Goal: Information Seeking & Learning: Find specific fact

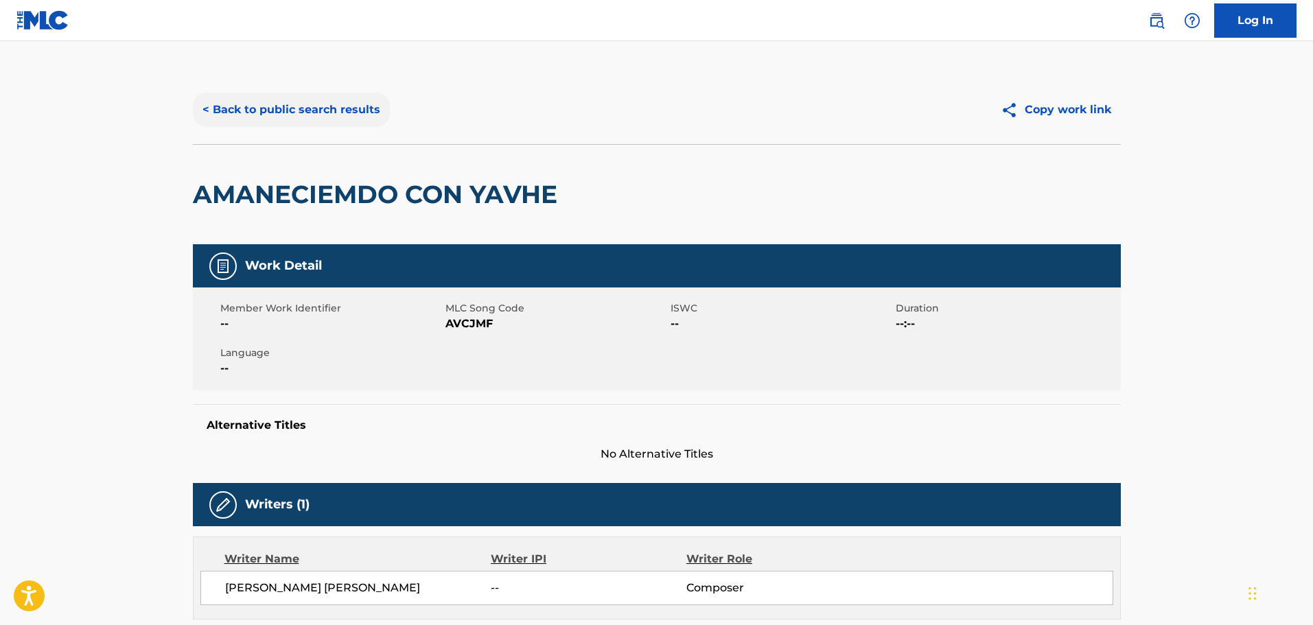
click at [316, 114] on button "< Back to public search results" at bounding box center [291, 110] width 197 height 34
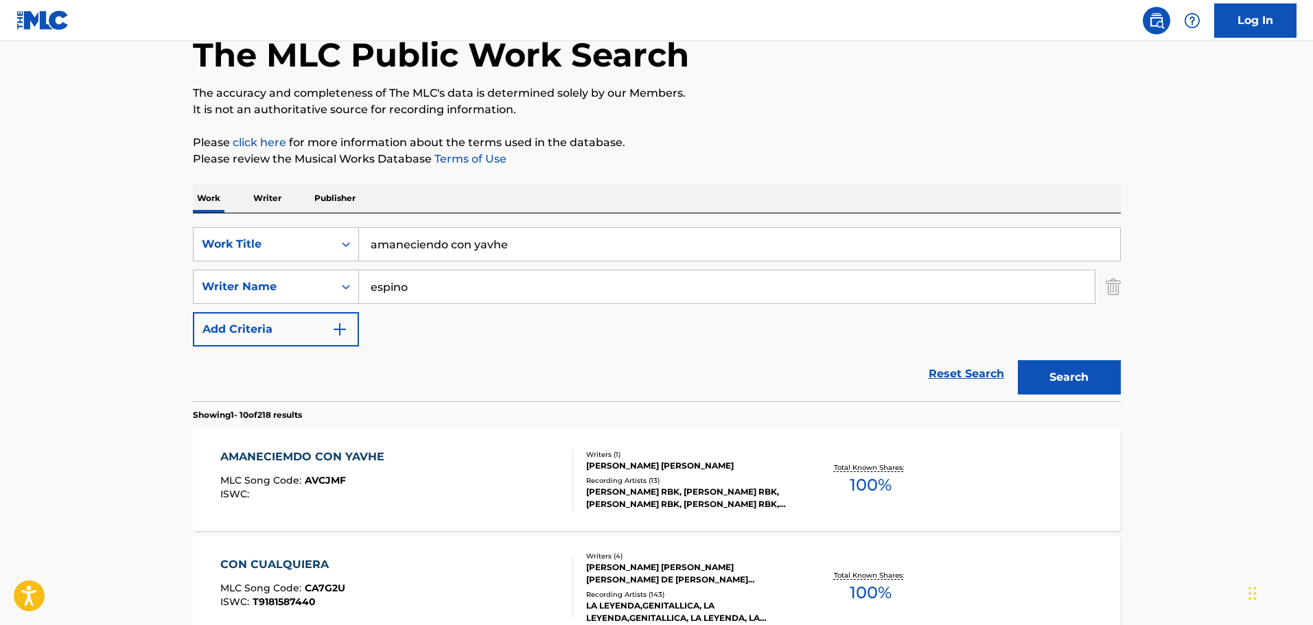
scroll to position [78, 0]
click at [1103, 293] on div "SearchWithCriteria289321fd-1024-4140-b8d8-9164a7df9f4b Writer Name [PERSON_NAME]" at bounding box center [657, 288] width 928 height 34
click at [1108, 284] on img "Search Form" at bounding box center [1113, 288] width 15 height 34
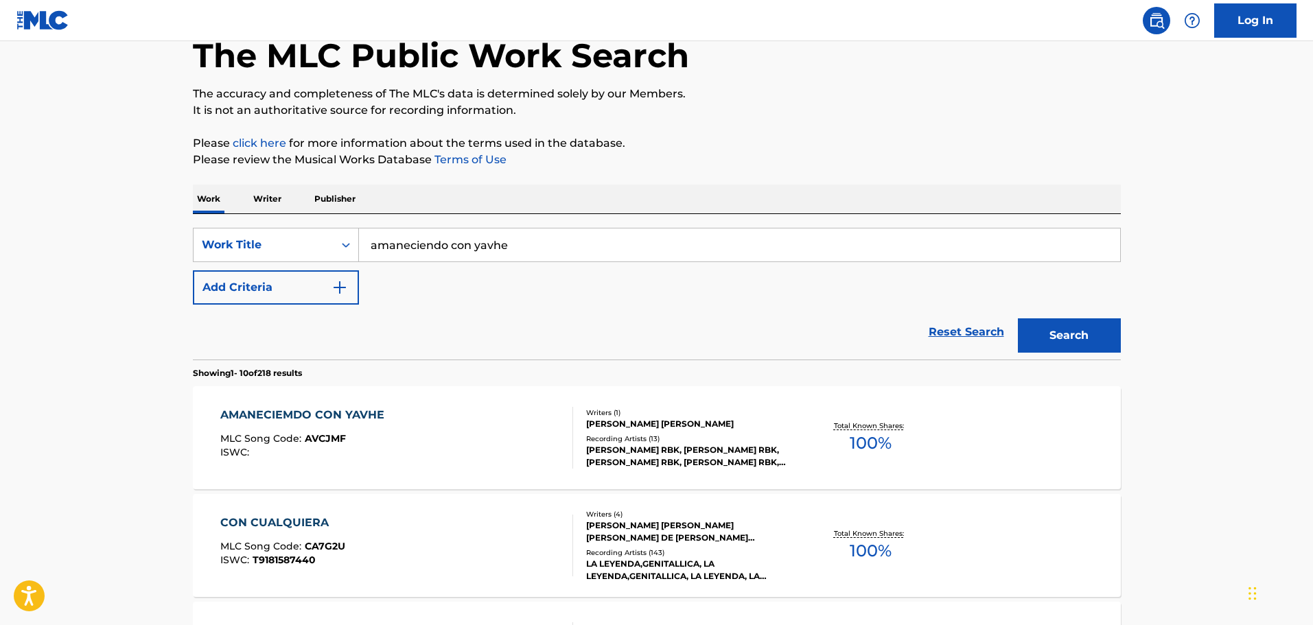
click at [688, 209] on div "Work Writer Publisher" at bounding box center [657, 199] width 928 height 29
drag, startPoint x: 507, startPoint y: 232, endPoint x: 299, endPoint y: 209, distance: 209.3
click at [1018, 319] on button "Search" at bounding box center [1069, 336] width 103 height 34
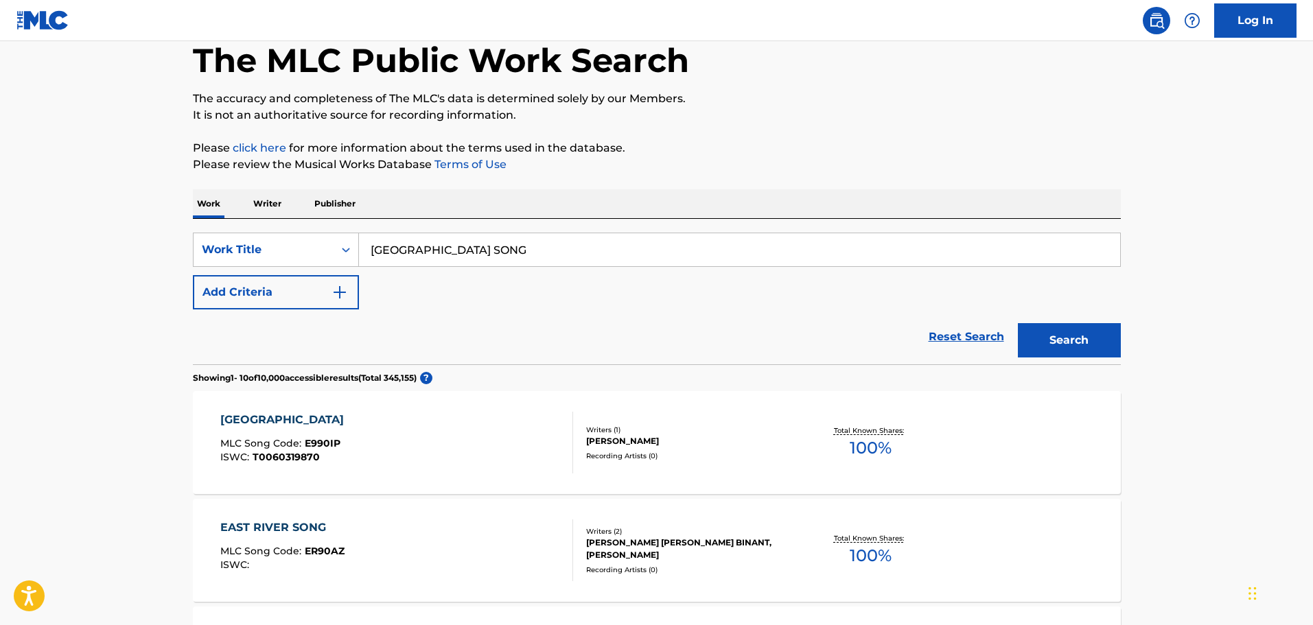
scroll to position [69, 0]
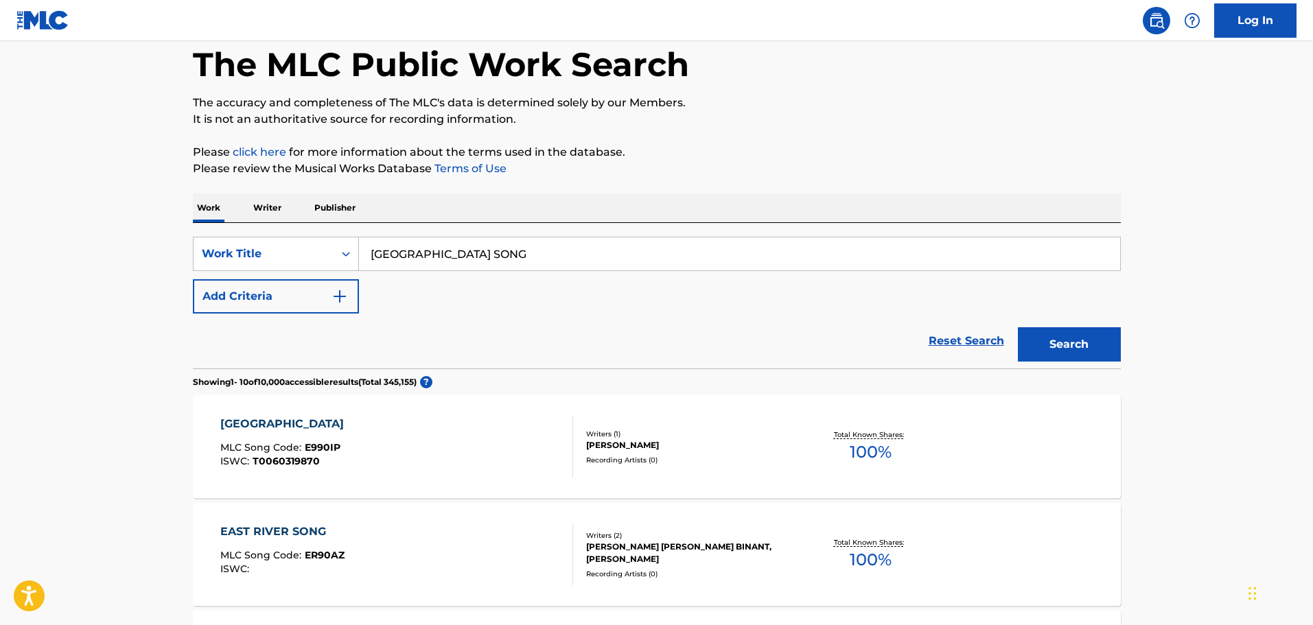
drag, startPoint x: 544, startPoint y: 244, endPoint x: 309, endPoint y: 229, distance: 236.0
click at [309, 229] on div "SearchWithCriteria42443aaf-2e22-42bb-a1e1-7f6f912bd41b Work Title [GEOGRAPHIC_D…" at bounding box center [657, 296] width 928 height 146
type input "WAXAHACHIE"
click at [315, 288] on button "Add Criteria" at bounding box center [276, 296] width 166 height 34
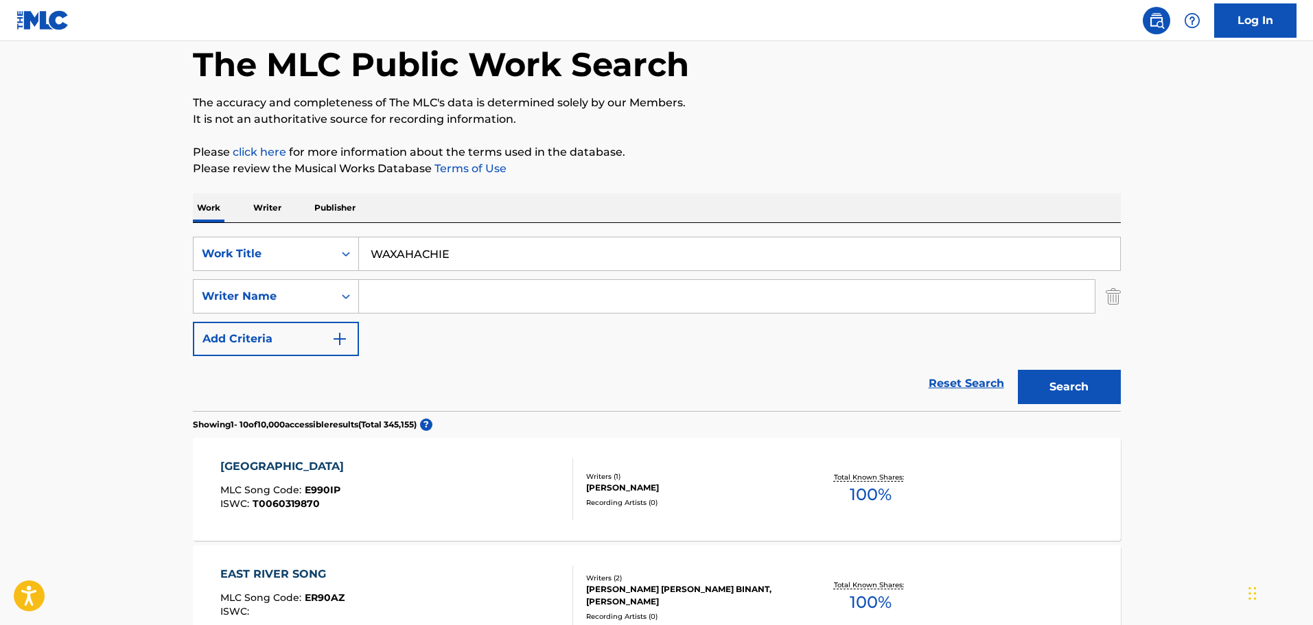
click at [428, 298] on input "Search Form" at bounding box center [727, 296] width 736 height 33
type input "[PERSON_NAME]"
click at [1018, 370] on button "Search" at bounding box center [1069, 387] width 103 height 34
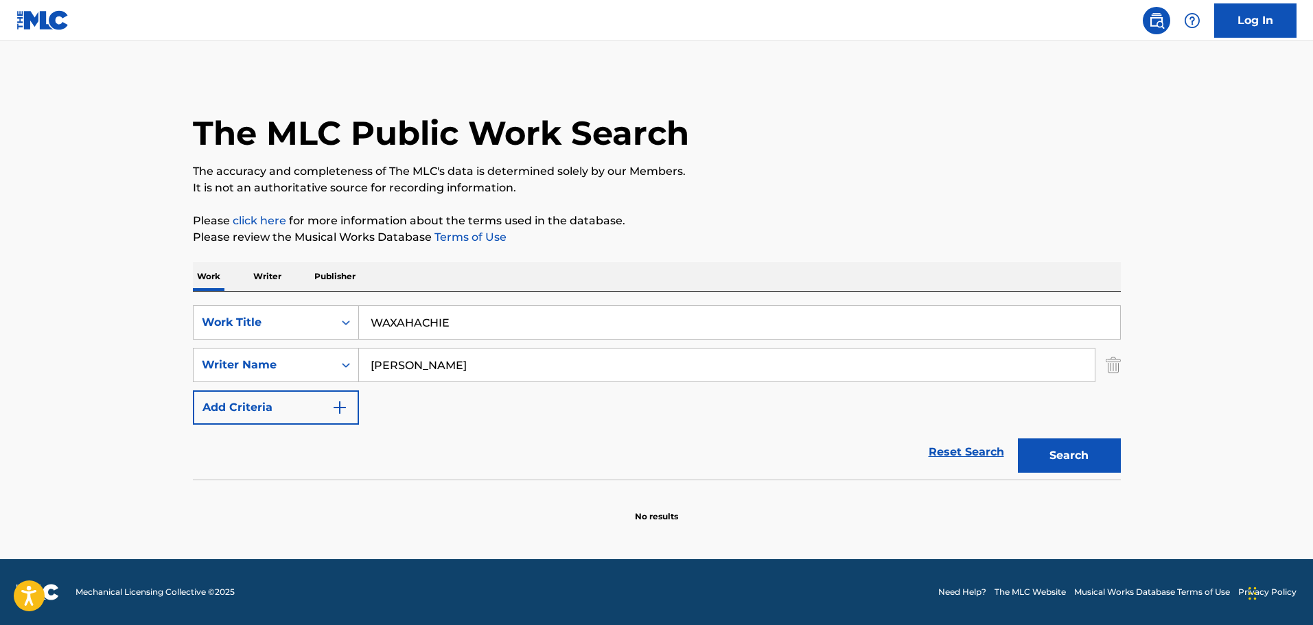
scroll to position [0, 0]
click at [483, 323] on input "WAXAHACHIE" at bounding box center [739, 322] width 761 height 33
drag, startPoint x: 590, startPoint y: 304, endPoint x: 255, endPoint y: 306, distance: 335.1
click at [255, 306] on div "SearchWithCriteria42443aaf-2e22-42bb-a1e1-7f6f912bd41b Work Title WAXAHACHIE Se…" at bounding box center [657, 386] width 928 height 188
drag, startPoint x: 514, startPoint y: 330, endPoint x: 330, endPoint y: 305, distance: 186.4
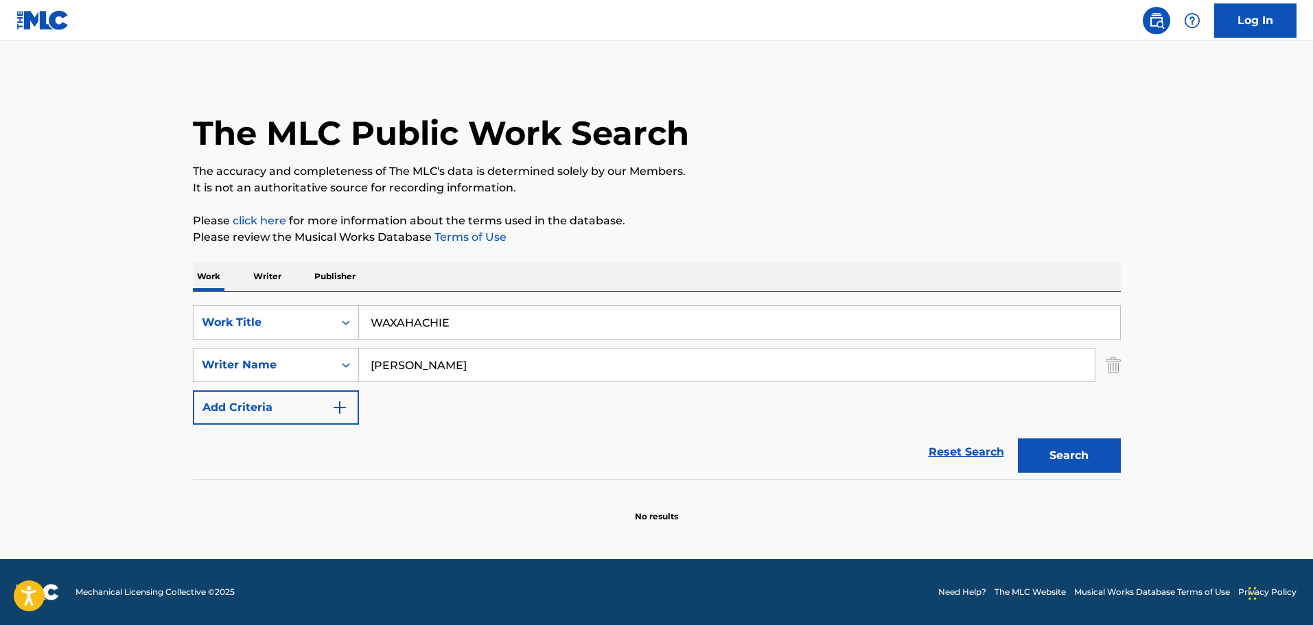
click at [330, 305] on div "SearchWithCriteria42443aaf-2e22-42bb-a1e1-7f6f912bd41b Work Title WAXAHACHIE Se…" at bounding box center [657, 386] width 928 height 188
click at [1114, 362] on img "Search Form" at bounding box center [1113, 365] width 15 height 34
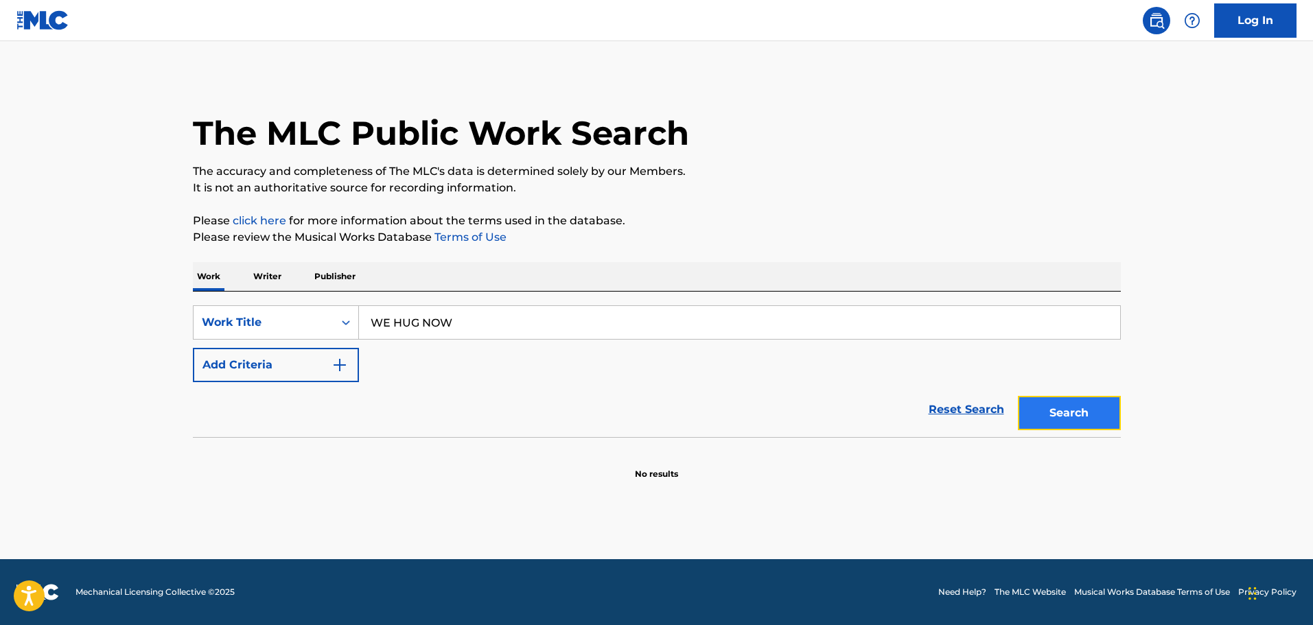
click at [1086, 398] on button "Search" at bounding box center [1069, 413] width 103 height 34
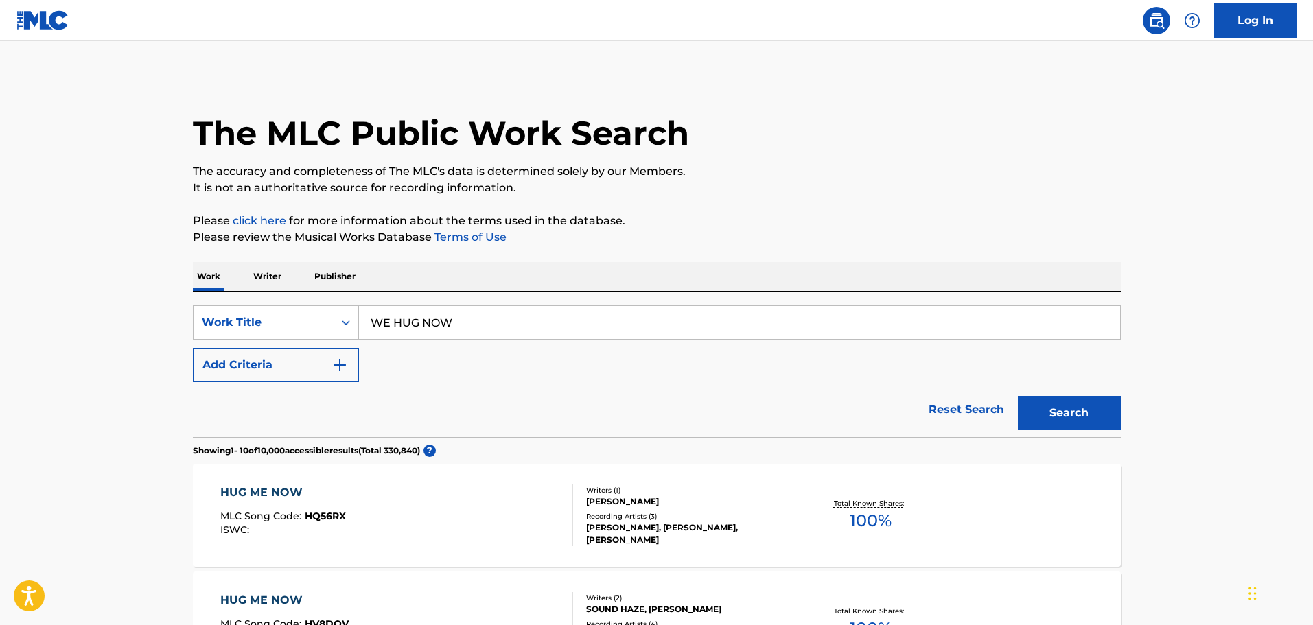
drag, startPoint x: 538, startPoint y: 315, endPoint x: 402, endPoint y: 318, distance: 136.0
click at [402, 318] on input "WE HUG NOW" at bounding box center [739, 322] width 761 height 33
type input "W"
type input "ELEPHANT IN THE ROOM"
click at [349, 361] on button "Add Criteria" at bounding box center [276, 365] width 166 height 34
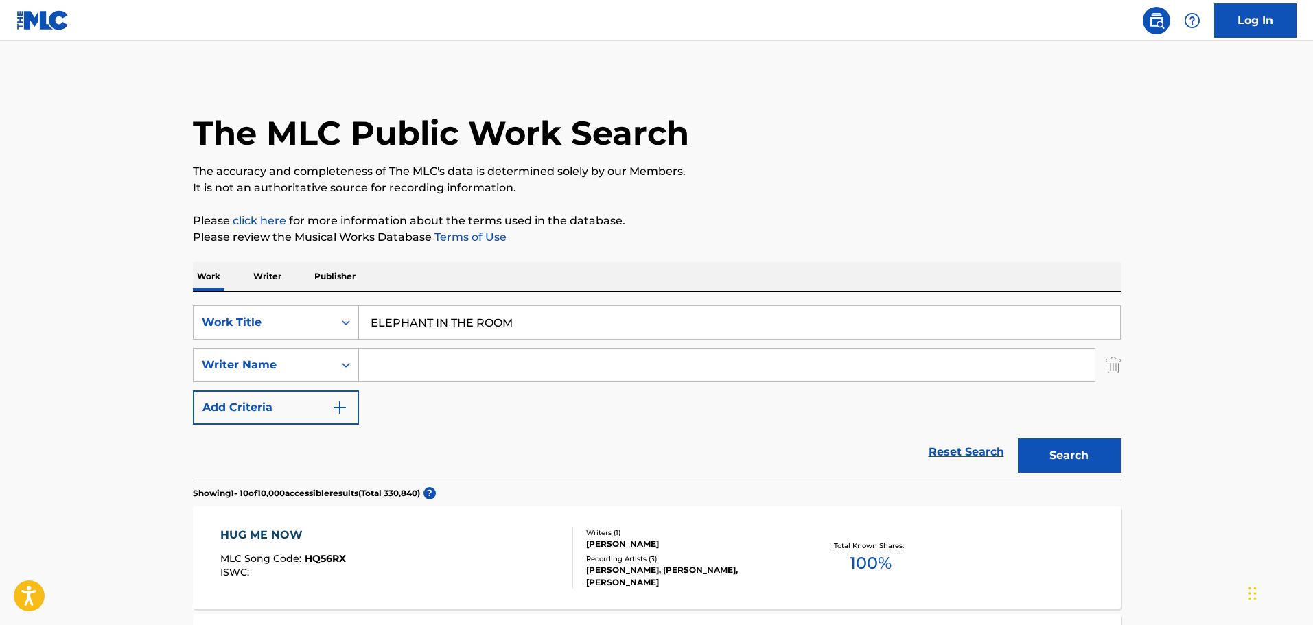
click at [461, 359] on input "Search Form" at bounding box center [727, 365] width 736 height 33
type input "[PERSON_NAME]"
click at [1018, 439] on button "Search" at bounding box center [1069, 456] width 103 height 34
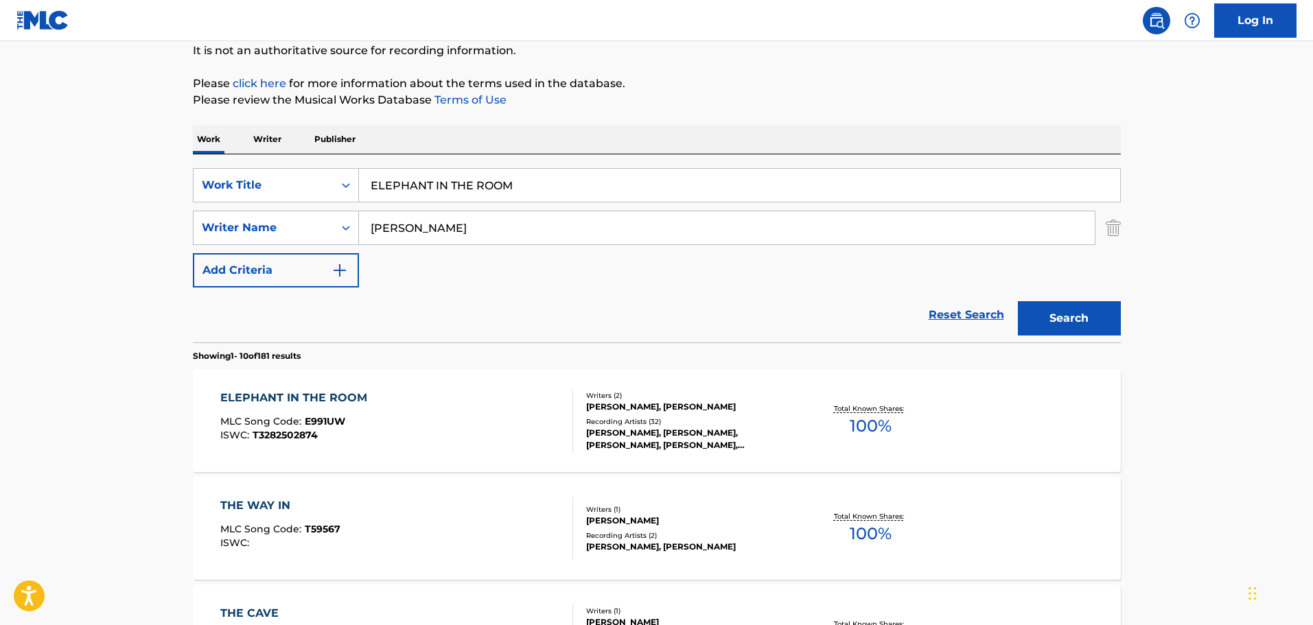
scroll to position [275, 0]
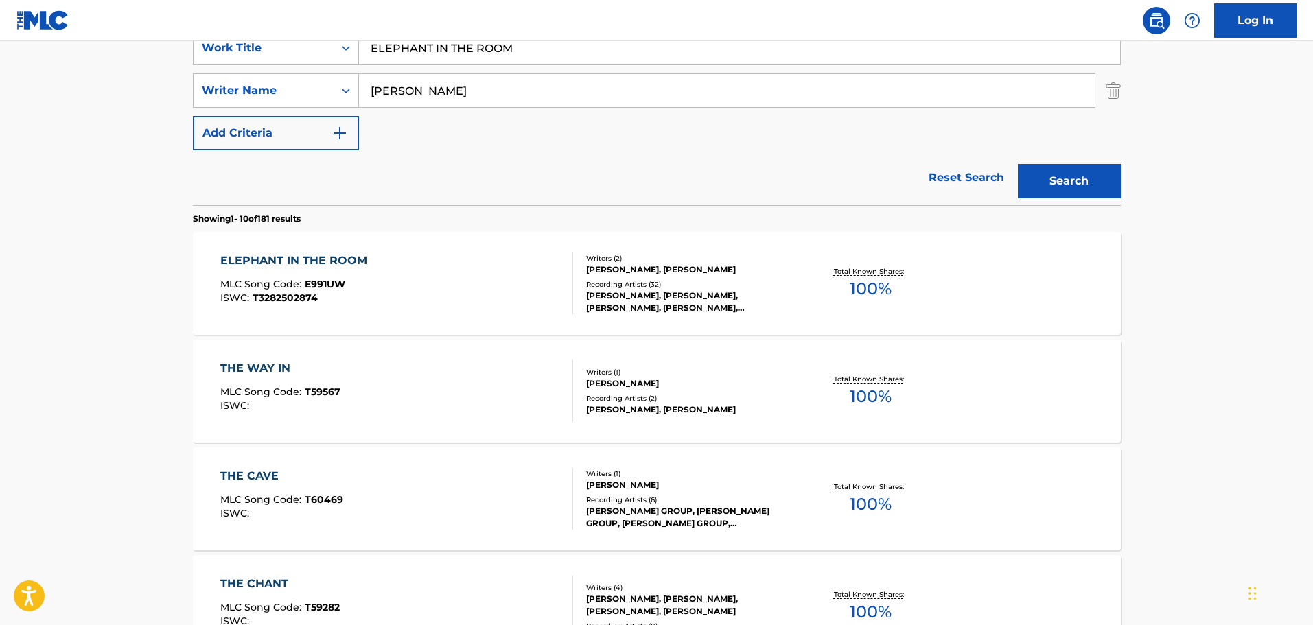
click at [501, 311] on div "ELEPHANT IN THE ROOM MLC Song Code : E991UW ISWC : T3282502874" at bounding box center [396, 284] width 353 height 62
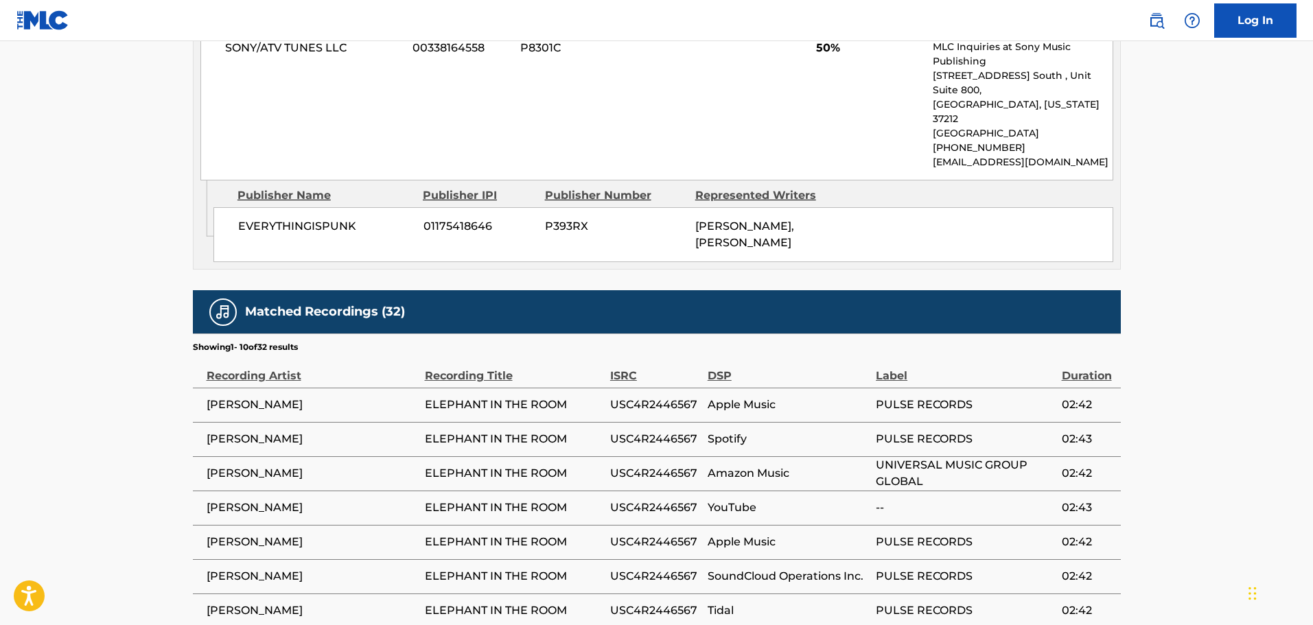
scroll to position [1461, 0]
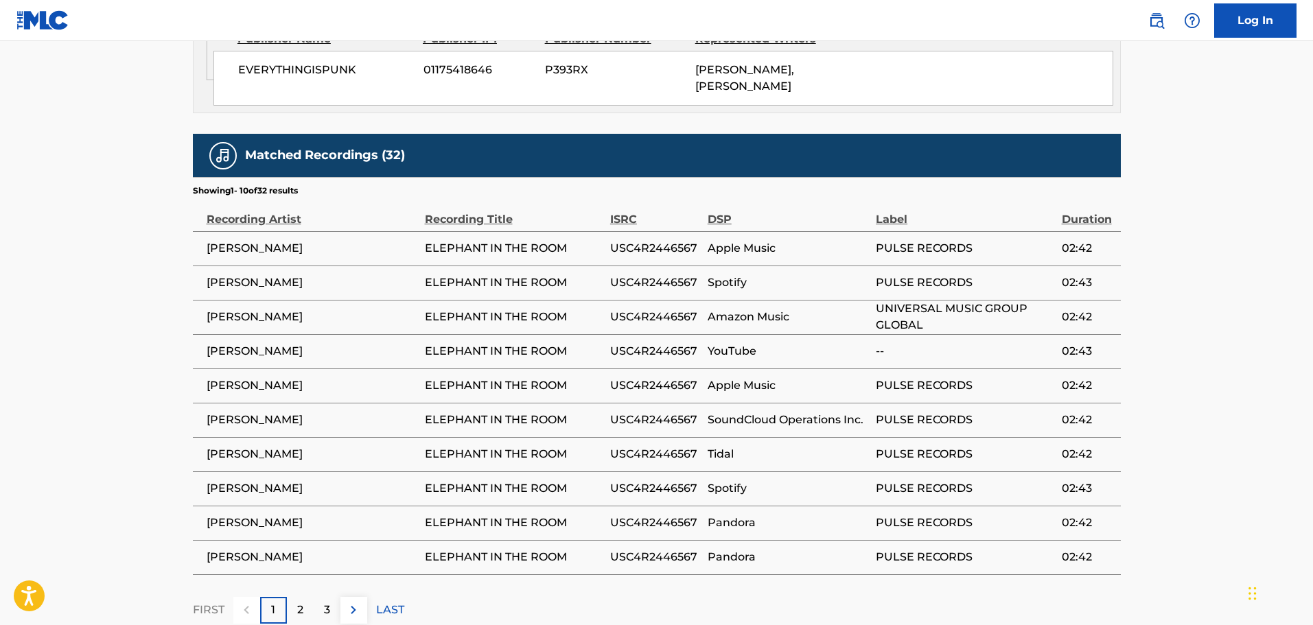
click at [678, 240] on span "USC4R2446567" at bounding box center [655, 248] width 91 height 16
copy span "USC4R2446567"
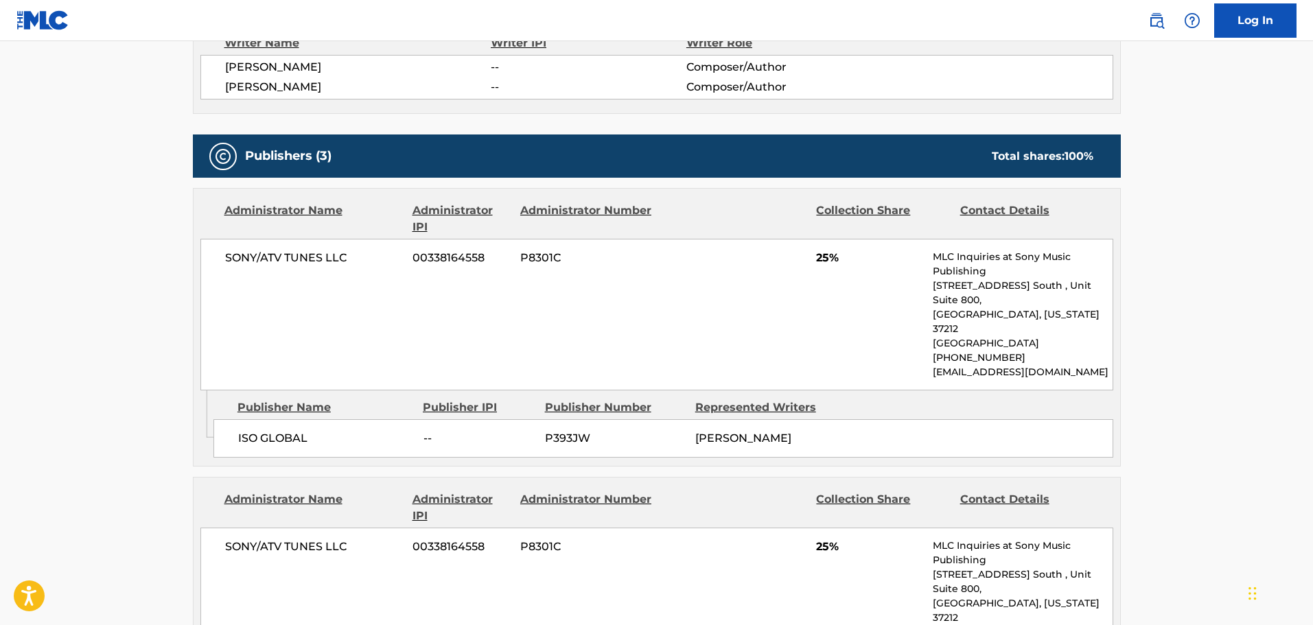
scroll to position [363, 0]
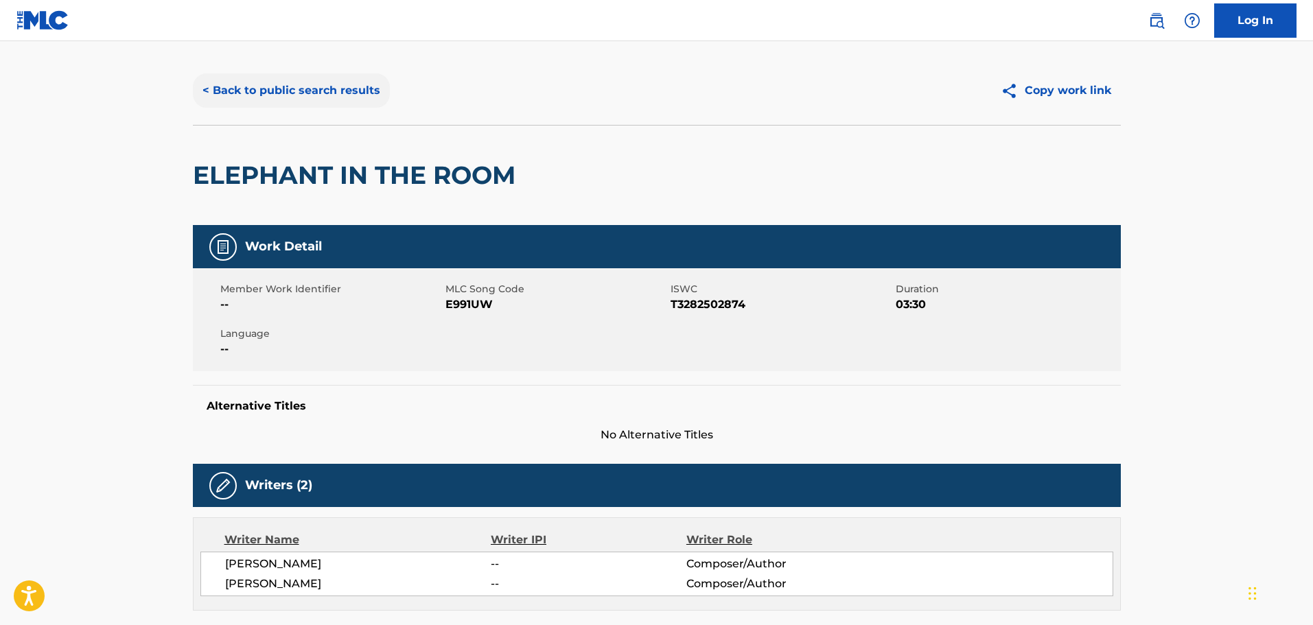
click at [322, 93] on button "< Back to public search results" at bounding box center [291, 90] width 197 height 34
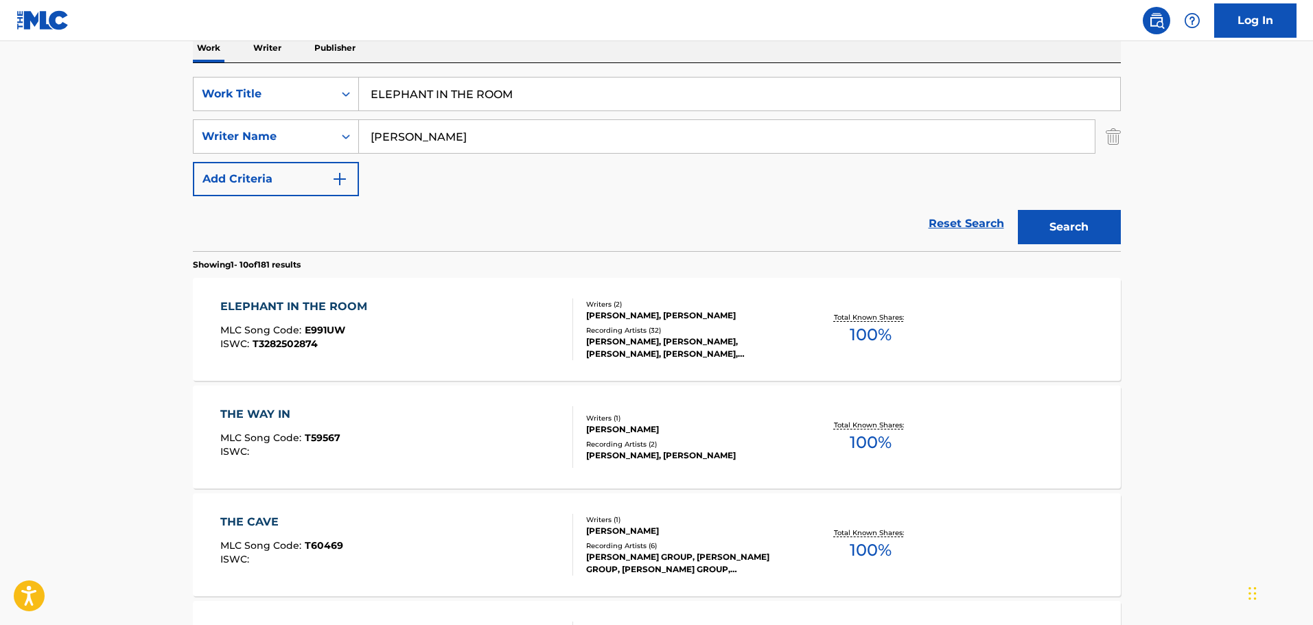
scroll to position [137, 0]
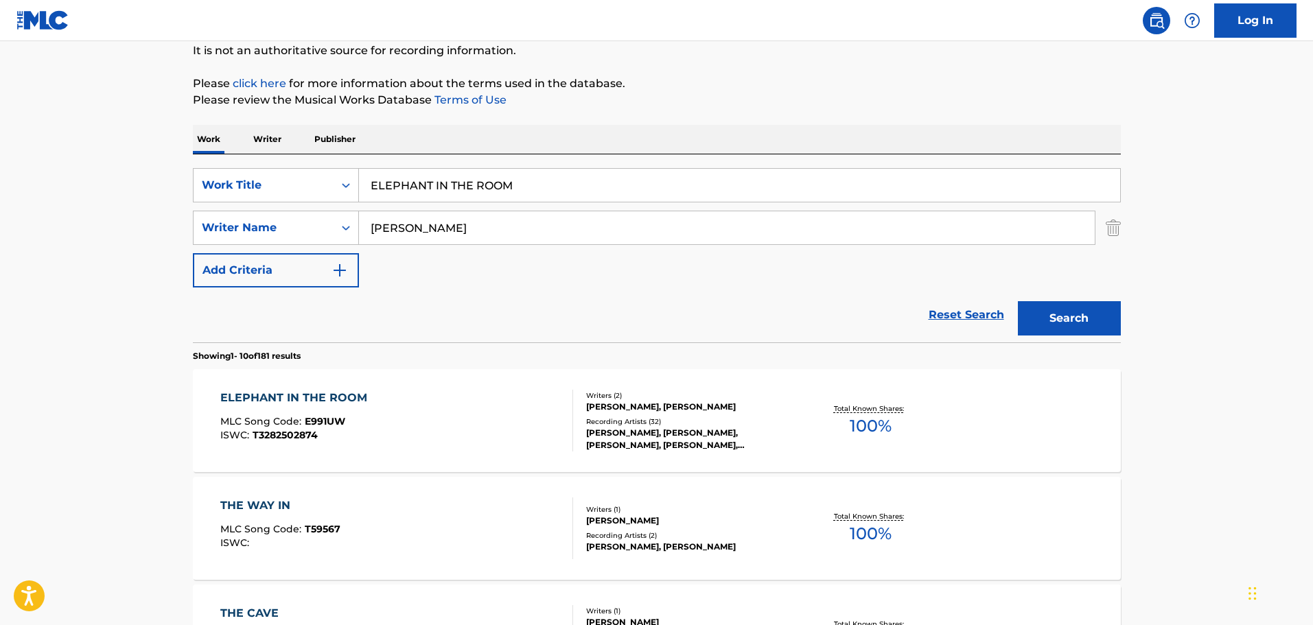
drag, startPoint x: 527, startPoint y: 196, endPoint x: 133, endPoint y: 204, distance: 394.9
type input "STILL GONNA LOVE YOU"
type input "STEFANI"
click at [1018, 301] on button "Search" at bounding box center [1069, 318] width 103 height 34
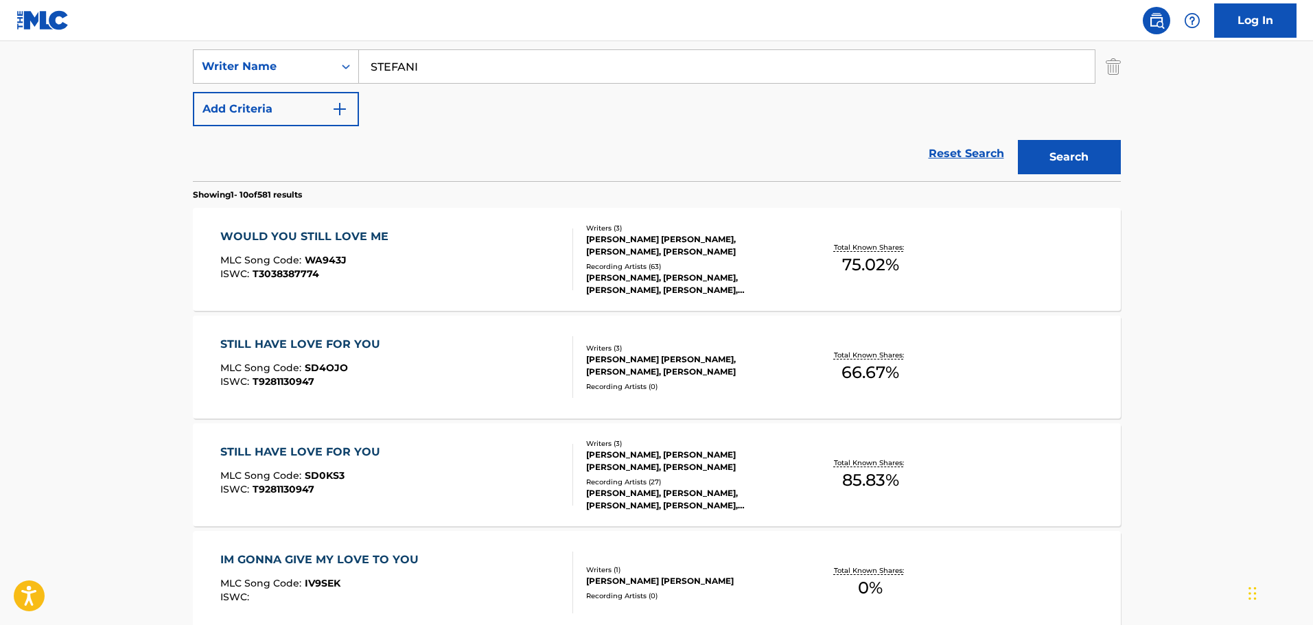
scroll to position [275, 0]
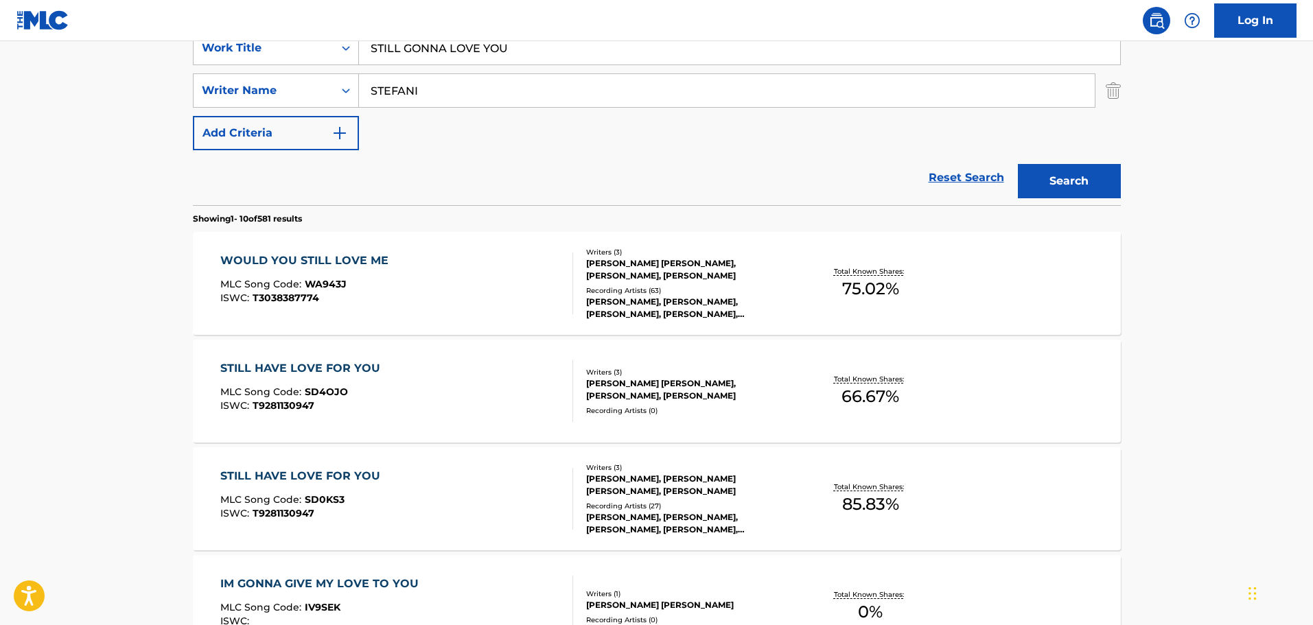
drag, startPoint x: 673, startPoint y: 54, endPoint x: 433, endPoint y: 43, distance: 240.5
click at [433, 43] on input "STILL GONNA LOVE YOU" at bounding box center [739, 48] width 761 height 33
type input "S"
type input "ANOTHER LIFE"
drag, startPoint x: 413, startPoint y: 85, endPoint x: 279, endPoint y: 49, distance: 139.2
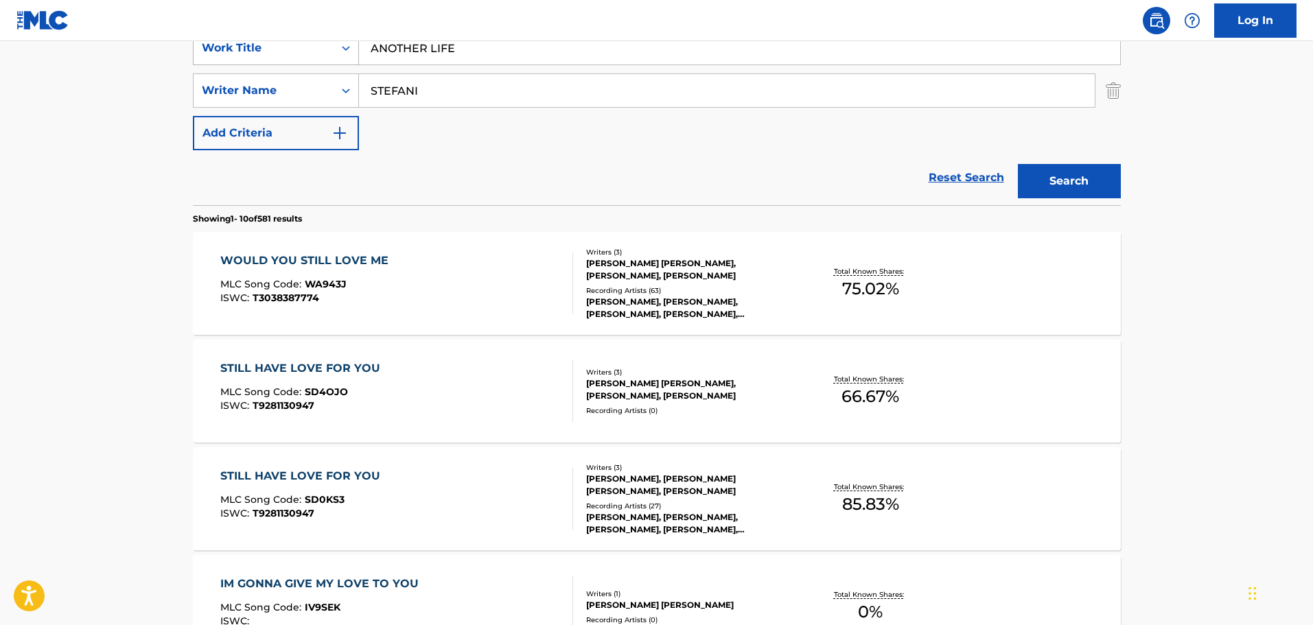
click at [279, 49] on div "SearchWithCriteria42443aaf-2e22-42bb-a1e1-7f6f912bd41b Work Title ANOTHER LIFE …" at bounding box center [657, 90] width 928 height 119
paste input "[PERSON_NAME]"
click at [1065, 182] on button "Search" at bounding box center [1069, 181] width 103 height 34
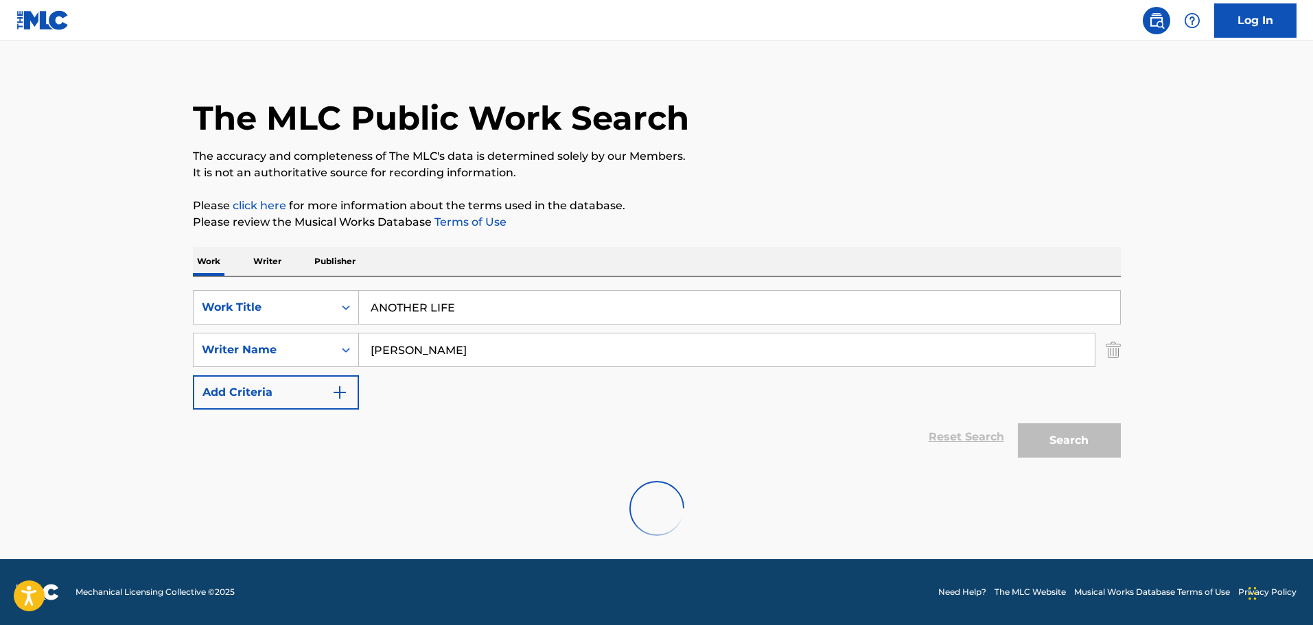
scroll to position [0, 0]
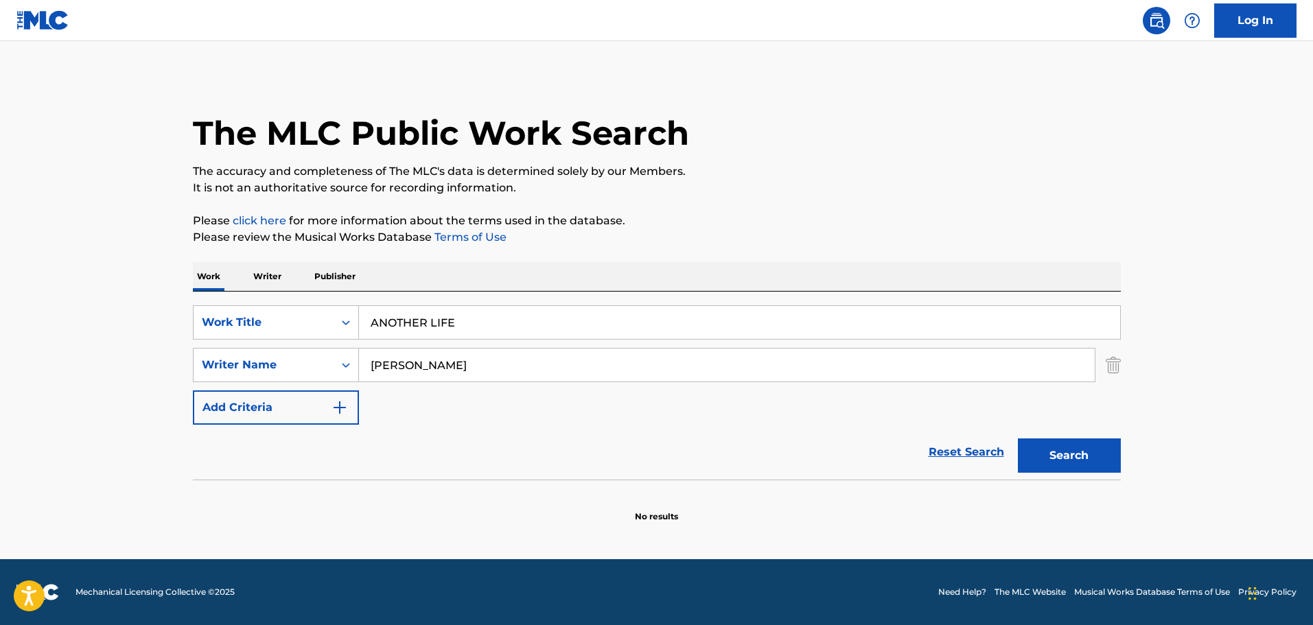
click at [547, 334] on input "ANOTHER LIFE" at bounding box center [739, 322] width 761 height 33
drag, startPoint x: 545, startPoint y: 343, endPoint x: 340, endPoint y: 339, distance: 205.3
click at [340, 339] on div "SearchWithCriteria42443aaf-2e22-42bb-a1e1-7f6f912bd41b Work Title ANOTHER LIFE …" at bounding box center [657, 365] width 928 height 119
drag, startPoint x: 444, startPoint y: 362, endPoint x: 272, endPoint y: 339, distance: 173.8
click at [272, 339] on div "SearchWithCriteria42443aaf-2e22-42bb-a1e1-7f6f912bd41b Work Title ANOTHER LIFE …" at bounding box center [657, 365] width 928 height 119
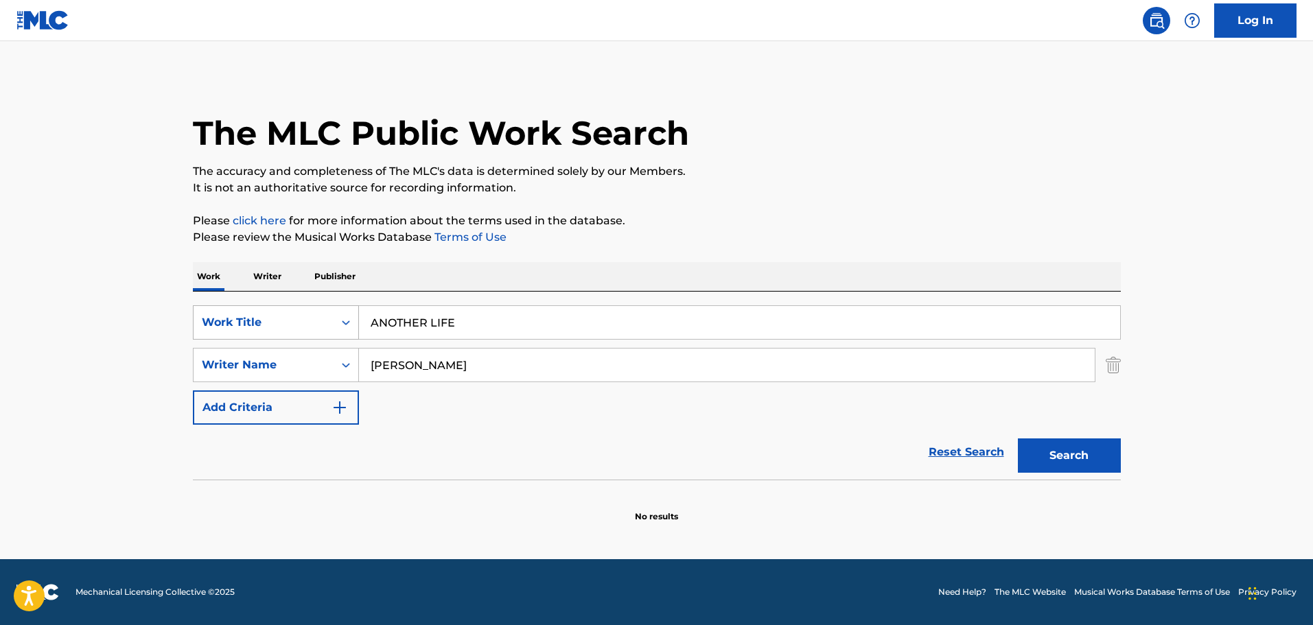
type input "[PERSON_NAME]"
click at [1018, 439] on button "Search" at bounding box center [1069, 456] width 103 height 34
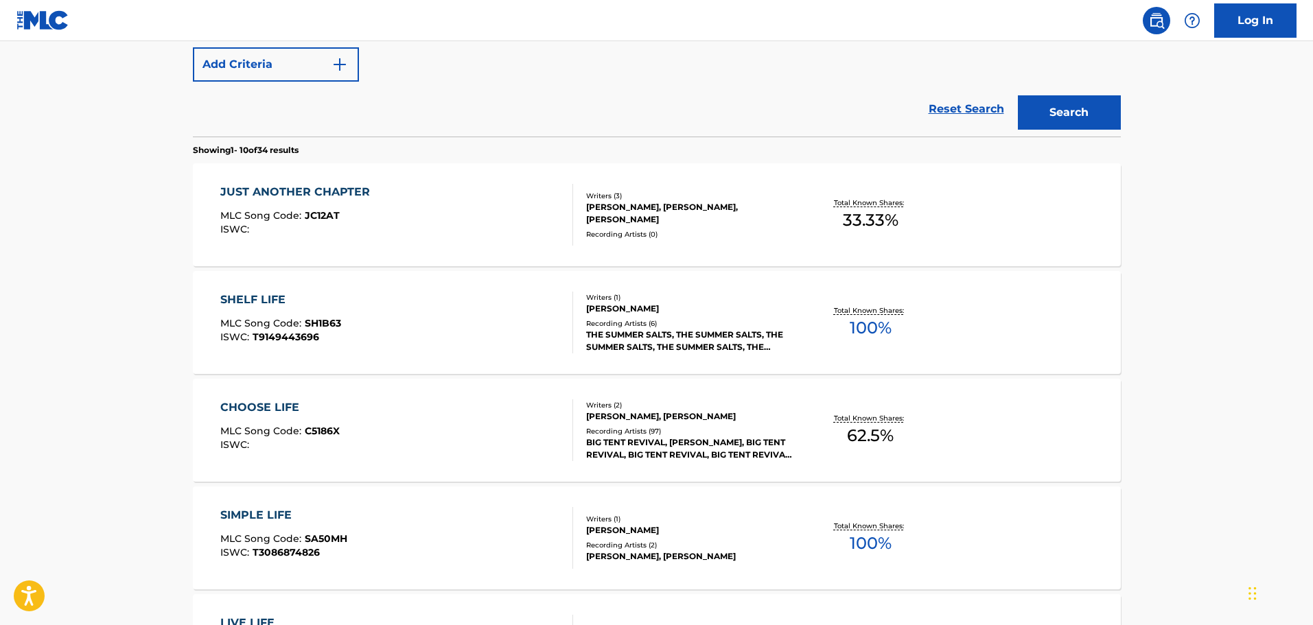
scroll to position [206, 0]
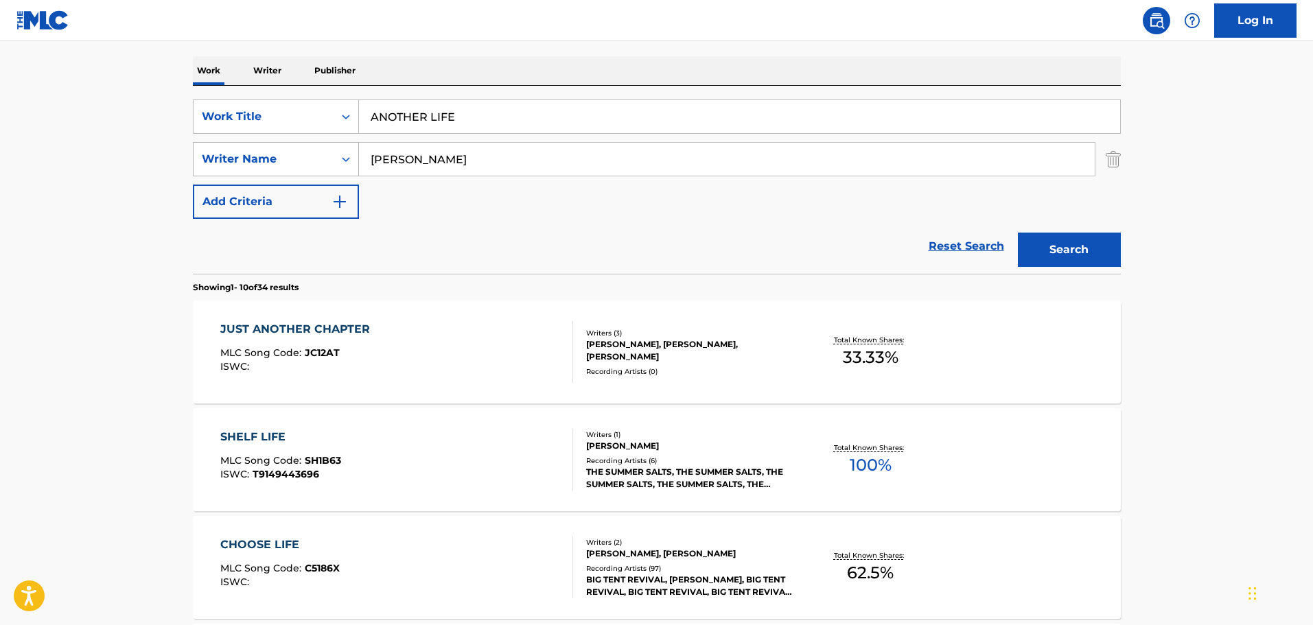
drag, startPoint x: 575, startPoint y: 113, endPoint x: 205, endPoint y: 152, distance: 372.2
click at [205, 152] on div "SearchWithCriteria42443aaf-2e22-42bb-a1e1-7f6f912bd41b Work Title ANOTHER LIFE …" at bounding box center [657, 159] width 928 height 119
type input "MY TURN"
type input "[PERSON_NAME]"
click at [1018, 233] on button "Search" at bounding box center [1069, 250] width 103 height 34
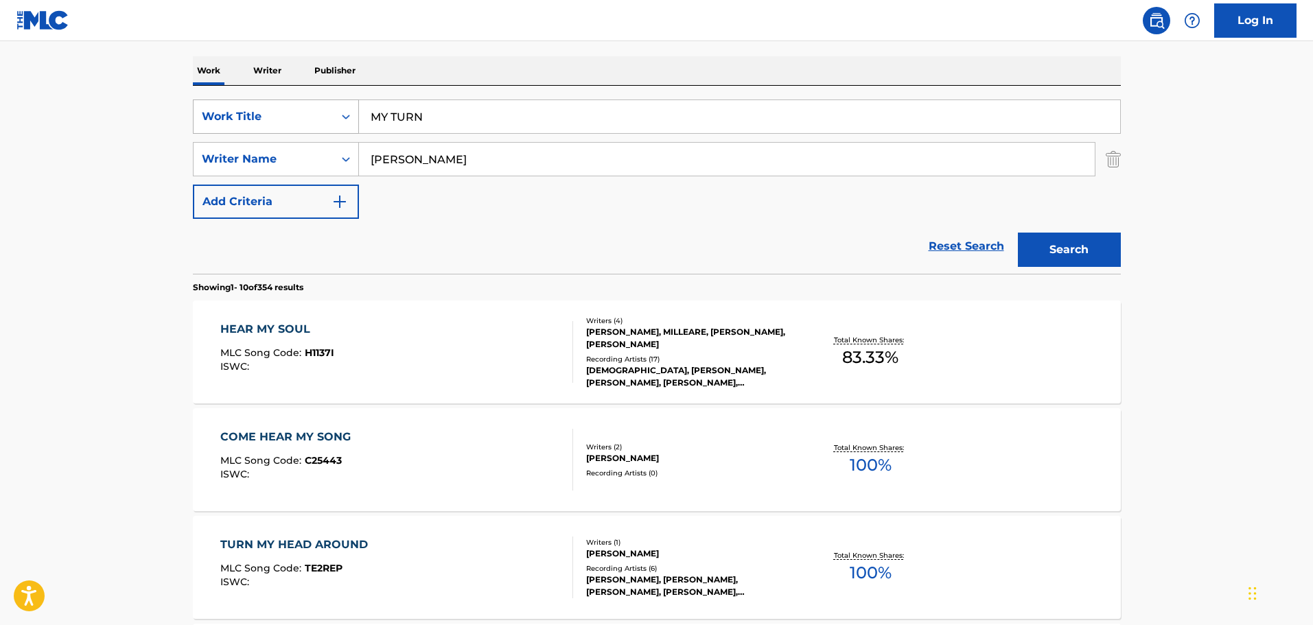
drag, startPoint x: 522, startPoint y: 111, endPoint x: 211, endPoint y: 113, distance: 311.0
click at [211, 113] on div "SearchWithCriteria42443aaf-2e22-42bb-a1e1-7f6f912bd41b Work Title MY TURN" at bounding box center [657, 117] width 928 height 34
click at [1018, 233] on button "Search" at bounding box center [1069, 250] width 103 height 34
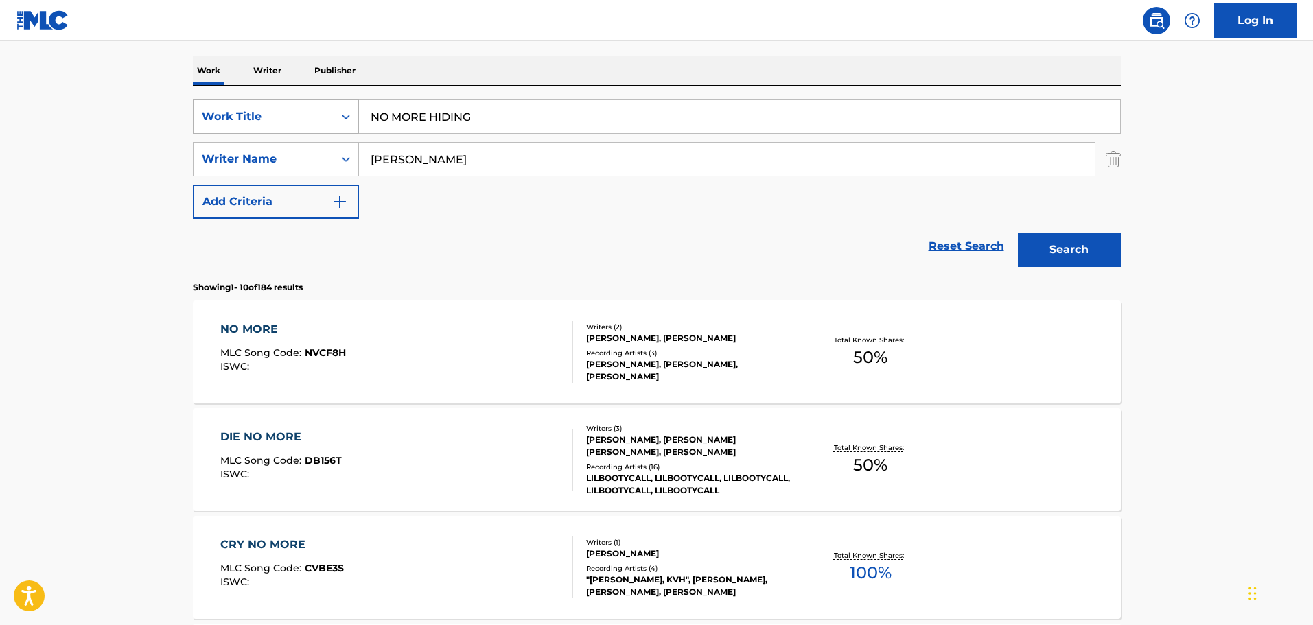
drag, startPoint x: 506, startPoint y: 104, endPoint x: 352, endPoint y: 114, distance: 154.8
click at [352, 114] on div "SearchWithCriteria42443aaf-2e22-42bb-a1e1-7f6f912bd41b Work Title NO MORE HIDING" at bounding box center [657, 117] width 928 height 34
type input "SUNNY BABY"
type input "[PERSON_NAME]"
click at [1018, 233] on button "Search" at bounding box center [1069, 250] width 103 height 34
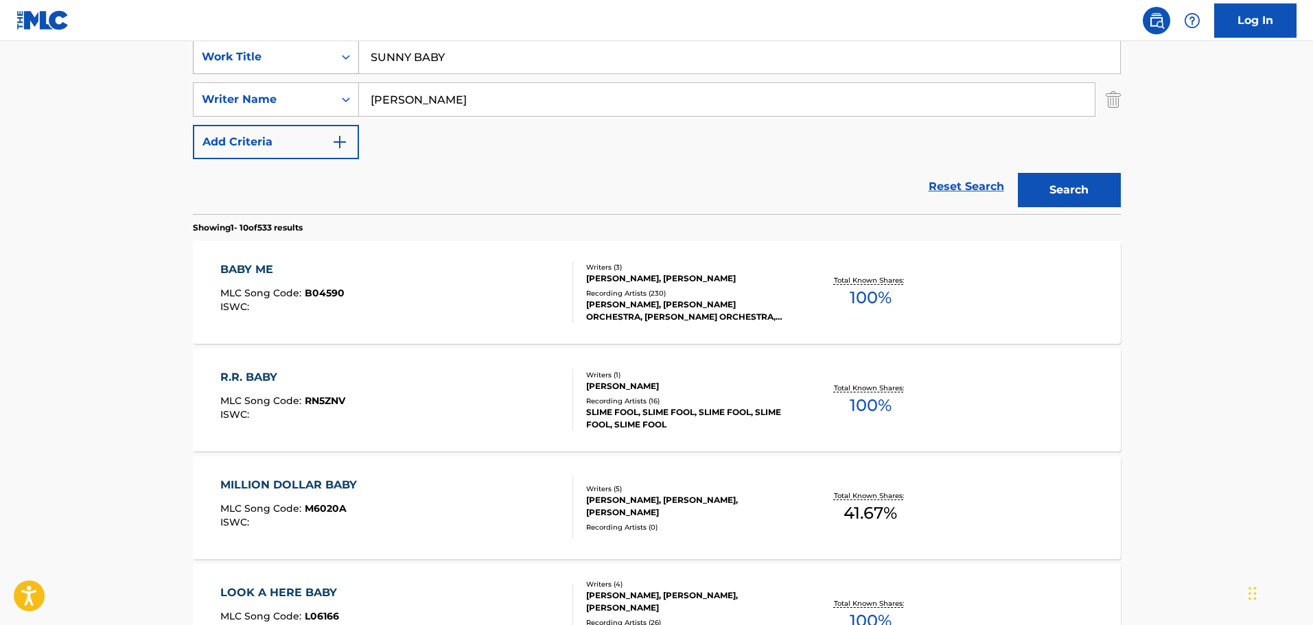
scroll to position [275, 0]
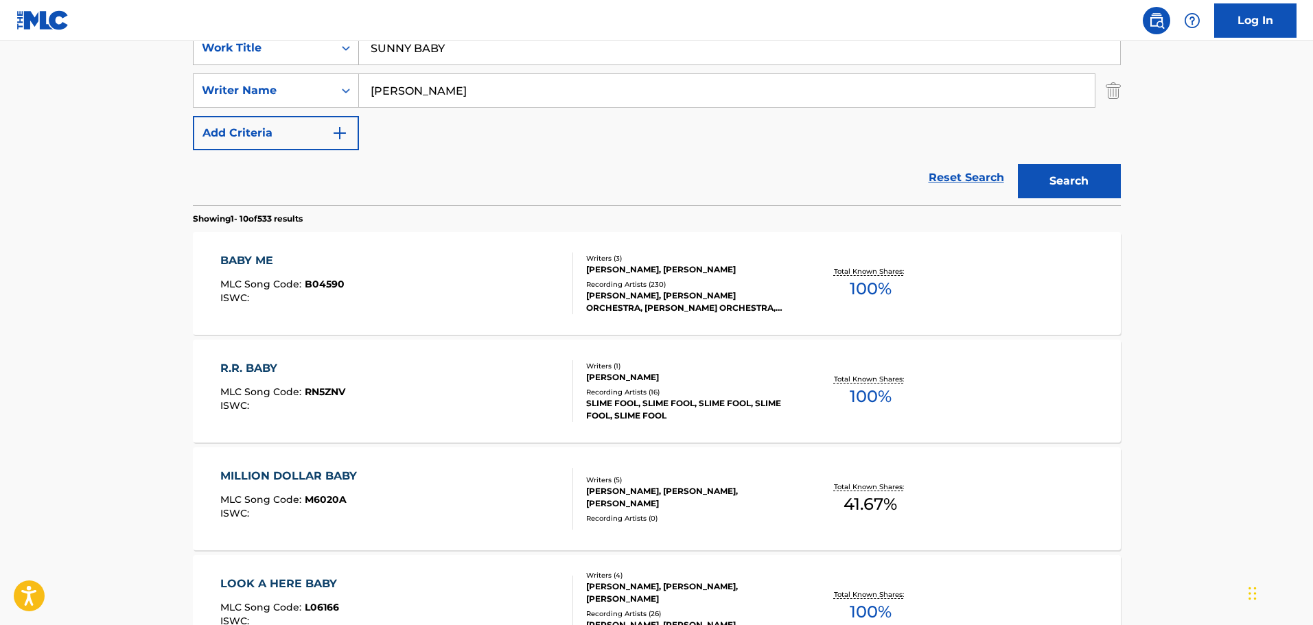
drag, startPoint x: 458, startPoint y: 48, endPoint x: 350, endPoint y: 49, distance: 107.8
click at [350, 49] on div "SearchWithCriteria42443aaf-2e22-42bb-a1e1-7f6f912bd41b Work Title SUNNY BABY" at bounding box center [657, 48] width 928 height 34
type input "SOMETIMES"
type input "[PERSON_NAME]"
click at [1018, 164] on button "Search" at bounding box center [1069, 181] width 103 height 34
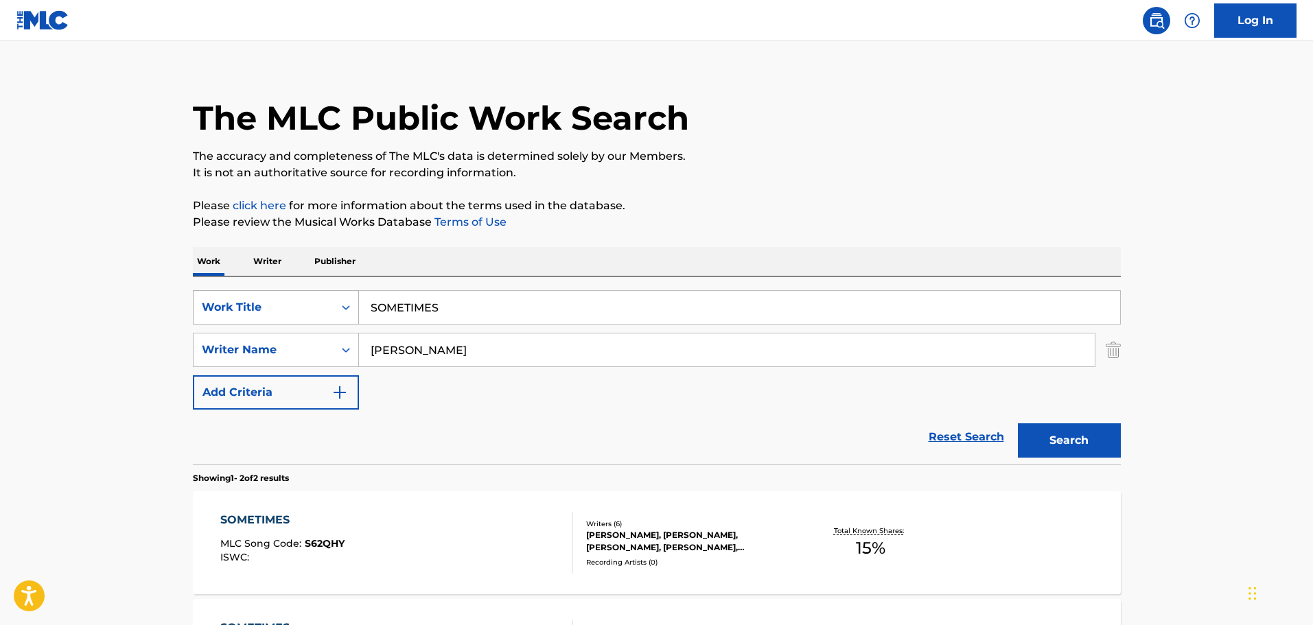
scroll to position [229, 0]
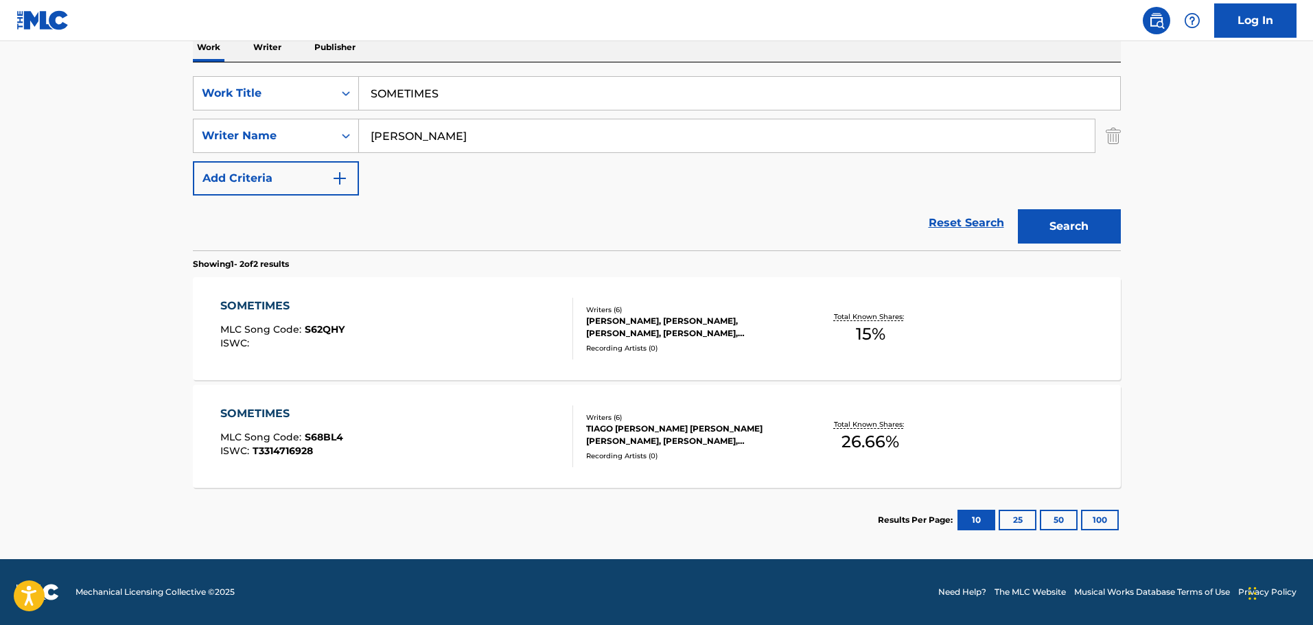
click at [453, 314] on div "SOMETIMES MLC Song Code : S62QHY ISWC :" at bounding box center [396, 329] width 353 height 62
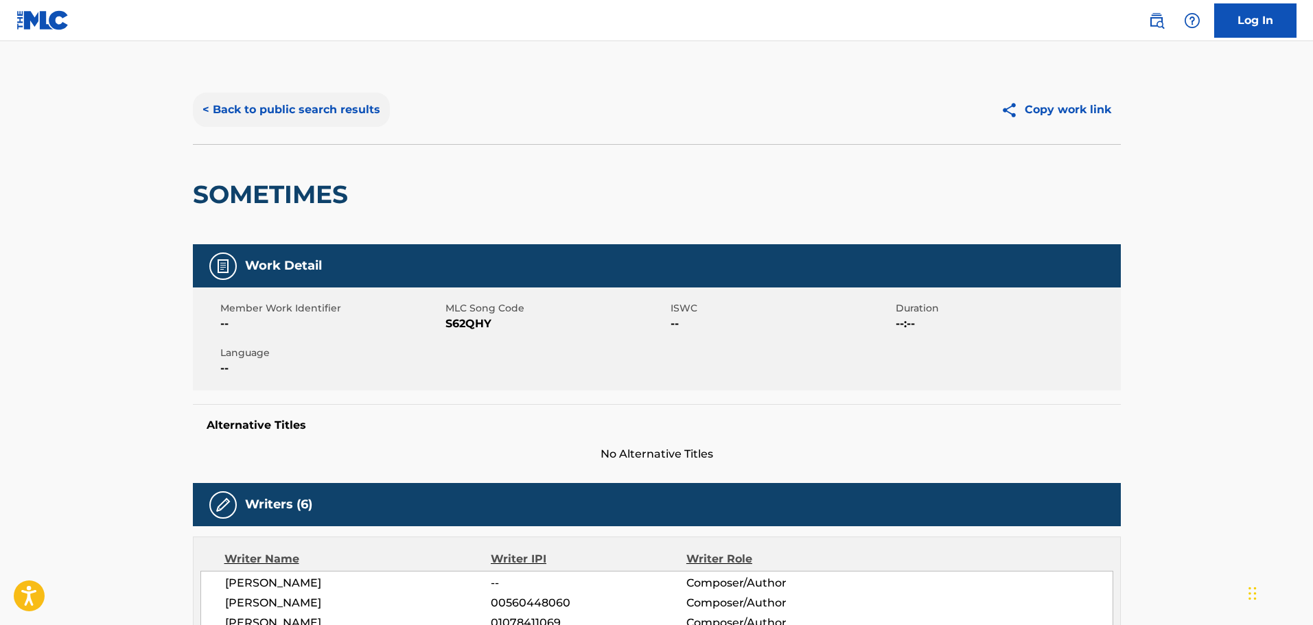
click at [314, 103] on button "< Back to public search results" at bounding box center [291, 110] width 197 height 34
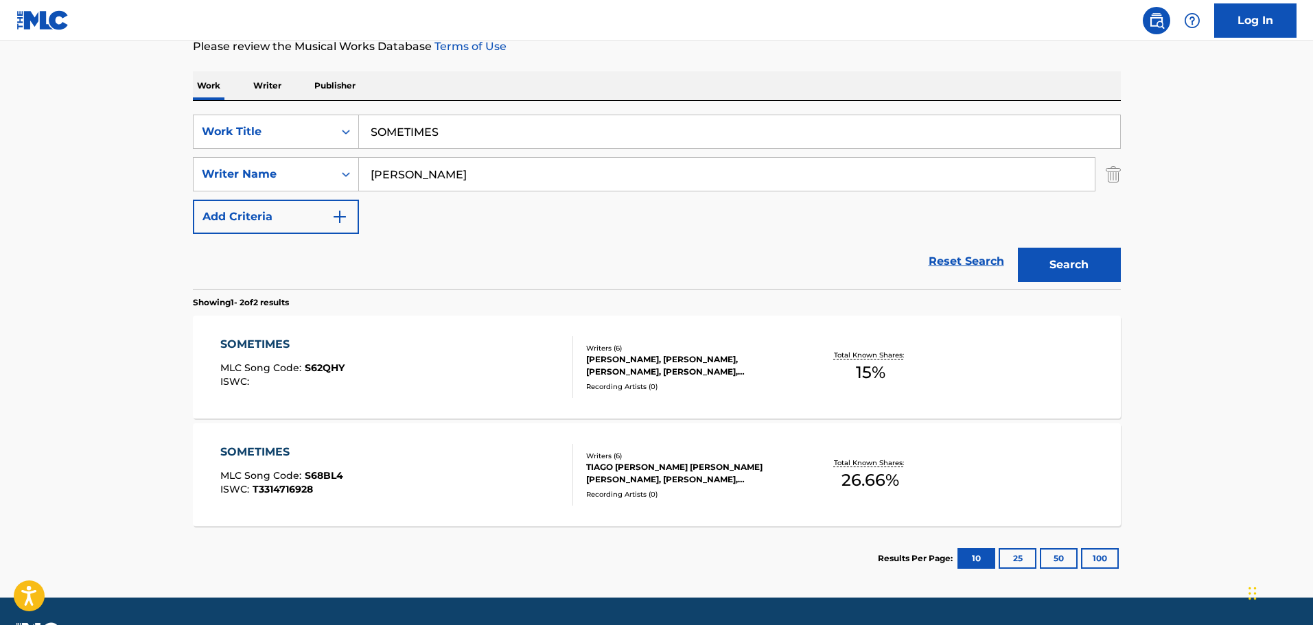
scroll to position [229, 0]
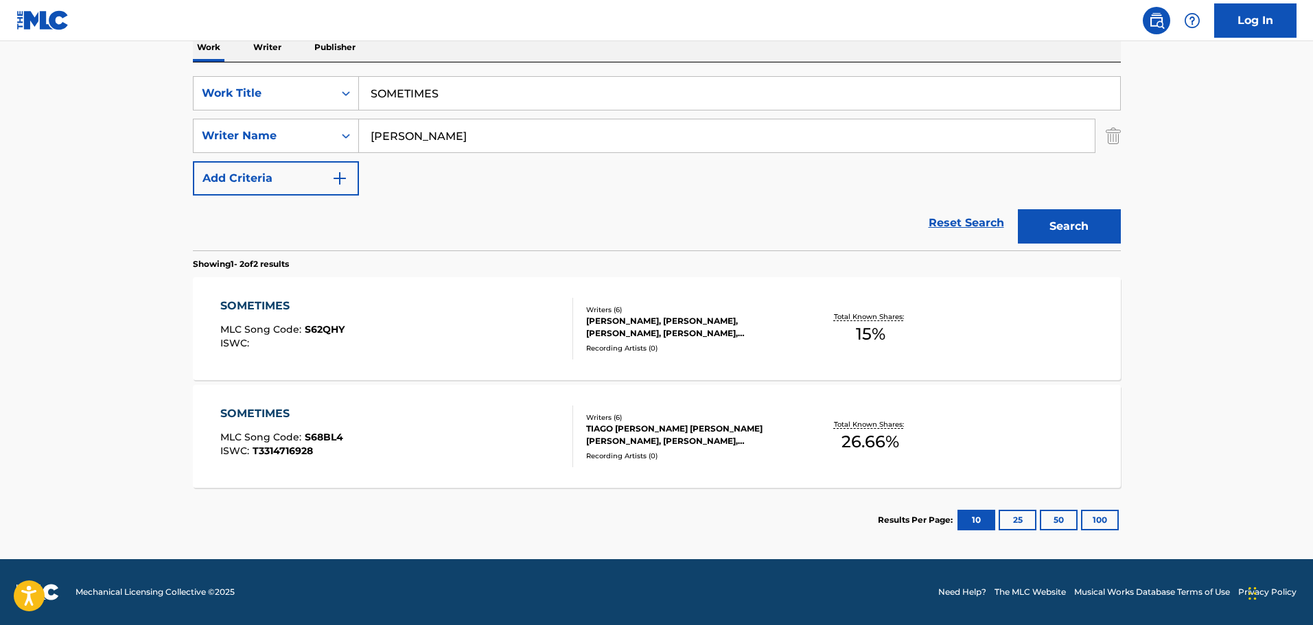
click at [414, 406] on div "SOMETIMES MLC Song Code : S68BL4 ISWC : T3314716928" at bounding box center [396, 437] width 353 height 62
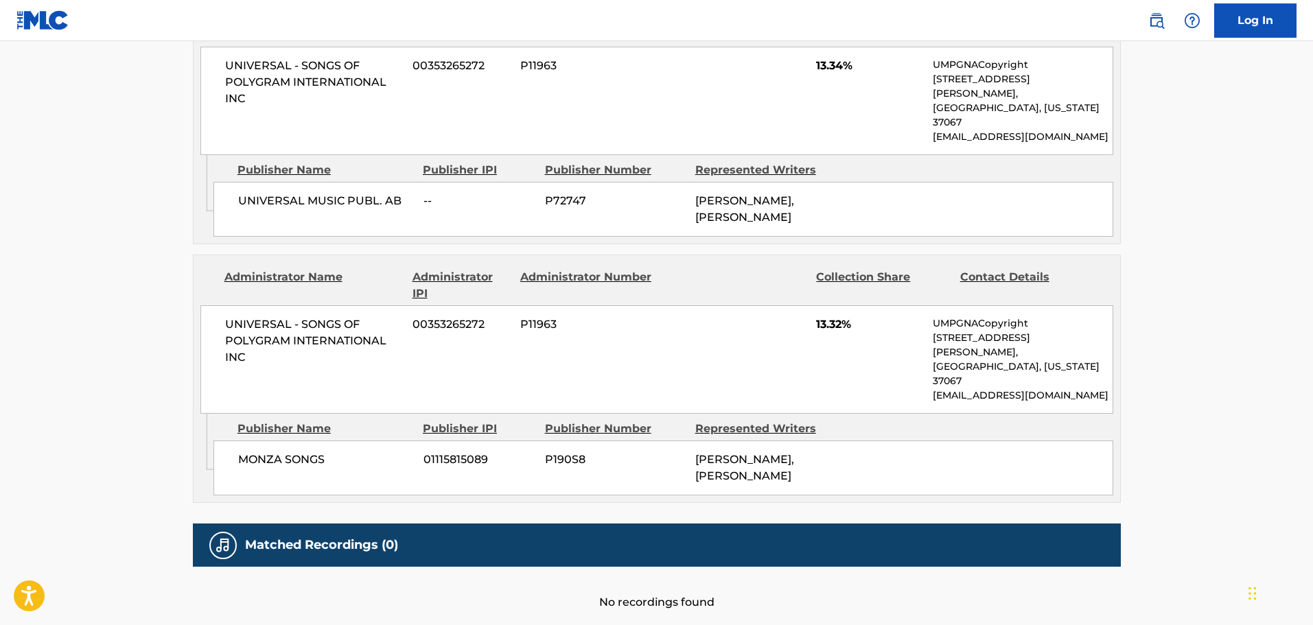
scroll to position [803, 0]
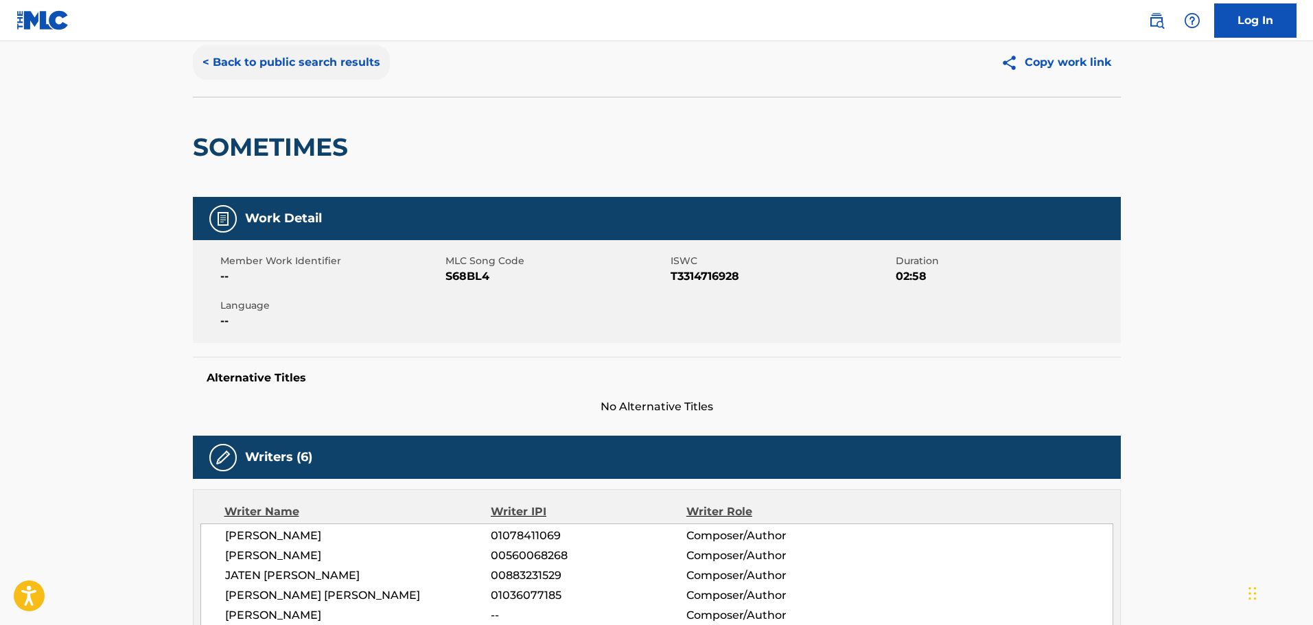
click at [288, 74] on button "< Back to public search results" at bounding box center [291, 62] width 197 height 34
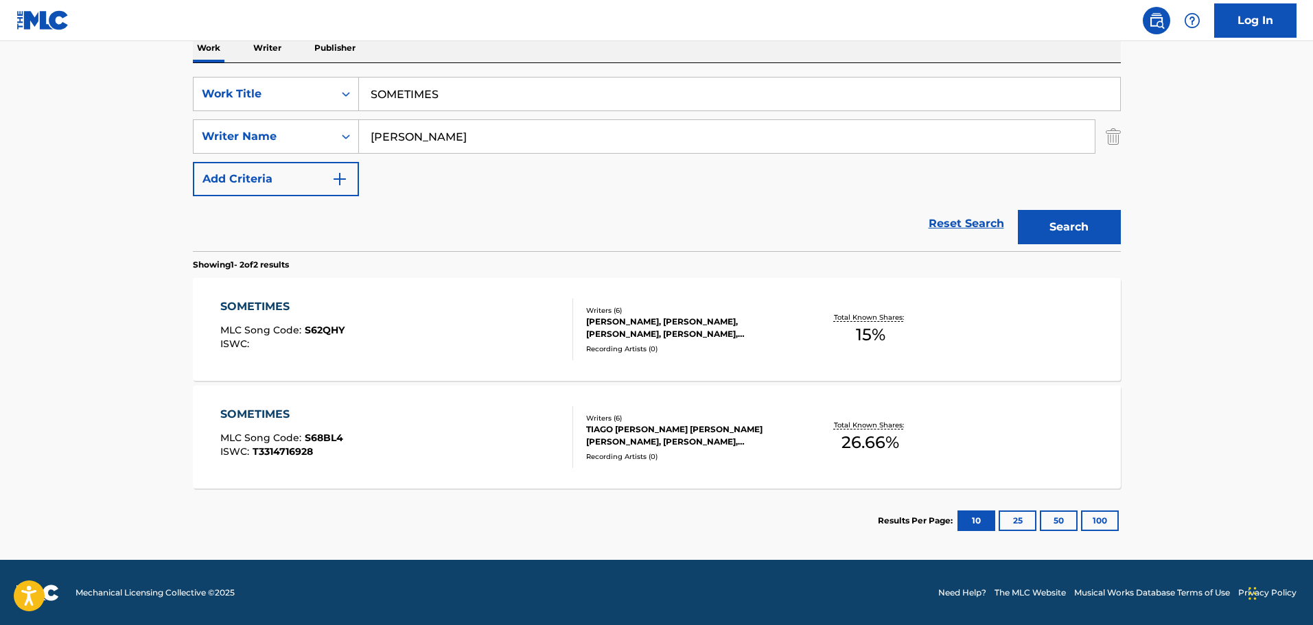
scroll to position [229, 0]
click at [428, 304] on div "SOMETIMES MLC Song Code : S62QHY ISWC :" at bounding box center [396, 329] width 353 height 62
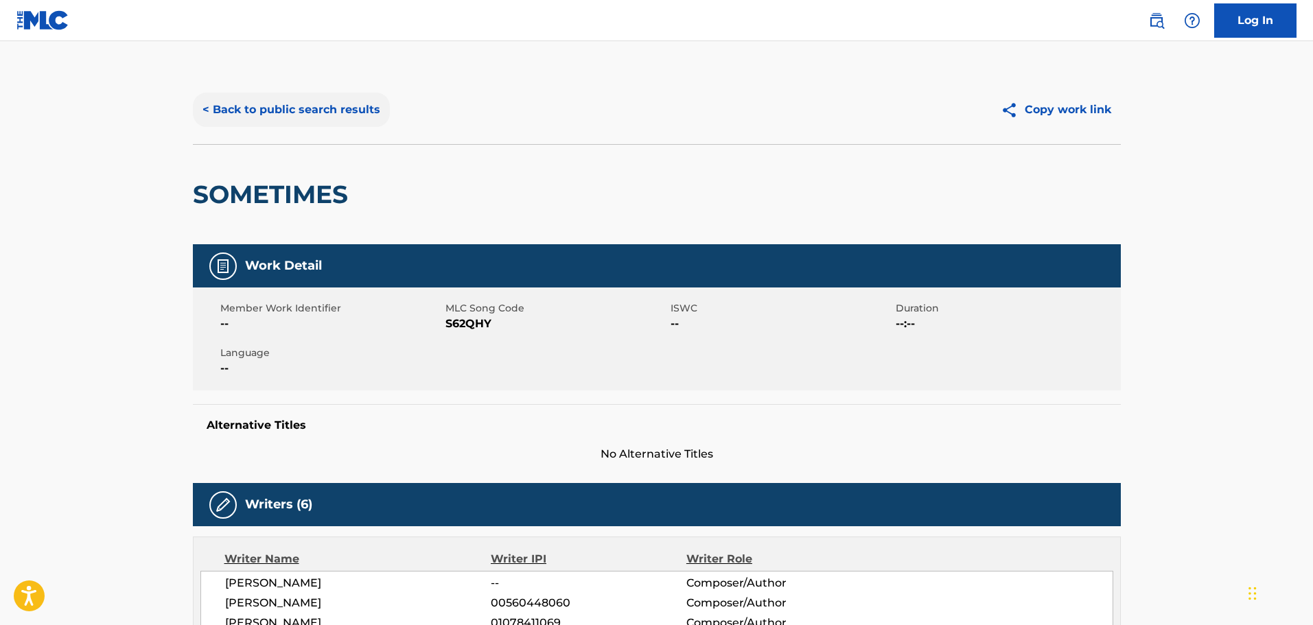
click at [323, 98] on button "< Back to public search results" at bounding box center [291, 110] width 197 height 34
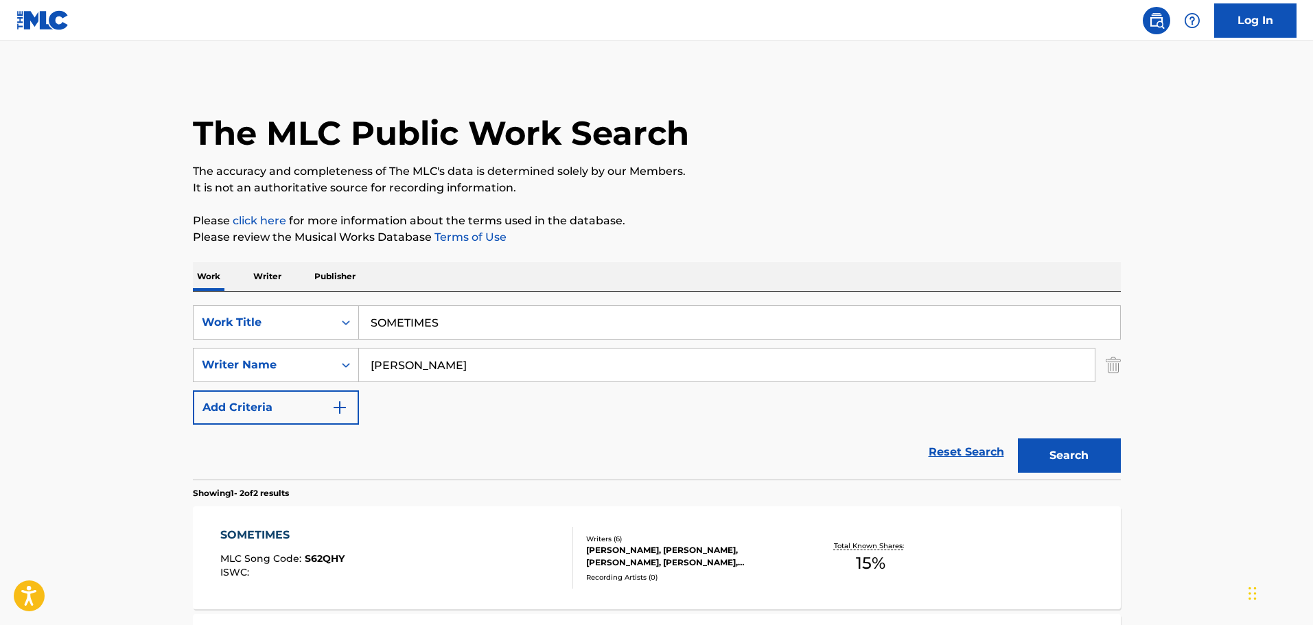
scroll to position [151, 0]
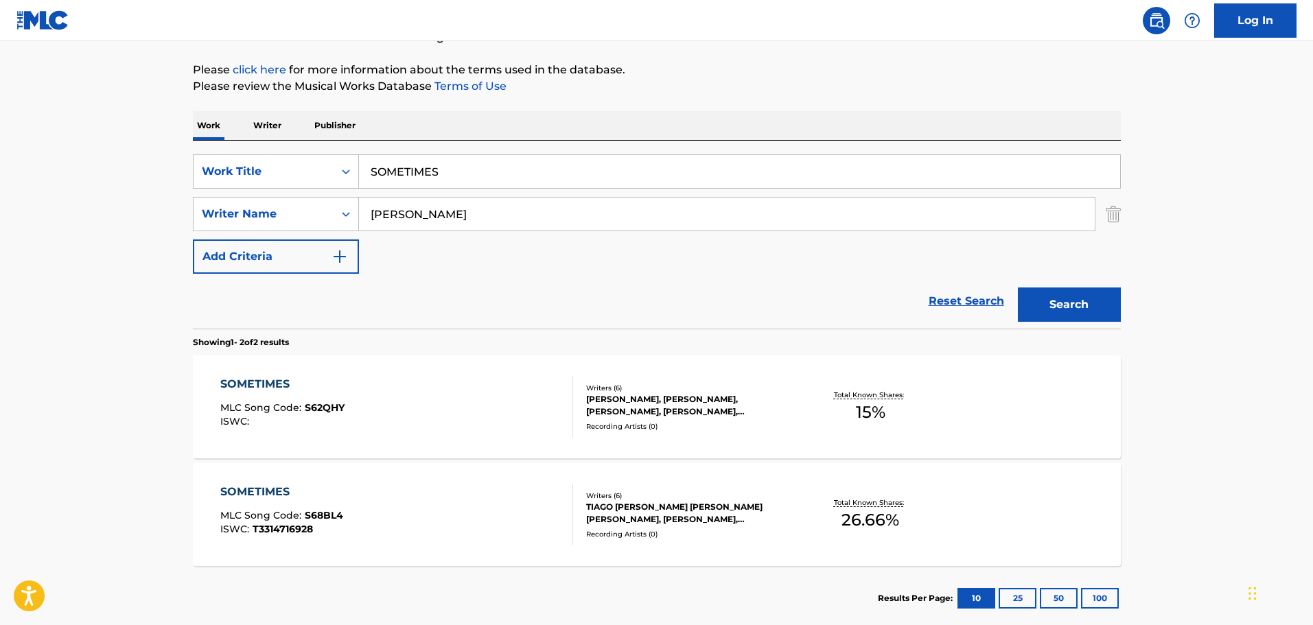
drag, startPoint x: 568, startPoint y: 164, endPoint x: 131, endPoint y: 199, distance: 438.1
click at [131, 199] on main "The MLC Public Work Search The accuracy and completeness of The MLC's data is d…" at bounding box center [656, 264] width 1313 height 748
type input "WISE & HOLY WOMAN"
click at [1117, 213] on img "Search Form" at bounding box center [1113, 214] width 15 height 34
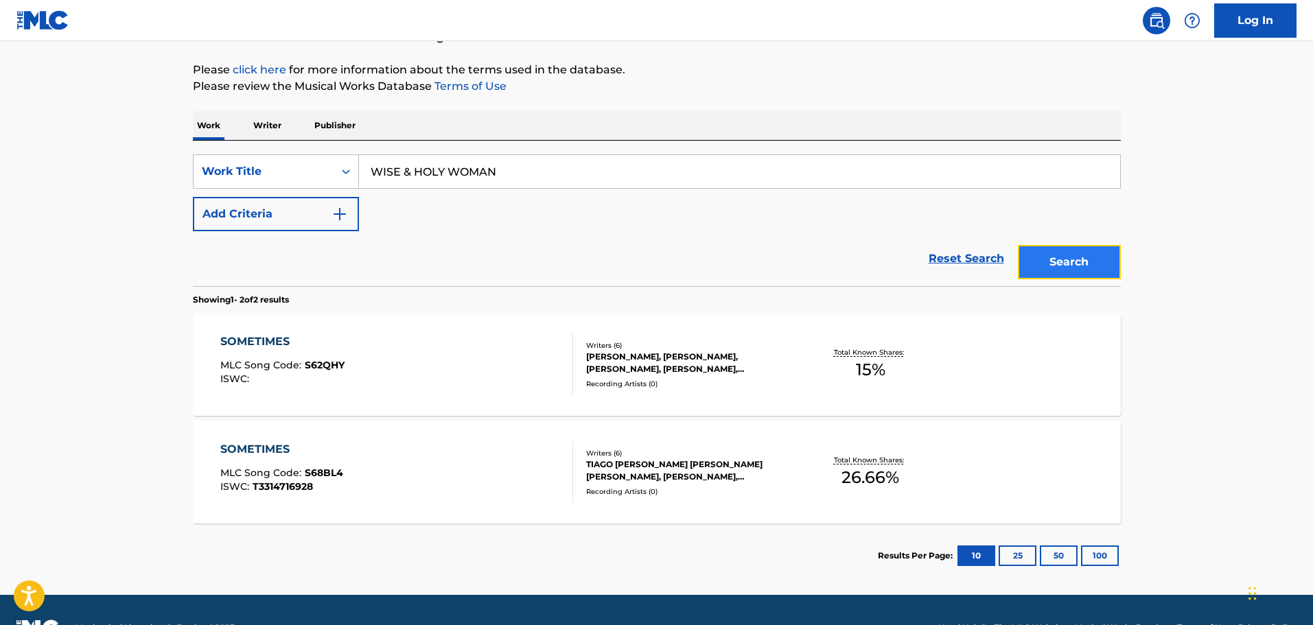
click at [1075, 265] on button "Search" at bounding box center [1069, 262] width 103 height 34
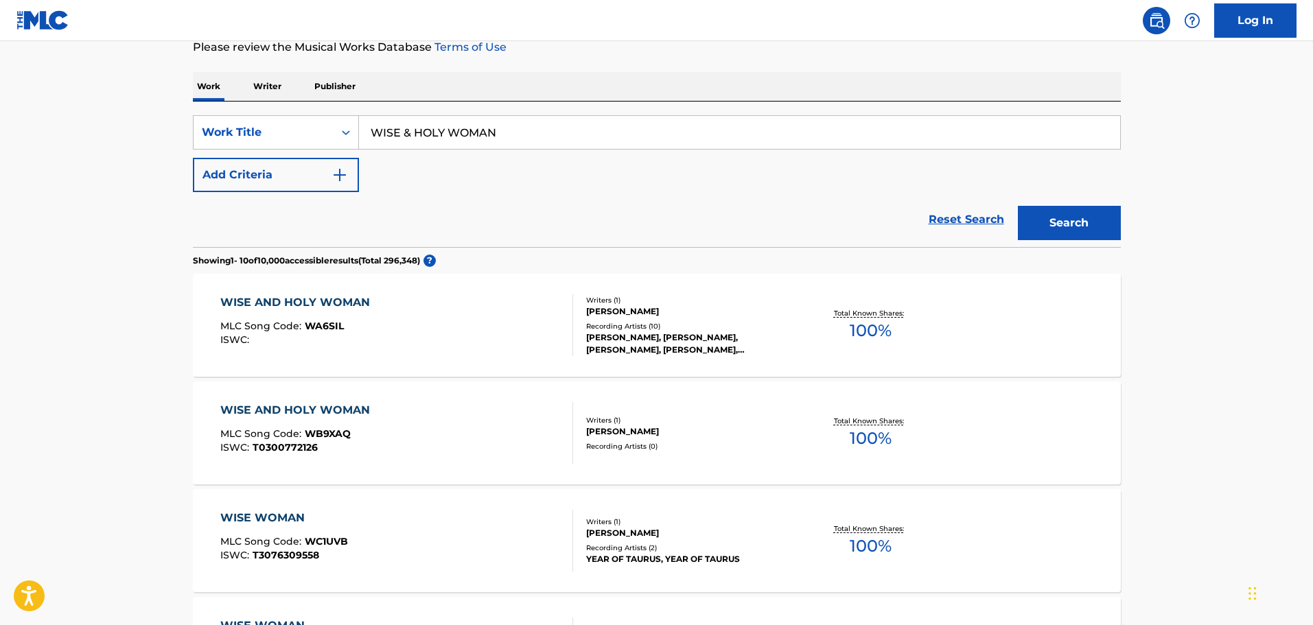
scroll to position [206, 0]
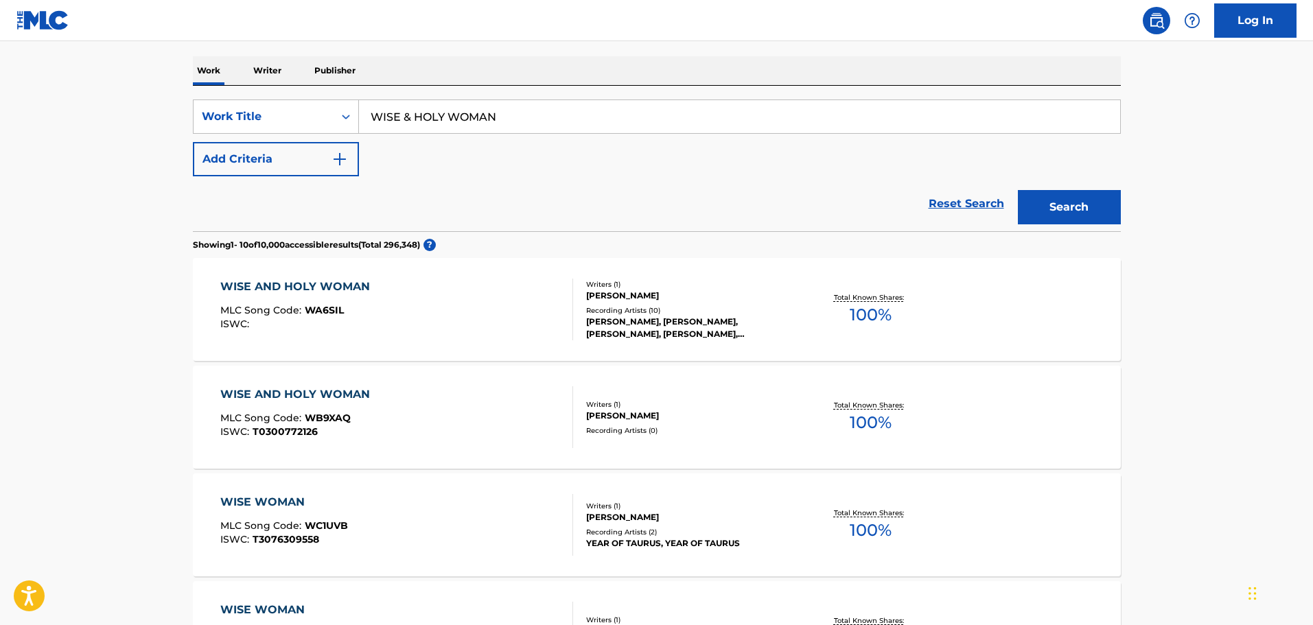
click at [498, 305] on div "WISE AND HOLY WOMAN MLC Song Code : WA6SIL ISWC :" at bounding box center [396, 310] width 353 height 62
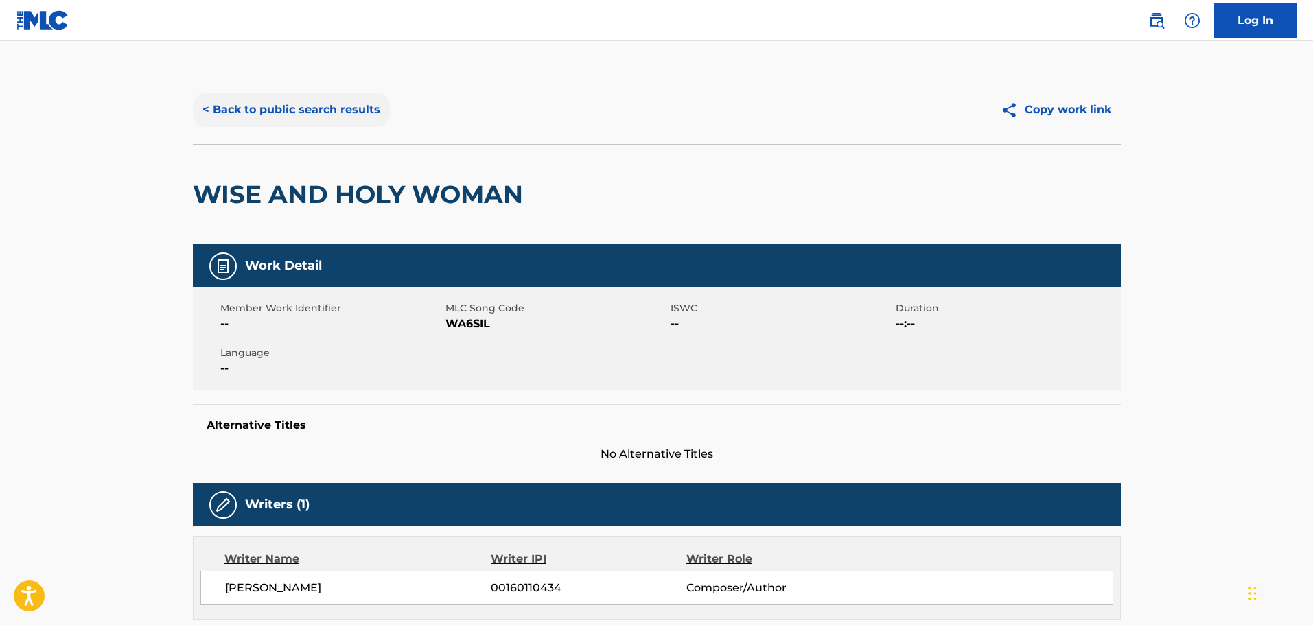
click at [355, 104] on button "< Back to public search results" at bounding box center [291, 110] width 197 height 34
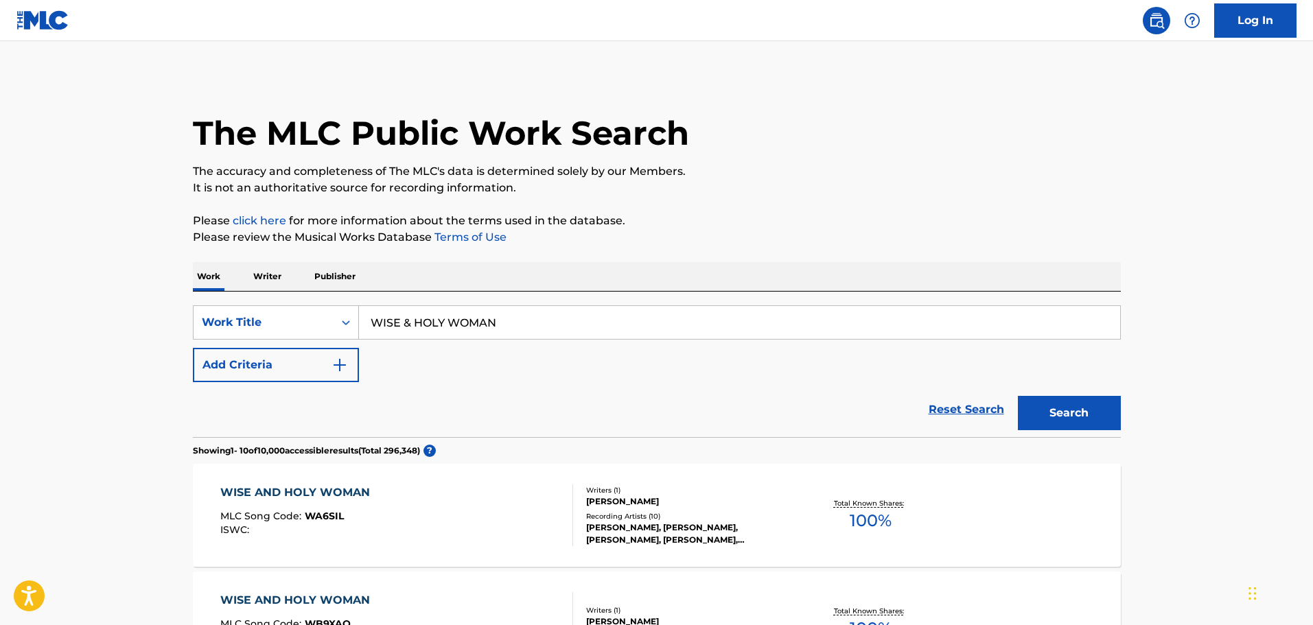
scroll to position [206, 0]
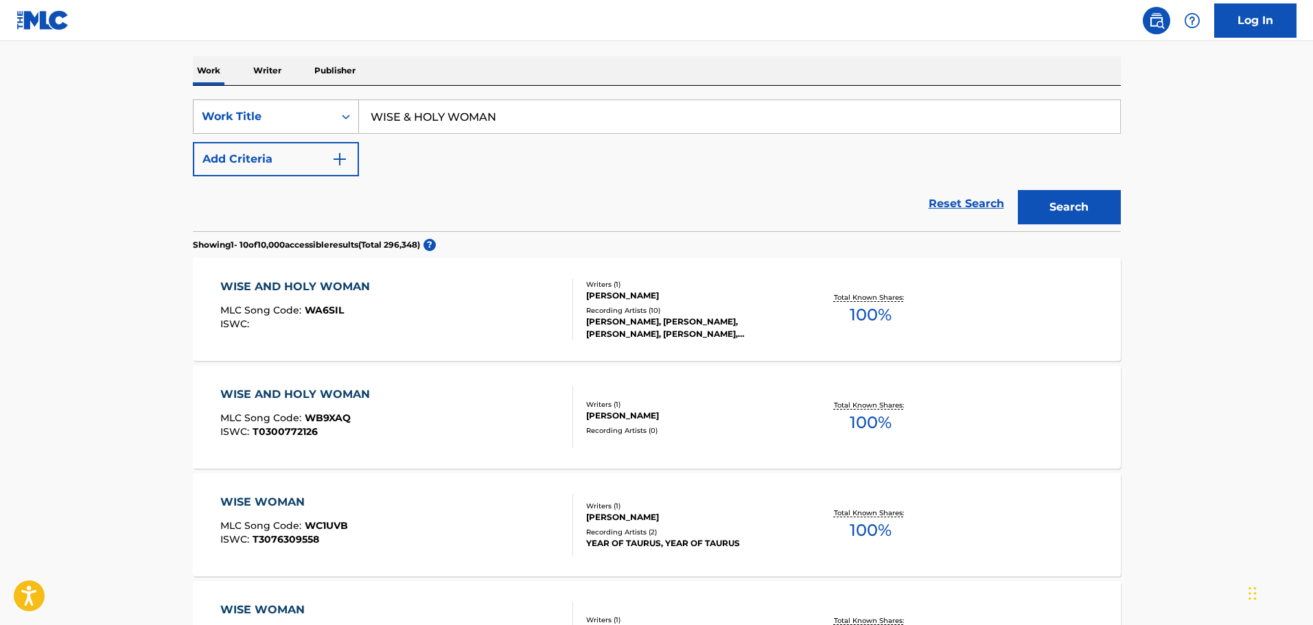
drag, startPoint x: 434, startPoint y: 118, endPoint x: 286, endPoint y: 116, distance: 148.3
click at [286, 117] on div "SearchWithCriteria42443aaf-2e22-42bb-a1e1-7f6f912bd41b Work Title WISE & HOLY W…" at bounding box center [657, 117] width 928 height 34
type input "above and below"
click at [296, 153] on button "Add Criteria" at bounding box center [276, 159] width 166 height 34
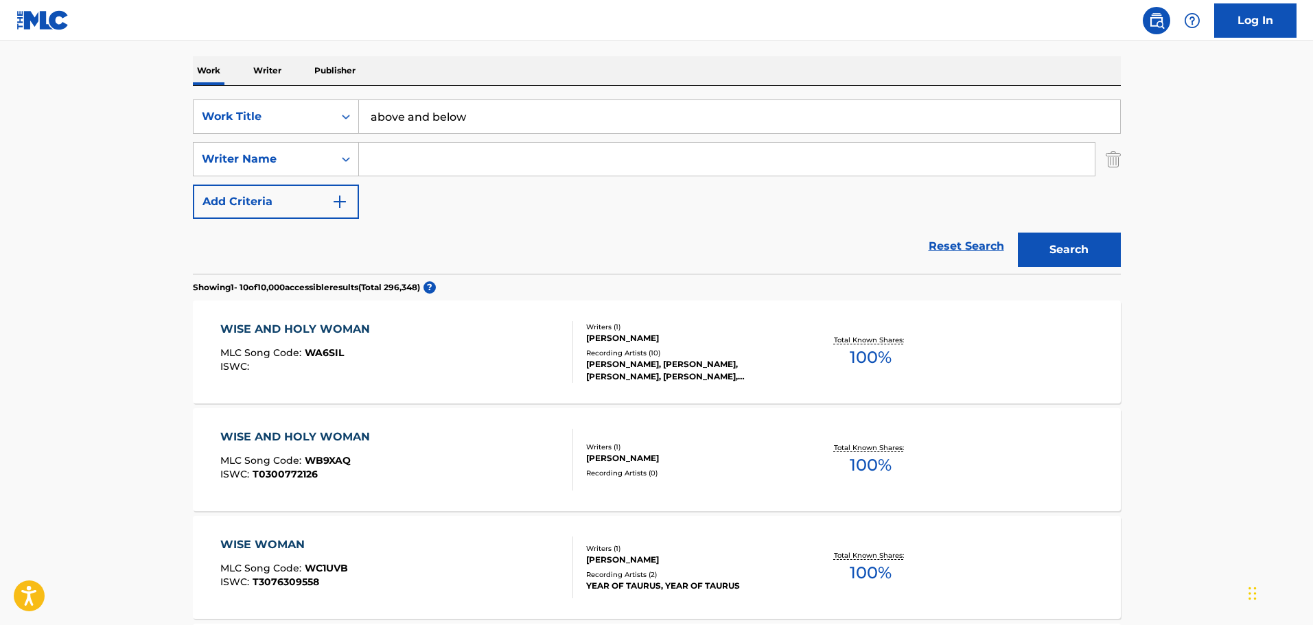
drag, startPoint x: 296, startPoint y: 153, endPoint x: 384, endPoint y: 167, distance: 88.9
click at [384, 167] on input "Search Form" at bounding box center [727, 159] width 736 height 33
type input "[PERSON_NAME]"
click at [1018, 233] on button "Search" at bounding box center [1069, 250] width 103 height 34
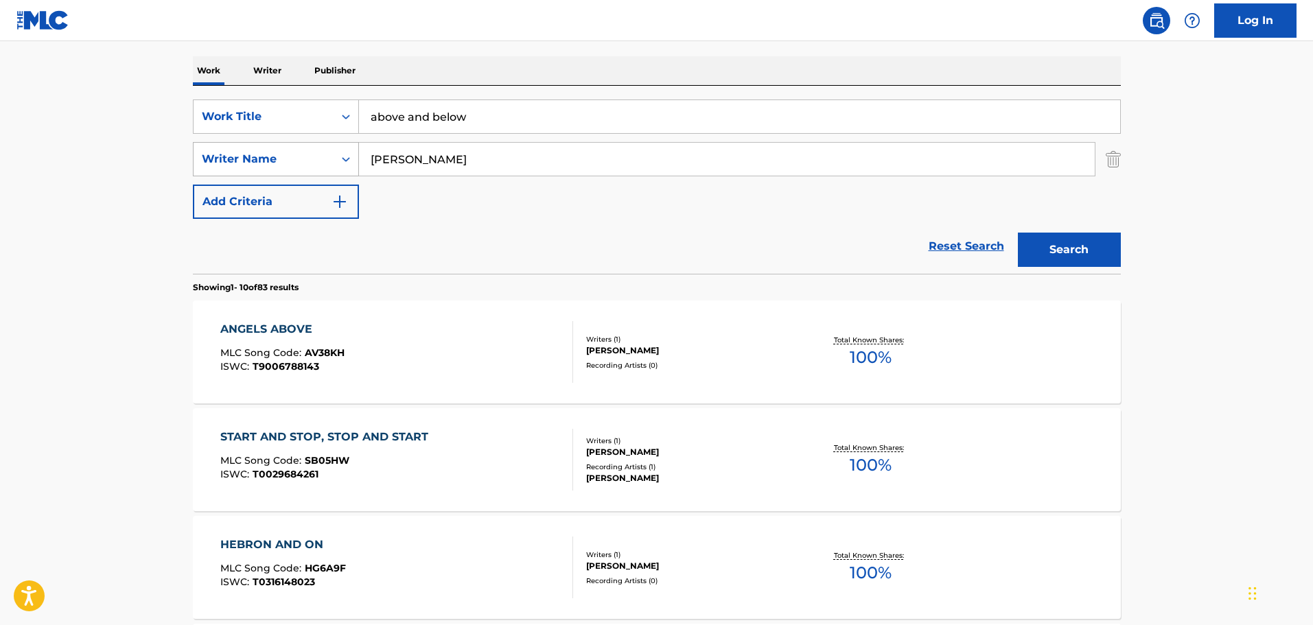
drag, startPoint x: 630, startPoint y: 163, endPoint x: 195, endPoint y: 168, distance: 434.6
click at [195, 168] on div "SearchWithCriteria289321fd-1024-4140-b8d8-9164a7df9f4b Writer Name [PERSON_NAME]" at bounding box center [657, 159] width 928 height 34
paste input "[PERSON_NAME]"
type input "[PERSON_NAME]"
click at [1070, 242] on button "Search" at bounding box center [1069, 250] width 103 height 34
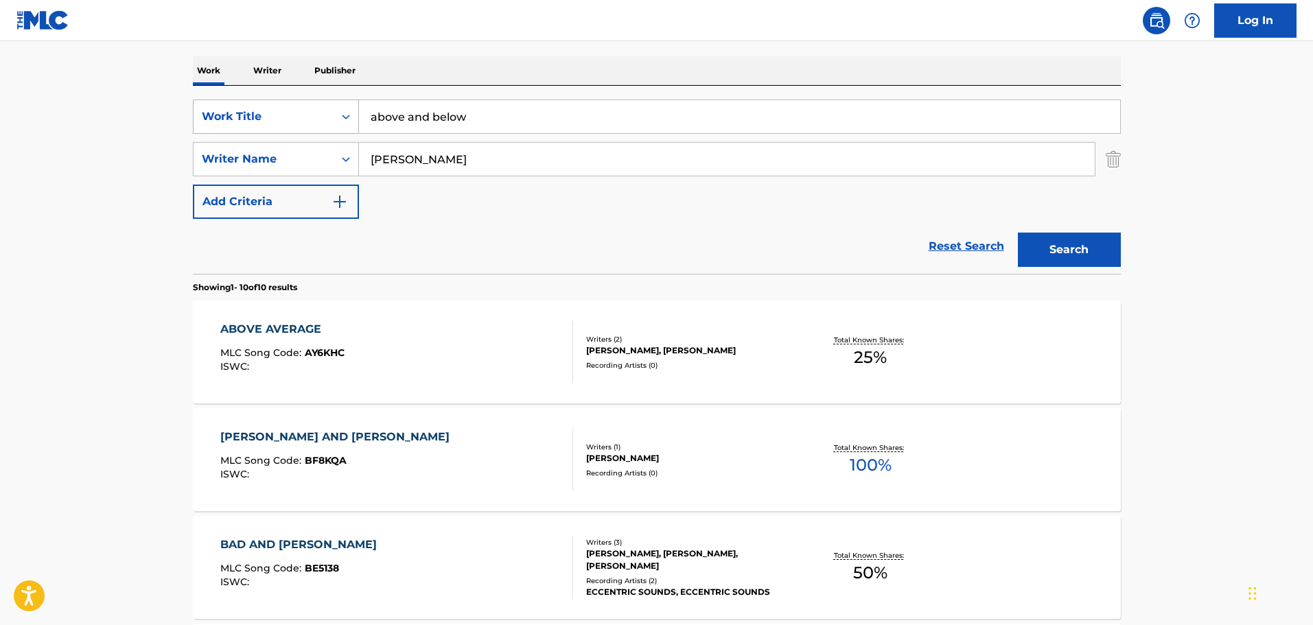
drag, startPoint x: 499, startPoint y: 115, endPoint x: 319, endPoint y: 115, distance: 180.6
click at [319, 115] on div "SearchWithCriteria42443aaf-2e22-42bb-a1e1-7f6f912bd41b Work Title above and bel…" at bounding box center [657, 117] width 928 height 34
click at [1018, 233] on button "Search" at bounding box center [1069, 250] width 103 height 34
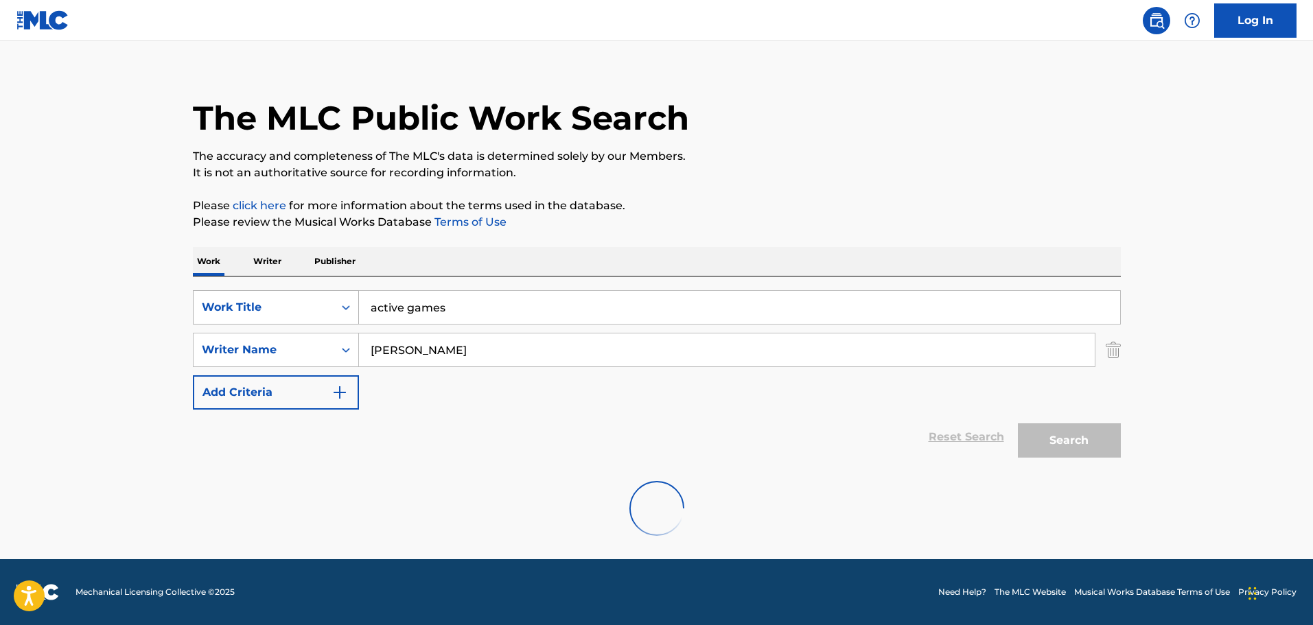
scroll to position [0, 0]
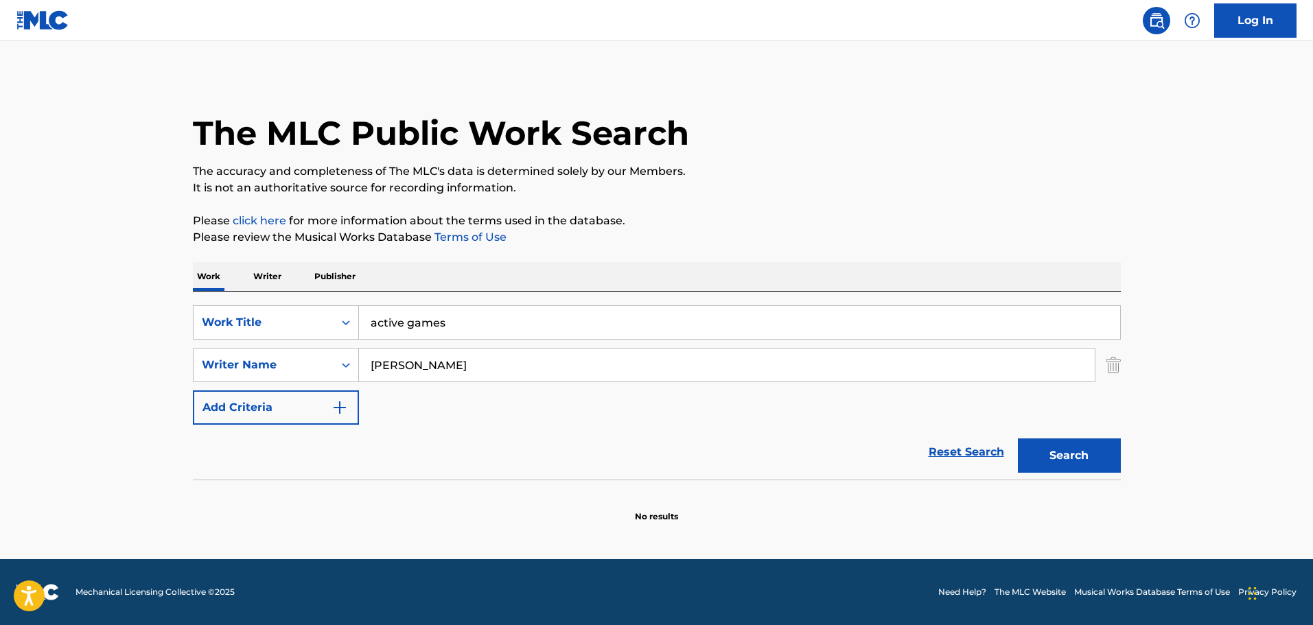
click at [542, 157] on div "The MLC Public Work Search" at bounding box center [657, 126] width 928 height 100
drag, startPoint x: 518, startPoint y: 319, endPoint x: 308, endPoint y: 303, distance: 210.7
click at [308, 303] on div "SearchWithCriteria42443aaf-2e22-42bb-a1e1-7f6f912bd41b Work Title active games …" at bounding box center [657, 386] width 928 height 188
type input "higher"
paste input "Ephrem"
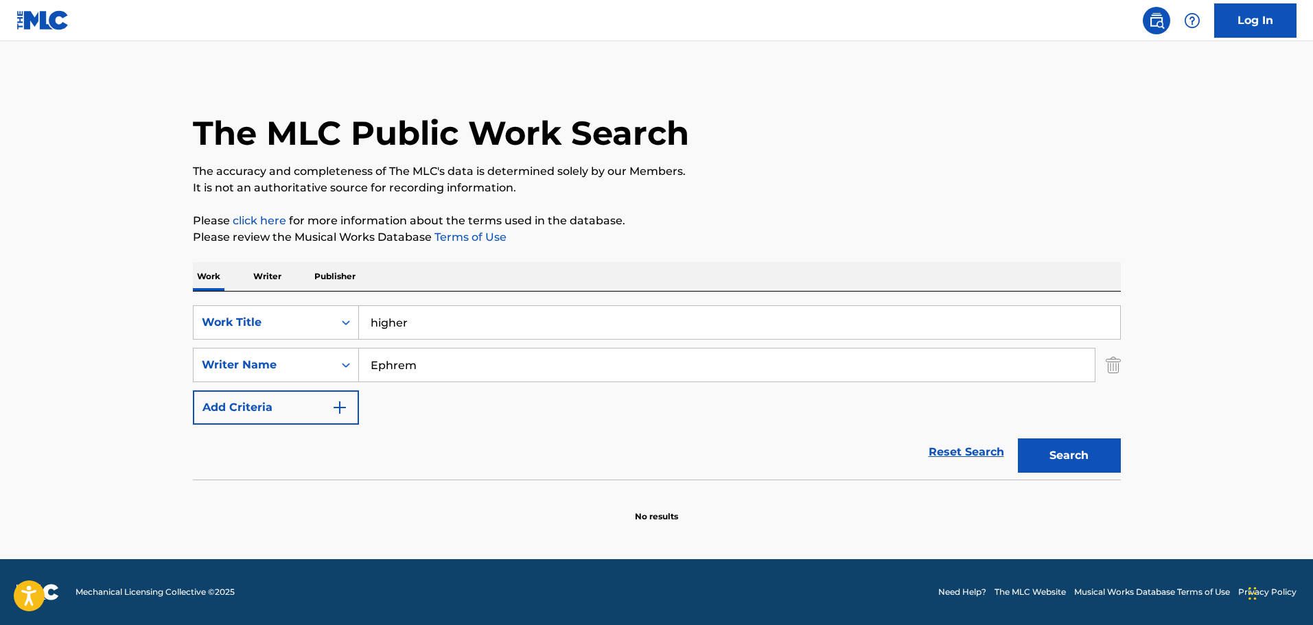
type input "Ephrem"
click at [1018, 439] on button "Search" at bounding box center [1069, 456] width 103 height 34
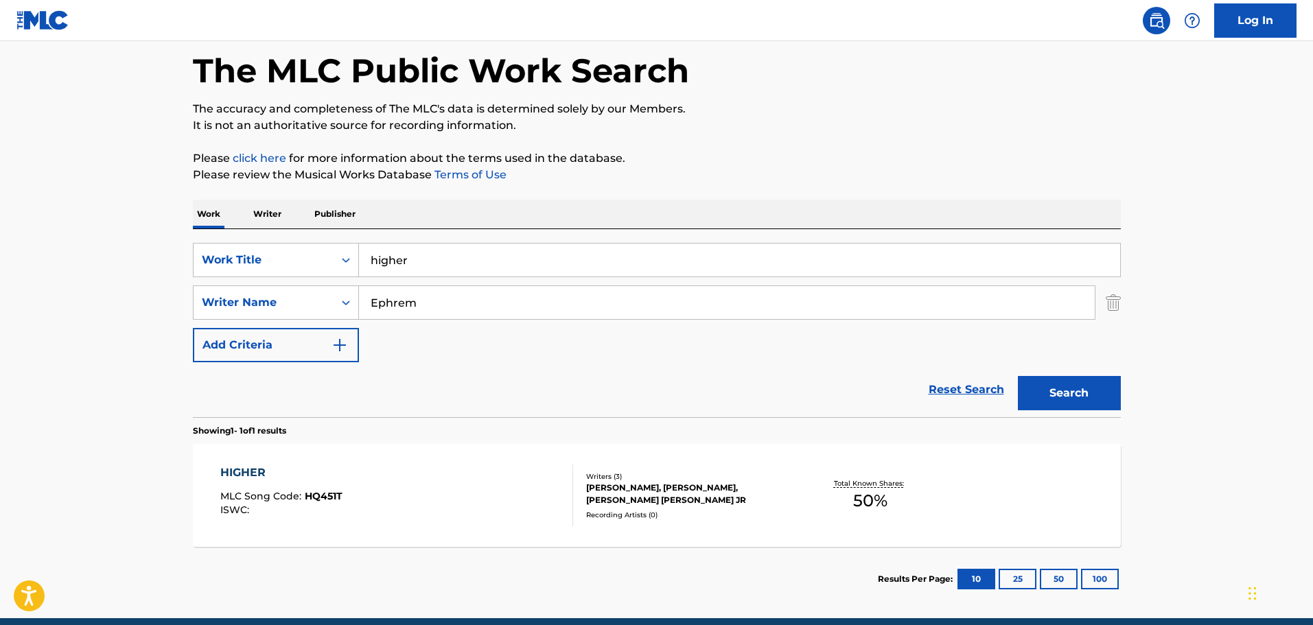
scroll to position [122, 0]
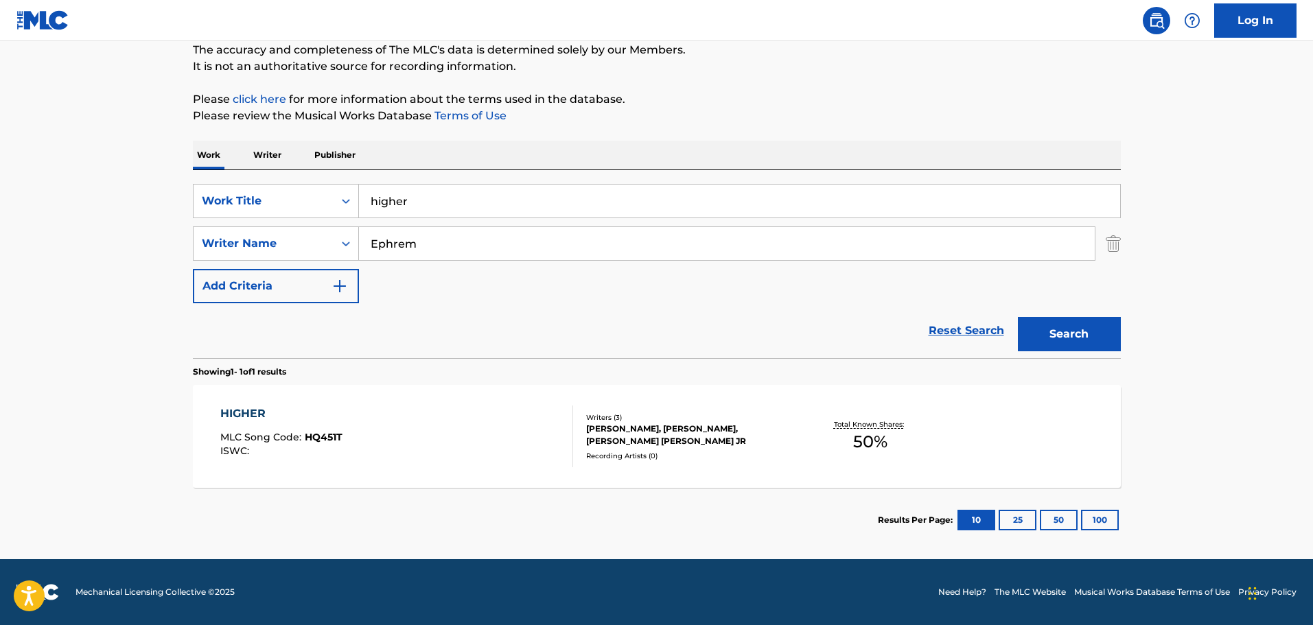
click at [466, 439] on div "HIGHER MLC Song Code : HQ451T ISWC :" at bounding box center [396, 437] width 353 height 62
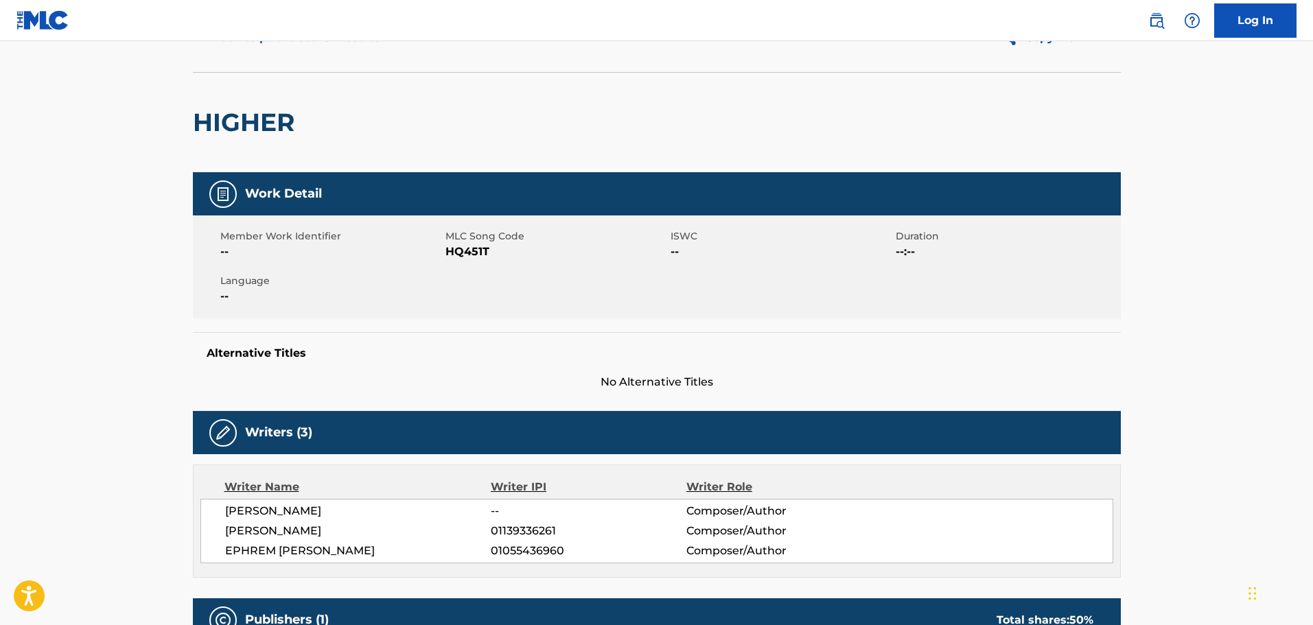
scroll to position [70, 0]
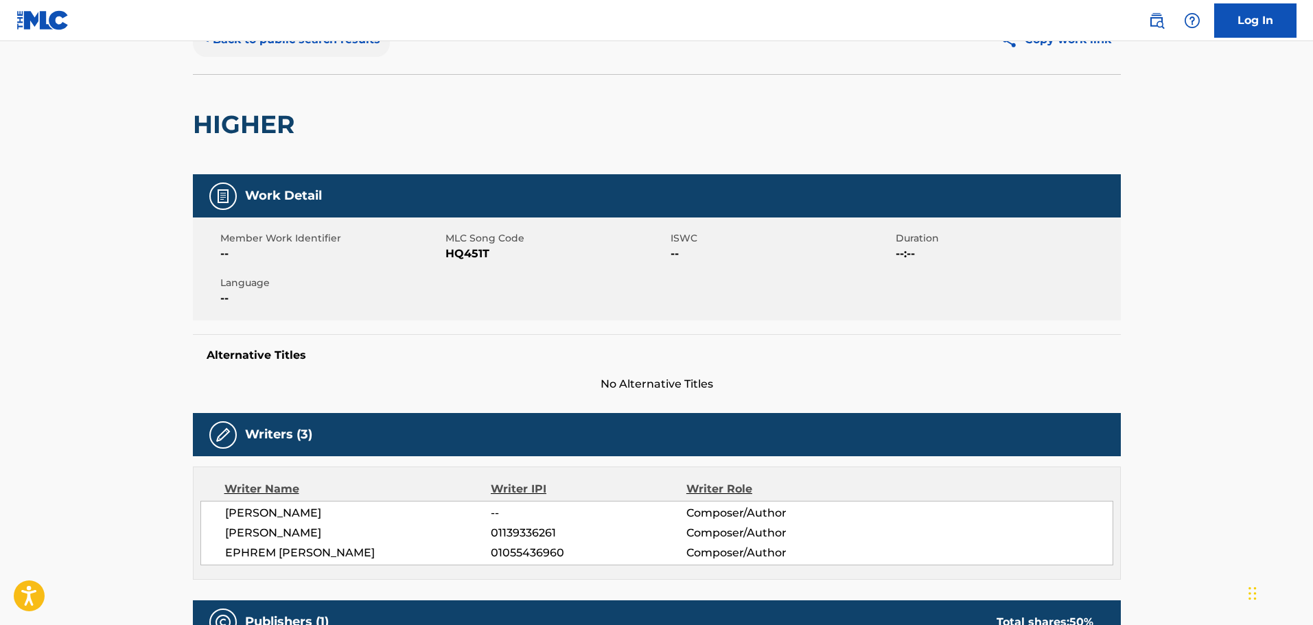
click at [334, 41] on button "< Back to public search results" at bounding box center [291, 40] width 197 height 34
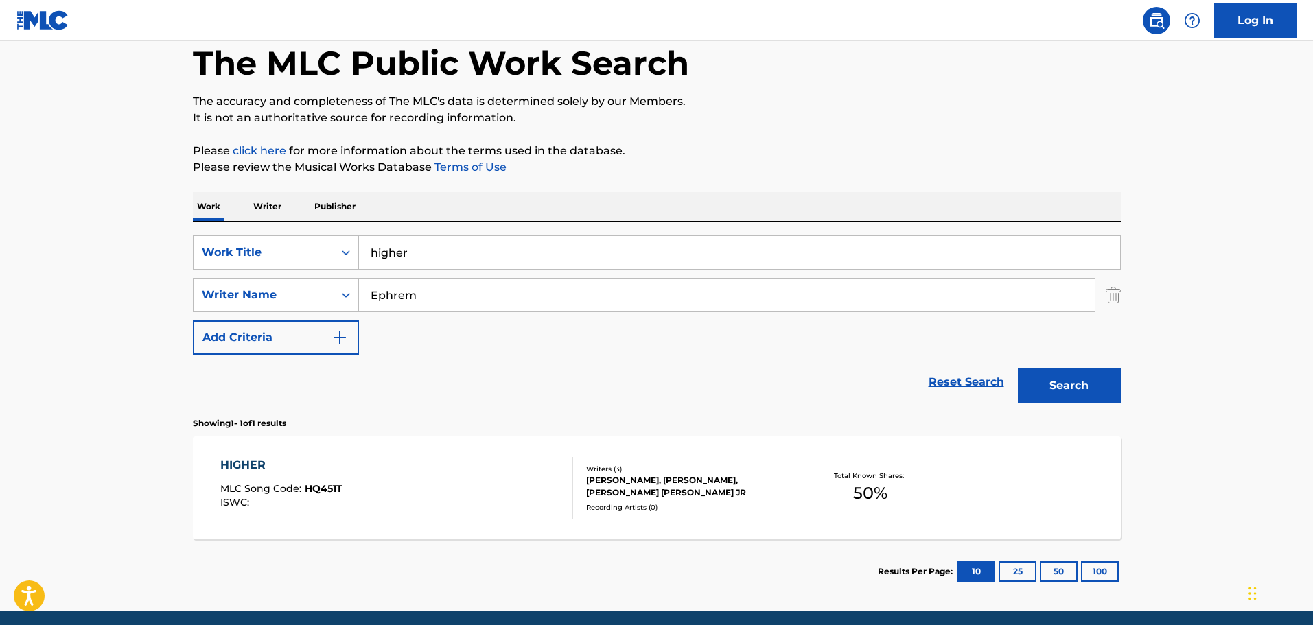
drag, startPoint x: 489, startPoint y: 252, endPoint x: 286, endPoint y: 232, distance: 204.2
click at [286, 232] on div "SearchWithCriteria42443aaf-2e22-42bb-a1e1-7f6f912bd41b Work Title higher Search…" at bounding box center [657, 316] width 928 height 188
type input "BANKROLL"
type input "[PERSON_NAME]"
click at [1018, 369] on button "Search" at bounding box center [1069, 386] width 103 height 34
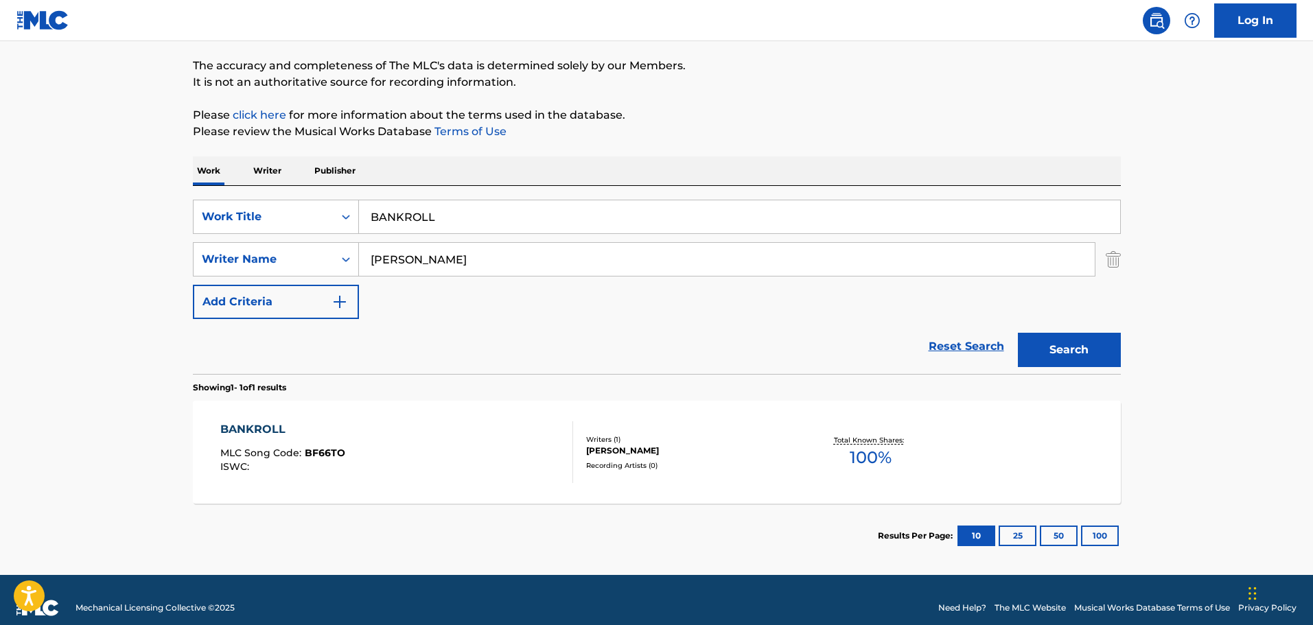
scroll to position [122, 0]
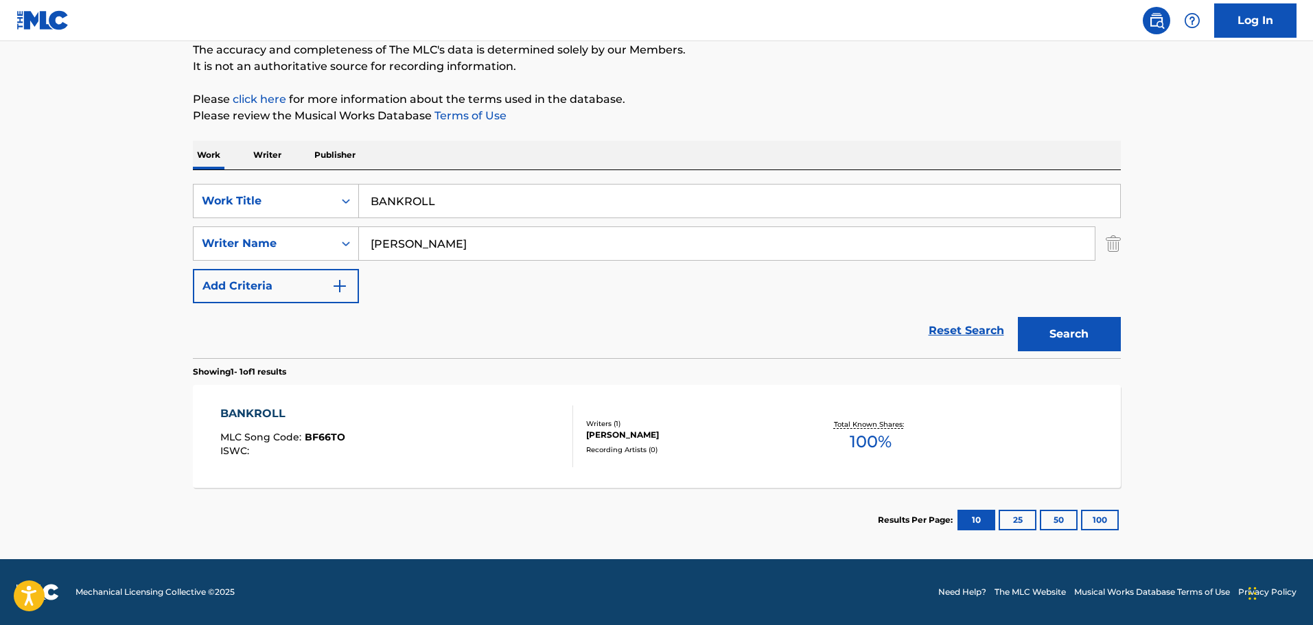
click at [502, 441] on div "BANKROLL MLC Song Code : BF66TO ISWC :" at bounding box center [396, 437] width 353 height 62
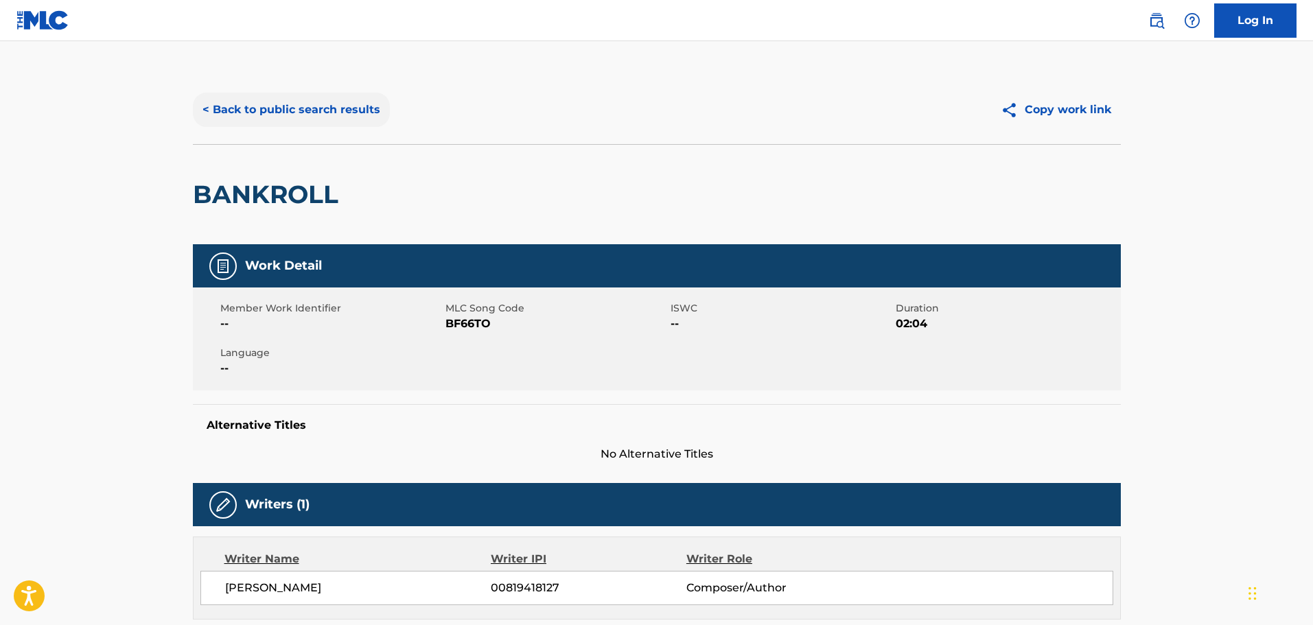
click at [309, 110] on button "< Back to public search results" at bounding box center [291, 110] width 197 height 34
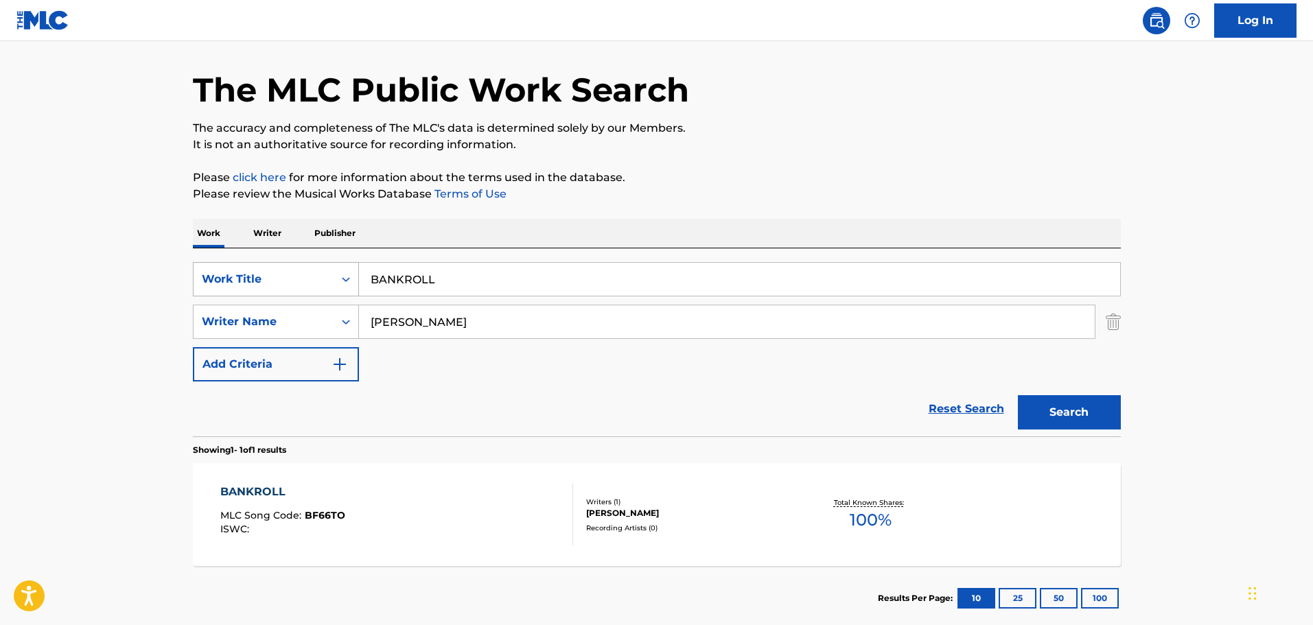
drag, startPoint x: 502, startPoint y: 292, endPoint x: 264, endPoint y: 266, distance: 239.7
click at [264, 266] on div "SearchWithCriteria42443aaf-2e22-42bb-a1e1-7f6f912bd41b Work Title BANKROLL" at bounding box center [657, 279] width 928 height 34
type input "IN MY ZONE"
type input "[PERSON_NAME]"
click at [1018, 395] on button "Search" at bounding box center [1069, 412] width 103 height 34
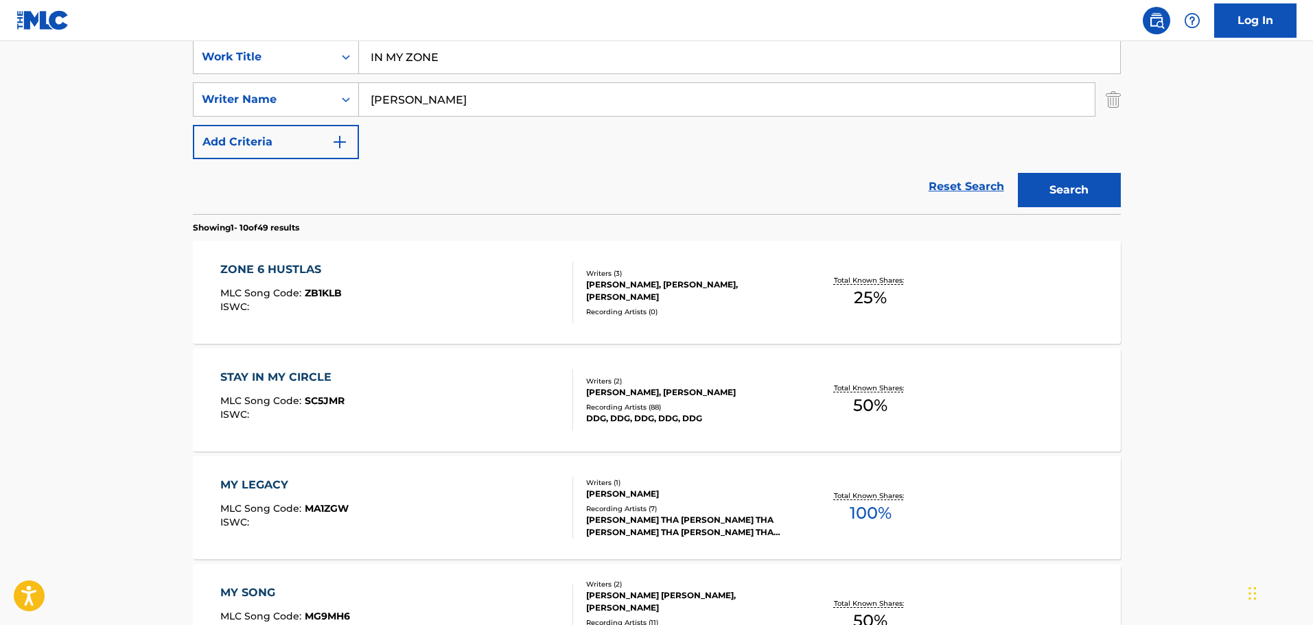
scroll to position [181, 0]
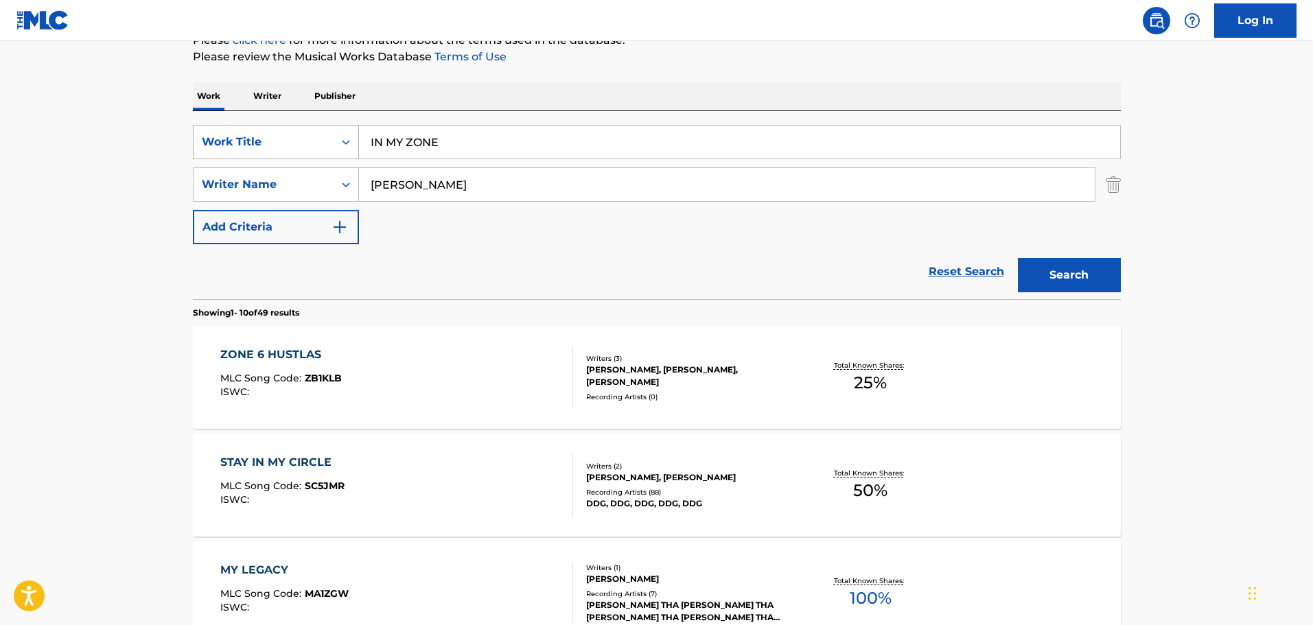
drag, startPoint x: 518, startPoint y: 146, endPoint x: 306, endPoint y: 139, distance: 212.3
click at [306, 139] on div "SearchWithCriteria42443aaf-2e22-42bb-a1e1-7f6f912bd41b Work Title IN MY ZONE" at bounding box center [657, 142] width 928 height 34
type input "DO WHAT YOU WANT"
type input "KITCHENS"
click at [1018, 258] on button "Search" at bounding box center [1069, 275] width 103 height 34
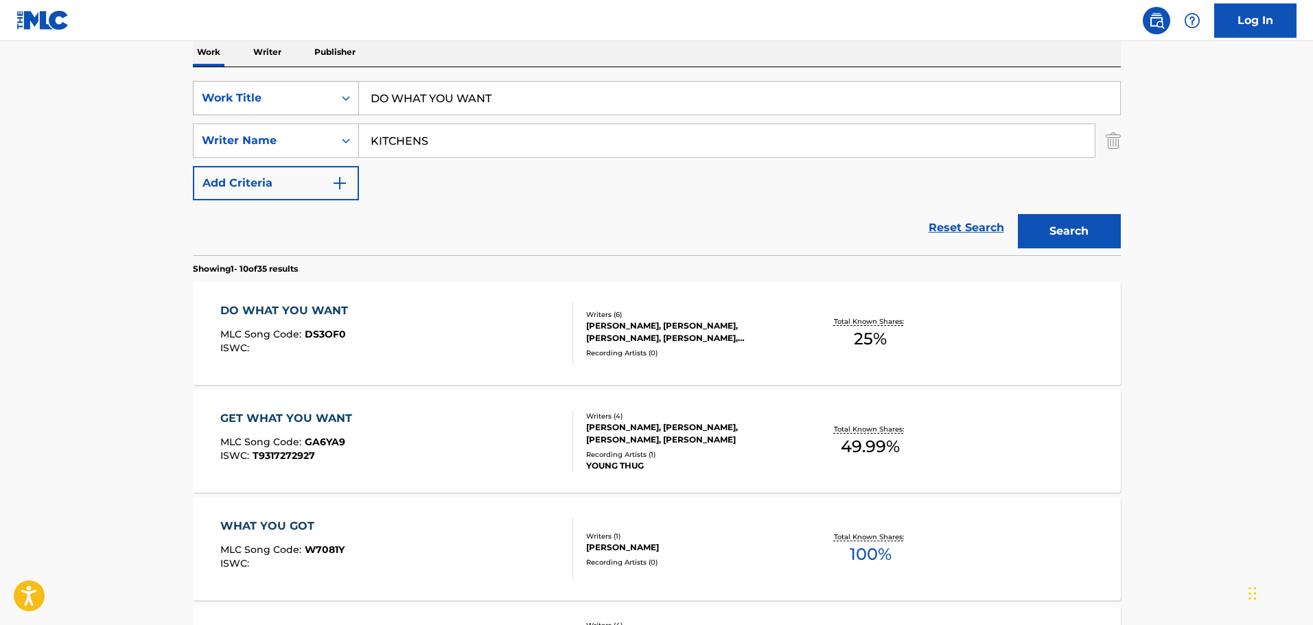
scroll to position [318, 0]
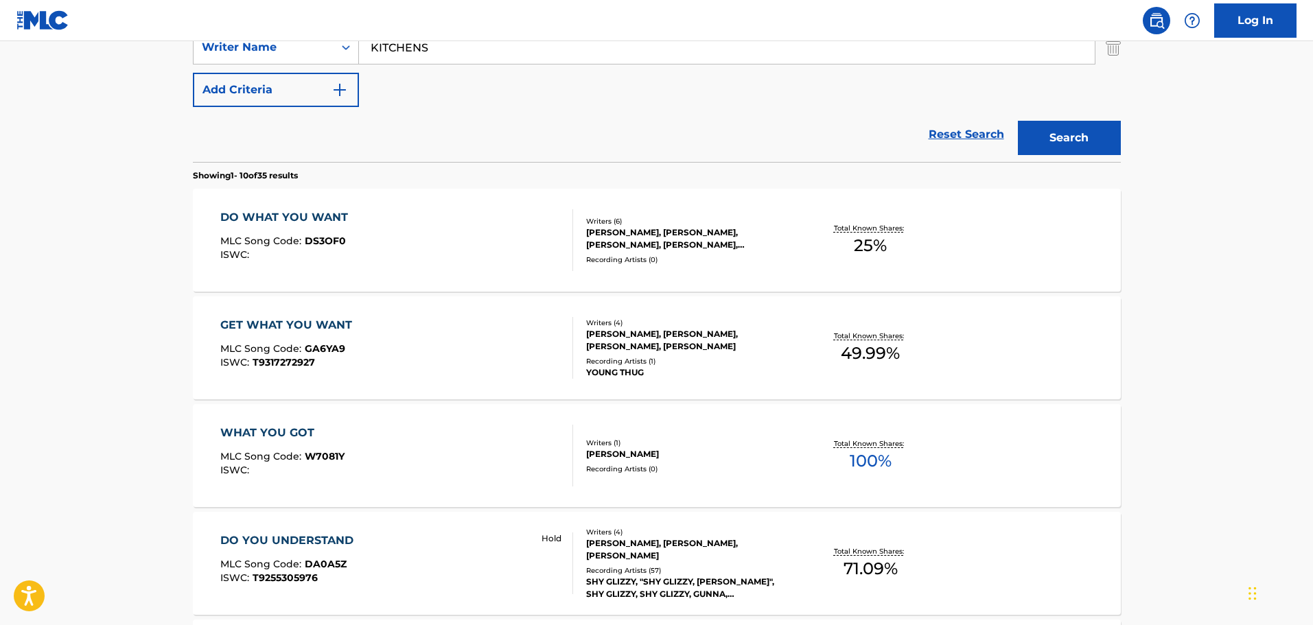
click at [426, 234] on div "DO WHAT YOU WANT MLC Song Code : DS3OF0 ISWC :" at bounding box center [396, 240] width 353 height 62
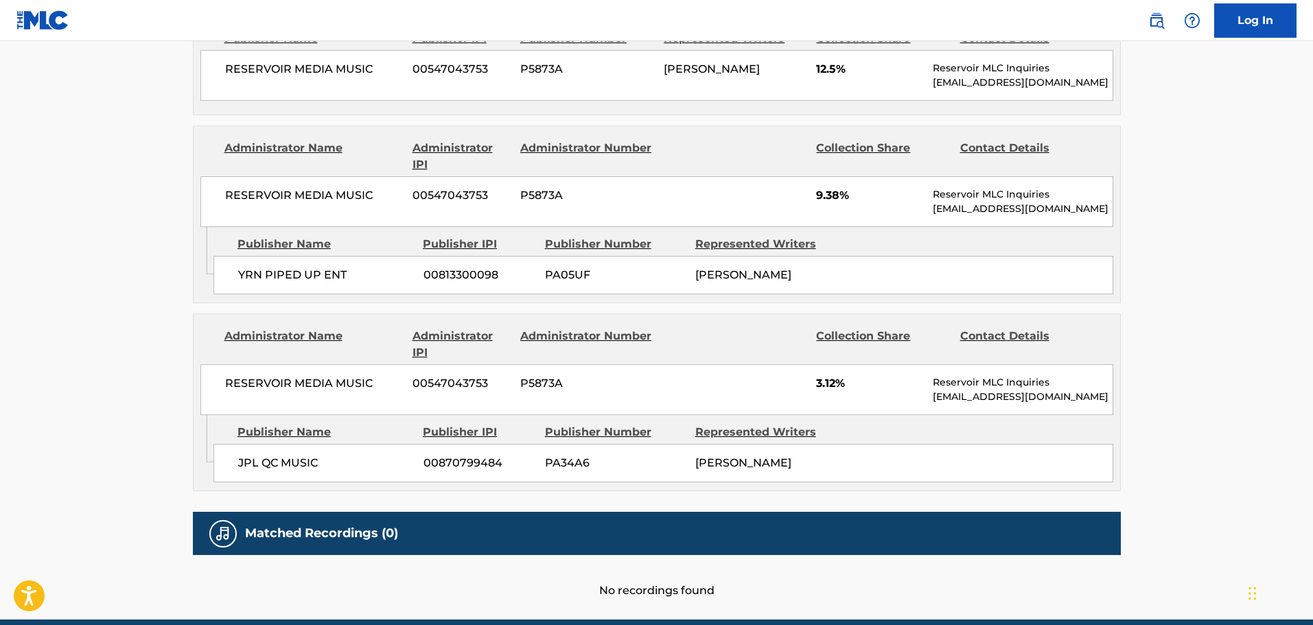
scroll to position [859, 0]
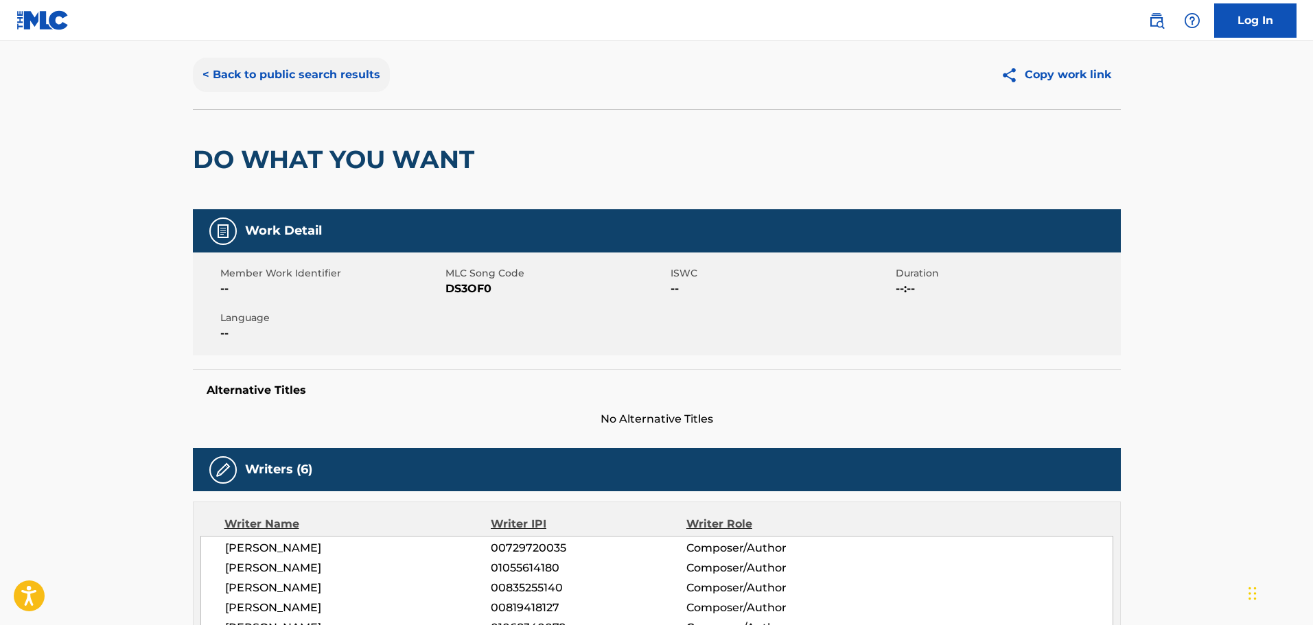
click at [288, 68] on button "< Back to public search results" at bounding box center [291, 75] width 197 height 34
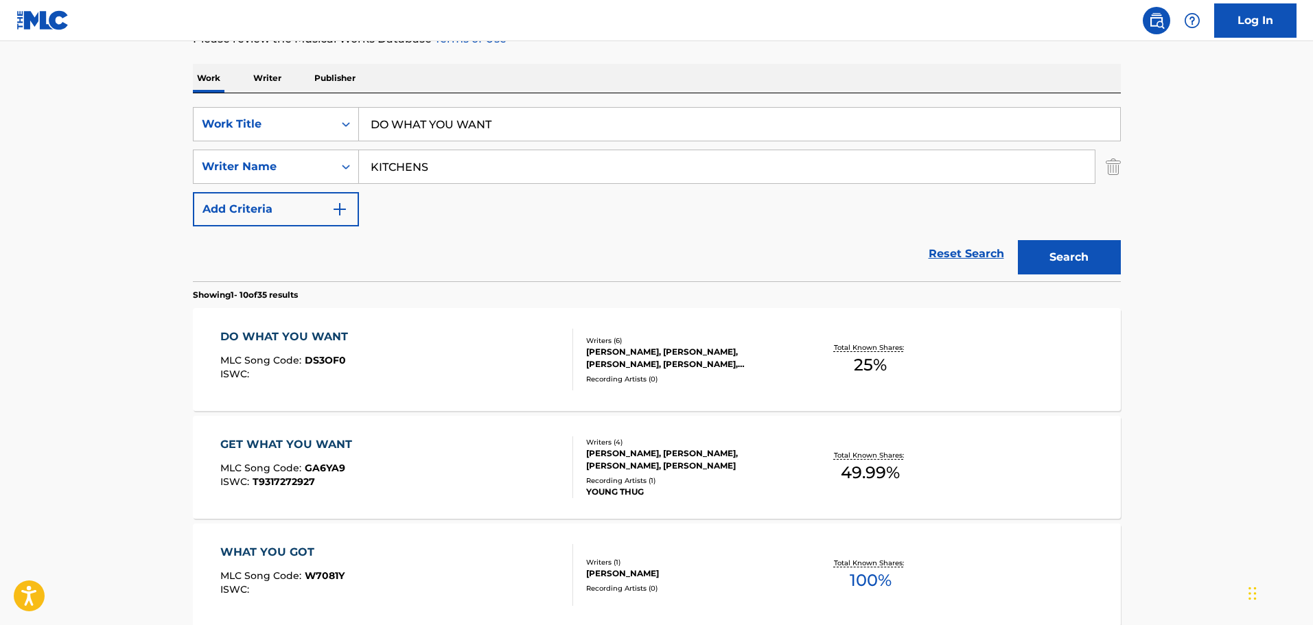
scroll to position [190, 0]
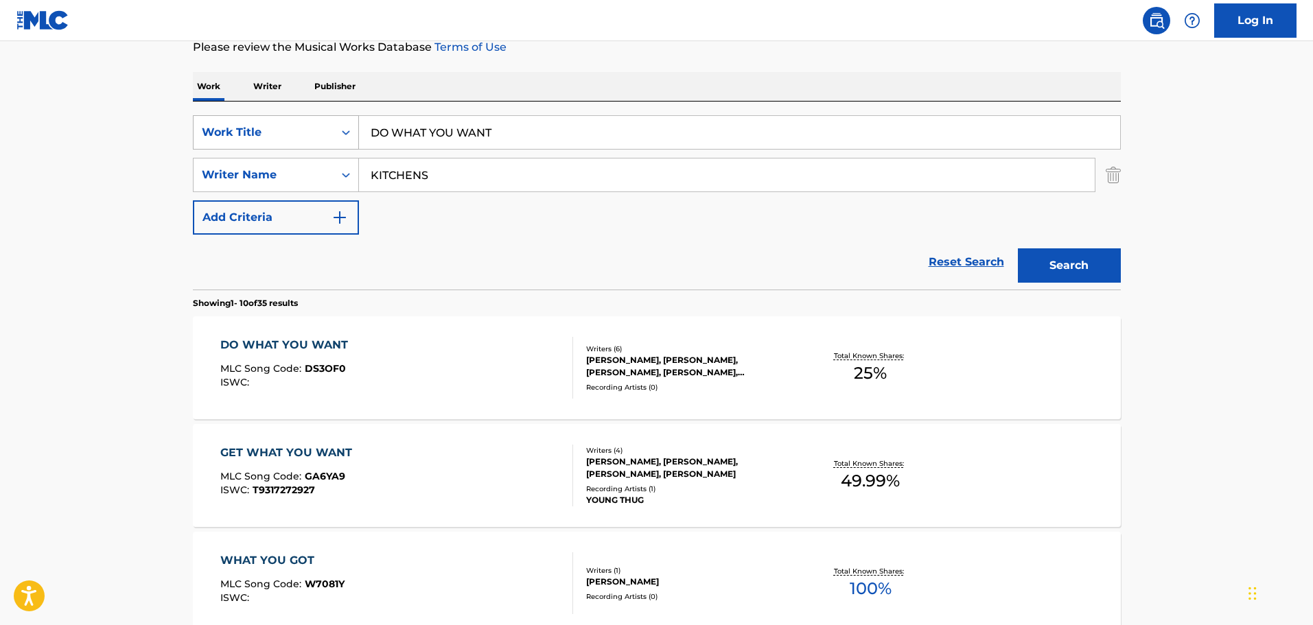
drag, startPoint x: 533, startPoint y: 140, endPoint x: 354, endPoint y: 137, distance: 179.2
click at [354, 137] on div "SearchWithCriteria42443aaf-2e22-42bb-a1e1-7f6f912bd41b Work Title DO WHAT YOU W…" at bounding box center [657, 132] width 928 height 34
type input "PUMP 4"
type input "[PERSON_NAME]"
click at [1018, 249] on button "Search" at bounding box center [1069, 266] width 103 height 34
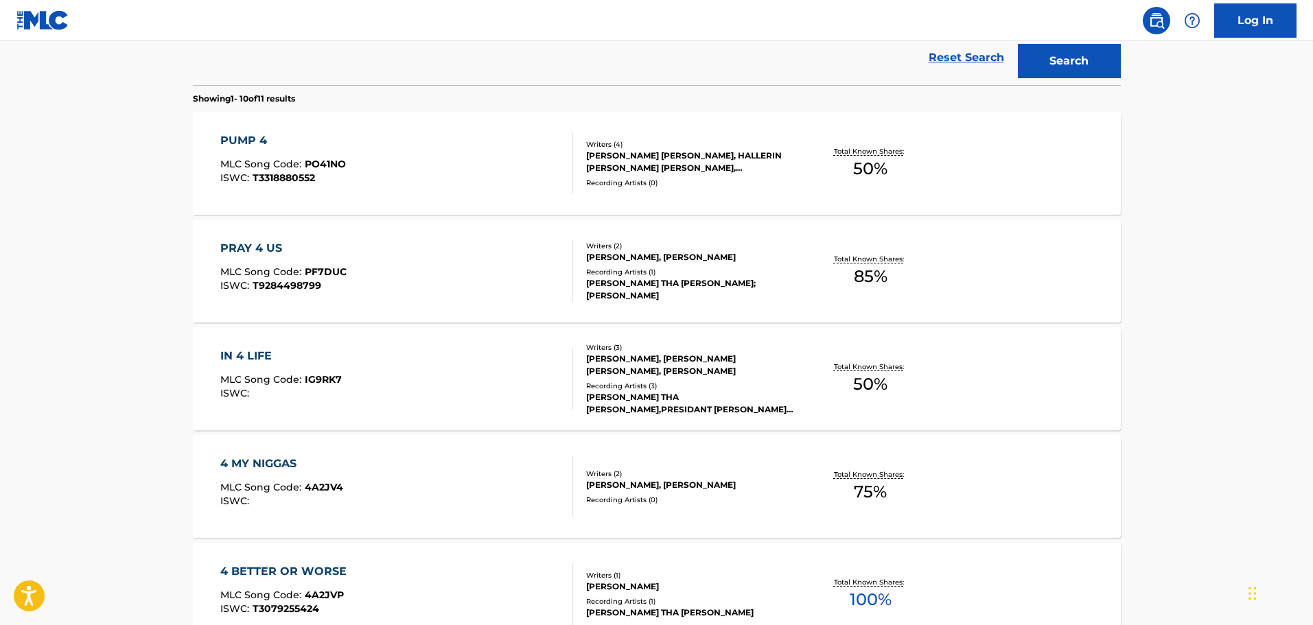
scroll to position [396, 0]
click at [484, 174] on div "PUMP 4 MLC Song Code : PO41NO ISWC : T3318880552" at bounding box center [396, 162] width 353 height 62
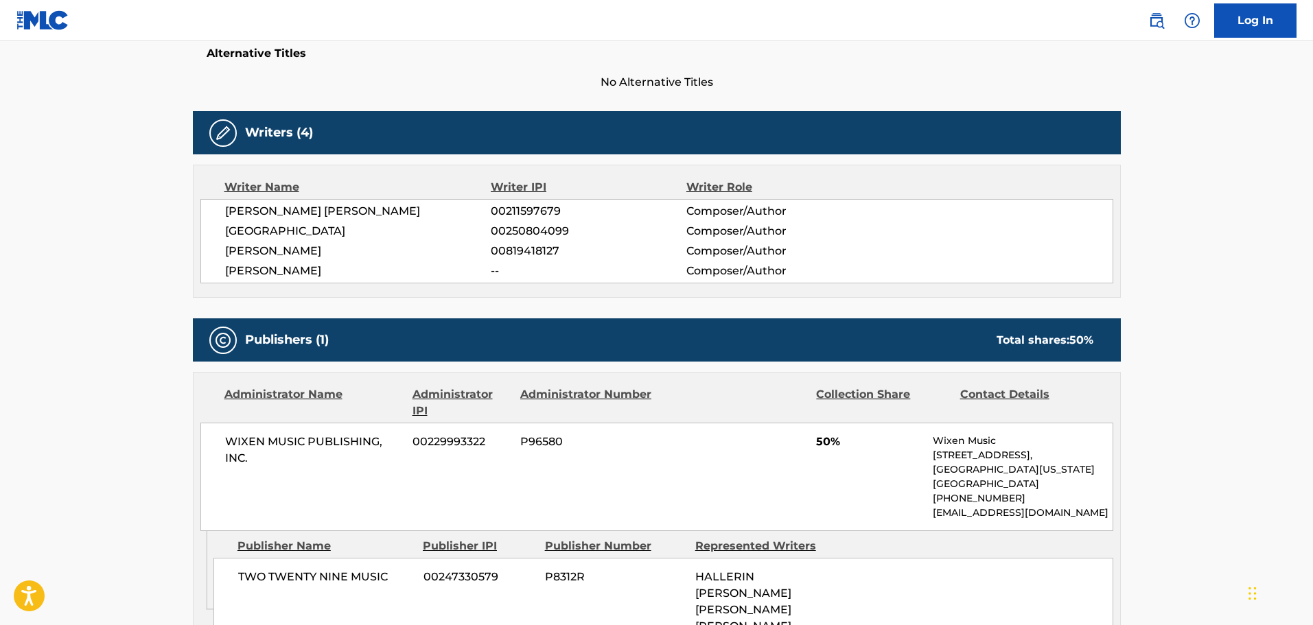
scroll to position [578, 0]
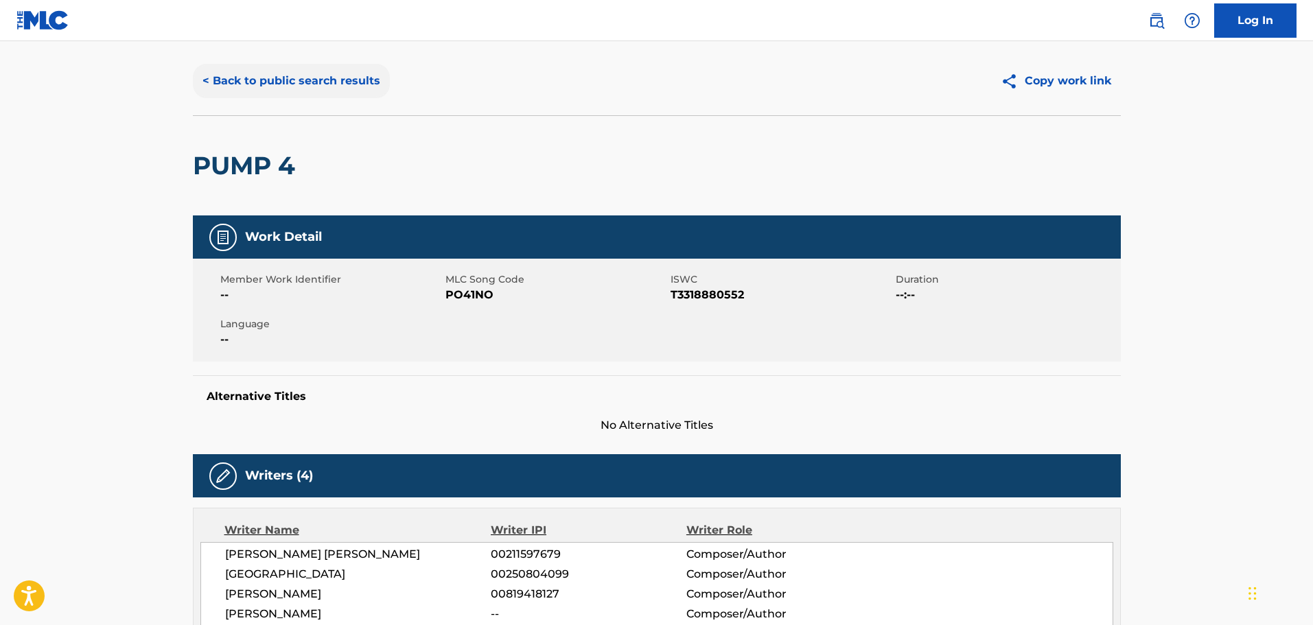
click at [221, 83] on button "< Back to public search results" at bounding box center [291, 81] width 197 height 34
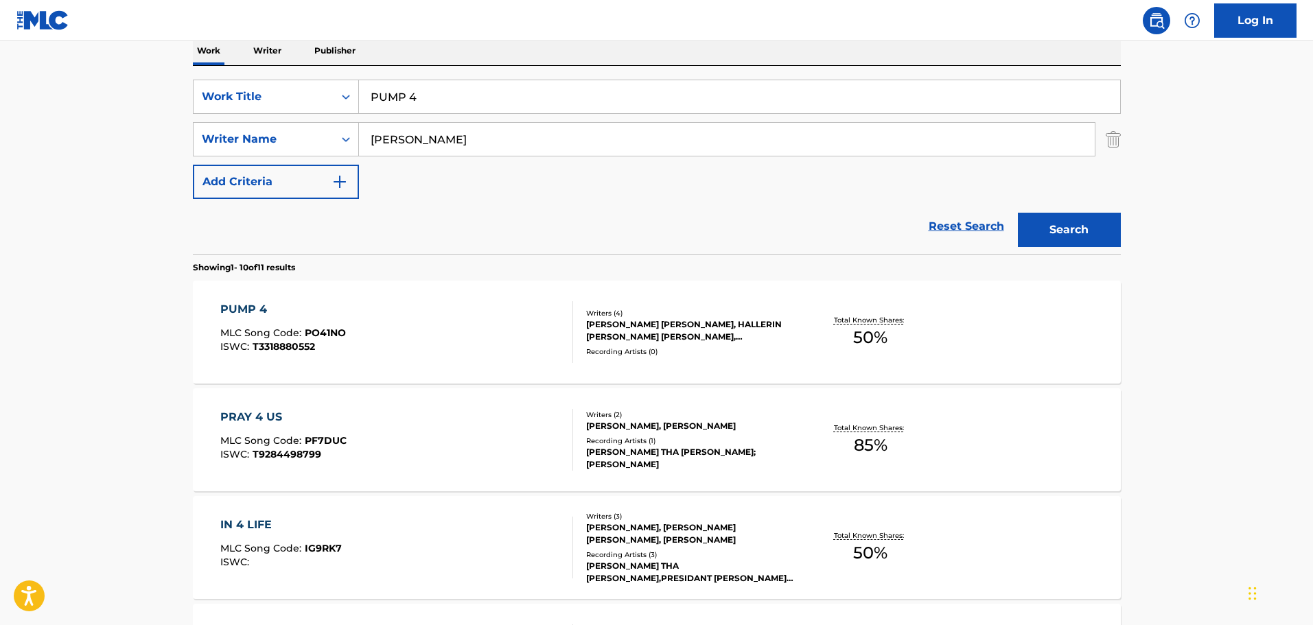
scroll to position [62, 0]
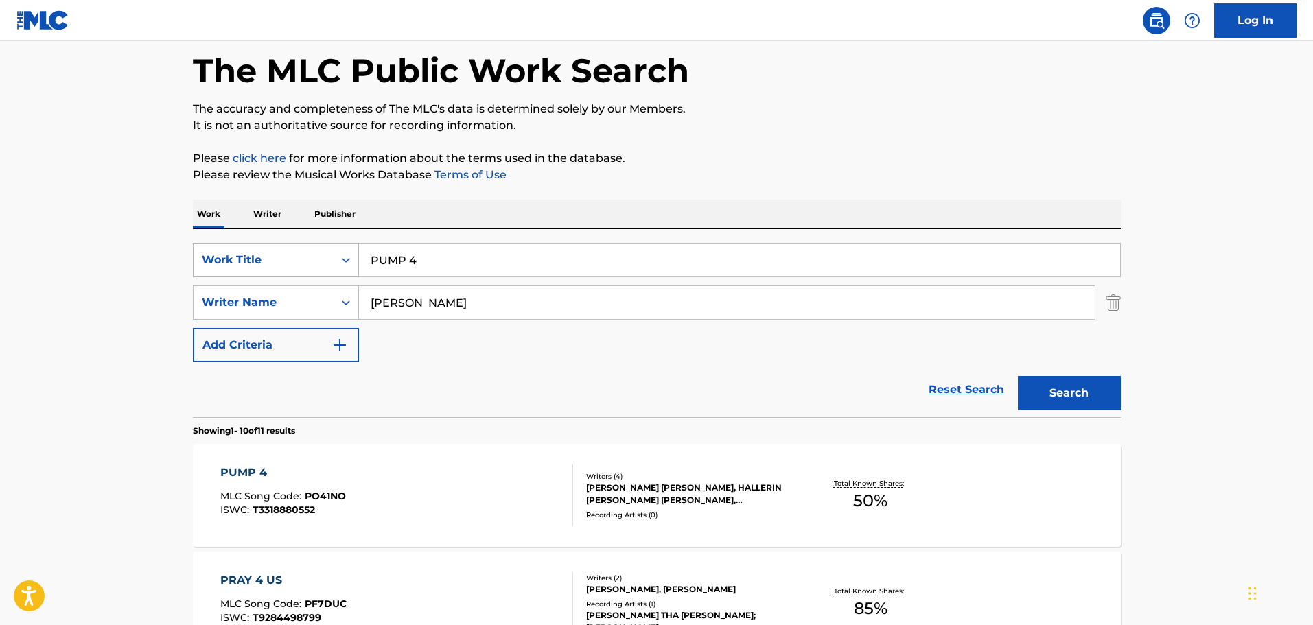
drag, startPoint x: 497, startPoint y: 273, endPoint x: 225, endPoint y: 244, distance: 273.4
click at [225, 244] on div "SearchWithCriteria42443aaf-2e22-42bb-a1e1-7f6f912bd41b Work Title PUMP 4" at bounding box center [657, 260] width 928 height 34
type input "MORE THAN A NIGHT"
click at [1018, 376] on button "Search" at bounding box center [1069, 393] width 103 height 34
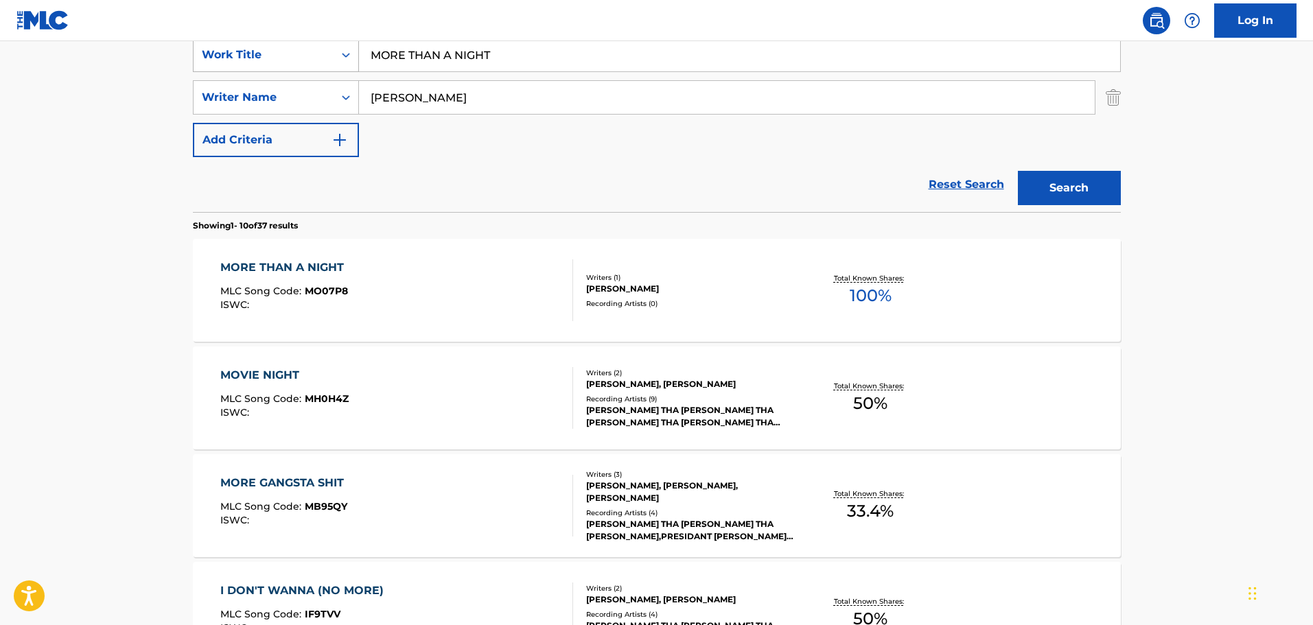
scroll to position [268, 0]
click at [466, 288] on div "MORE THAN A NIGHT MLC Song Code : MO07P8 ISWC :" at bounding box center [396, 290] width 353 height 62
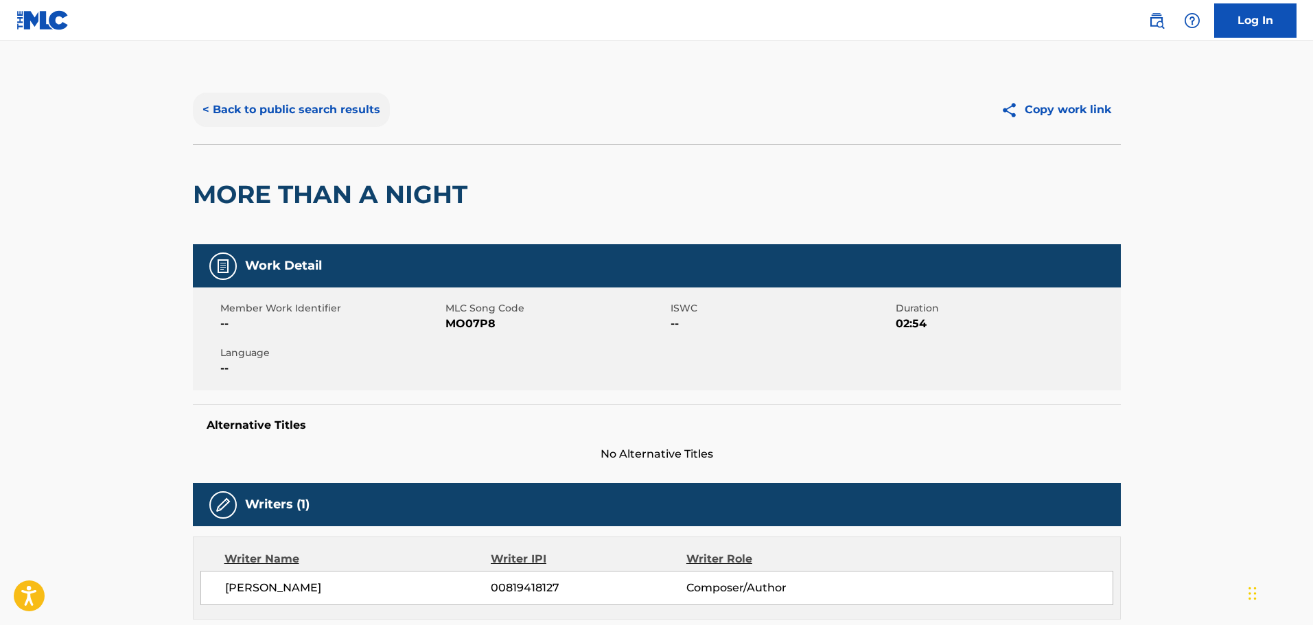
click at [369, 119] on button "< Back to public search results" at bounding box center [291, 110] width 197 height 34
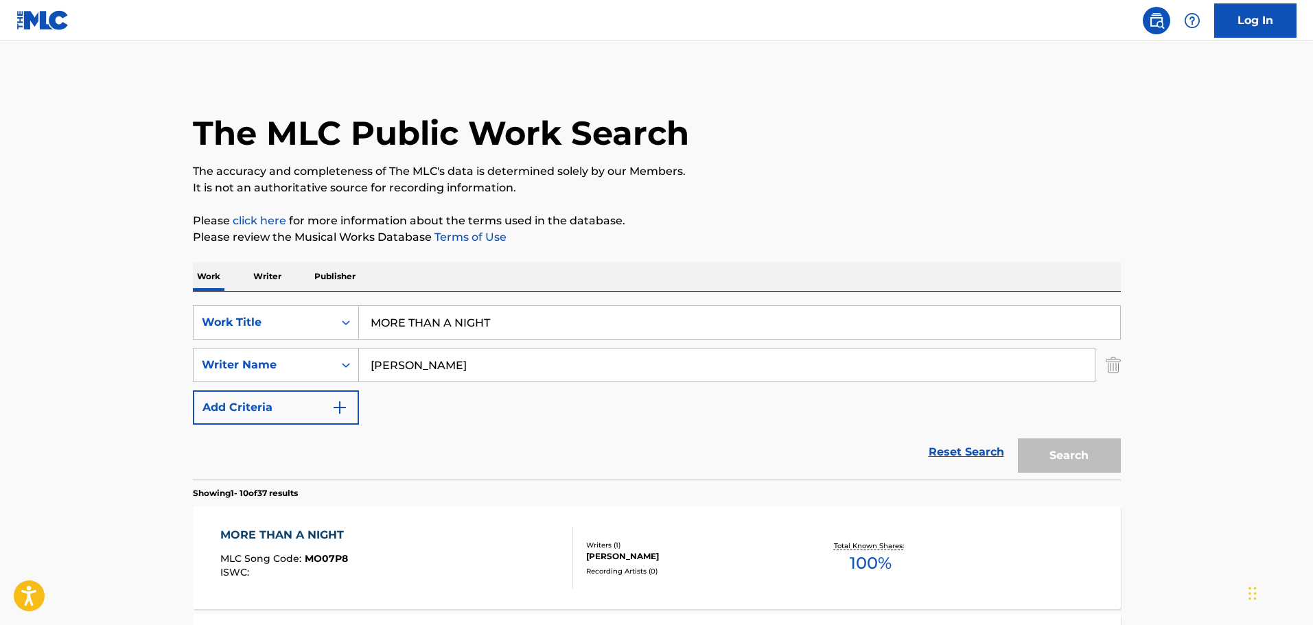
scroll to position [268, 0]
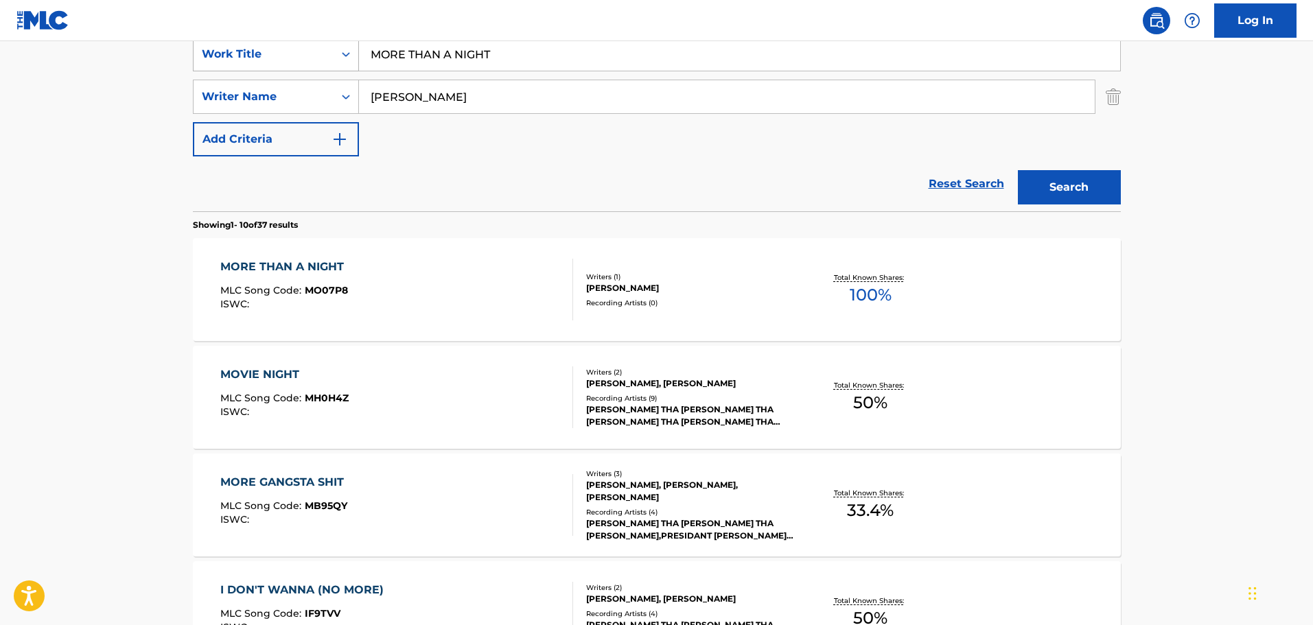
drag, startPoint x: 499, startPoint y: 56, endPoint x: 300, endPoint y: 55, distance: 199.1
click at [300, 55] on div "SearchWithCriteria42443aaf-2e22-42bb-a1e1-7f6f912bd41b Work Title MORE THAN A N…" at bounding box center [657, 54] width 928 height 34
type input "WHISKEY AND YOU"
type input "MAIHI"
click at [1018, 170] on button "Search" at bounding box center [1069, 187] width 103 height 34
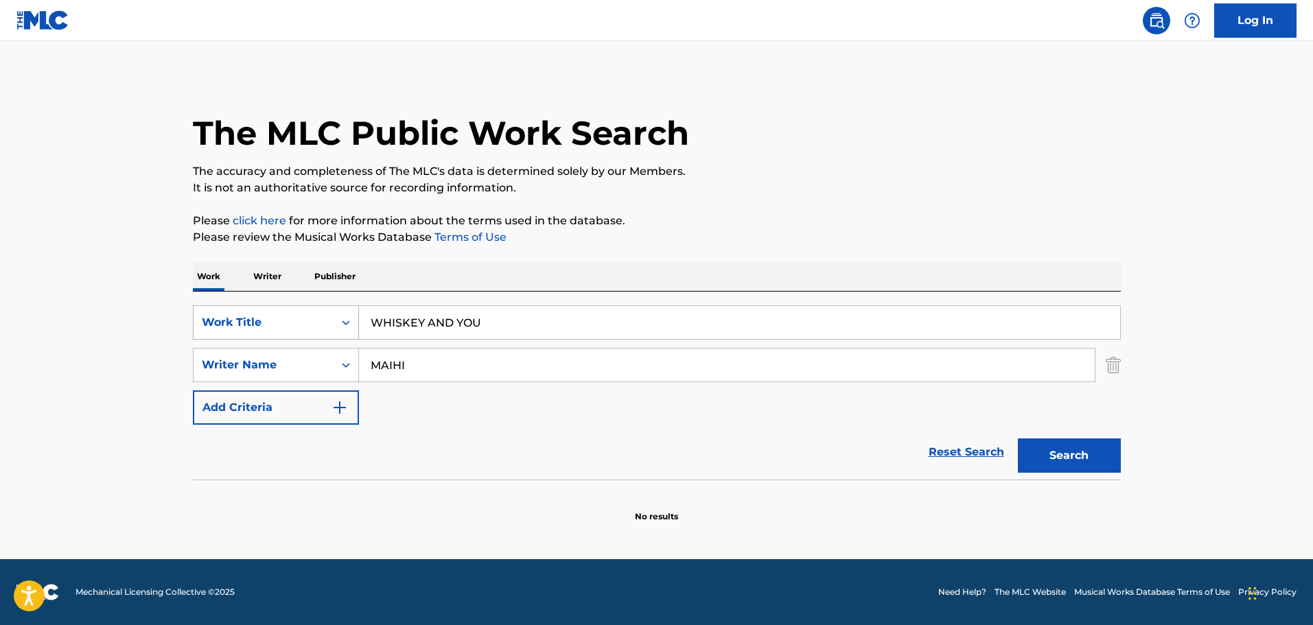
scroll to position [0, 0]
